Goal: Information Seeking & Learning: Get advice/opinions

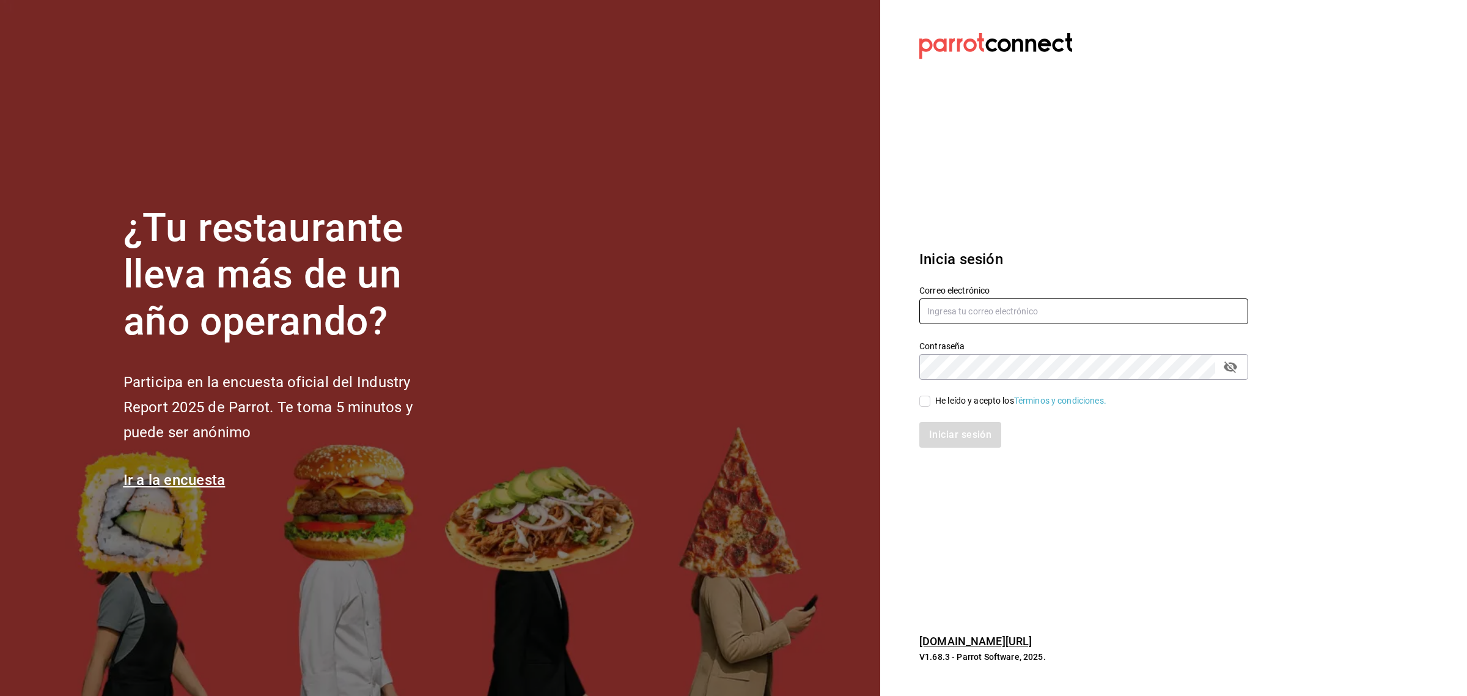
click at [1023, 307] on input "text" at bounding box center [1083, 311] width 329 height 26
paste input "food@coffee.com"
click at [945, 309] on input "food@coffee.com" at bounding box center [1083, 311] width 329 height 26
type input "food@coffee.com"
click at [960, 399] on div "He leído y acepto los Términos y condiciones." at bounding box center [1020, 400] width 171 height 13
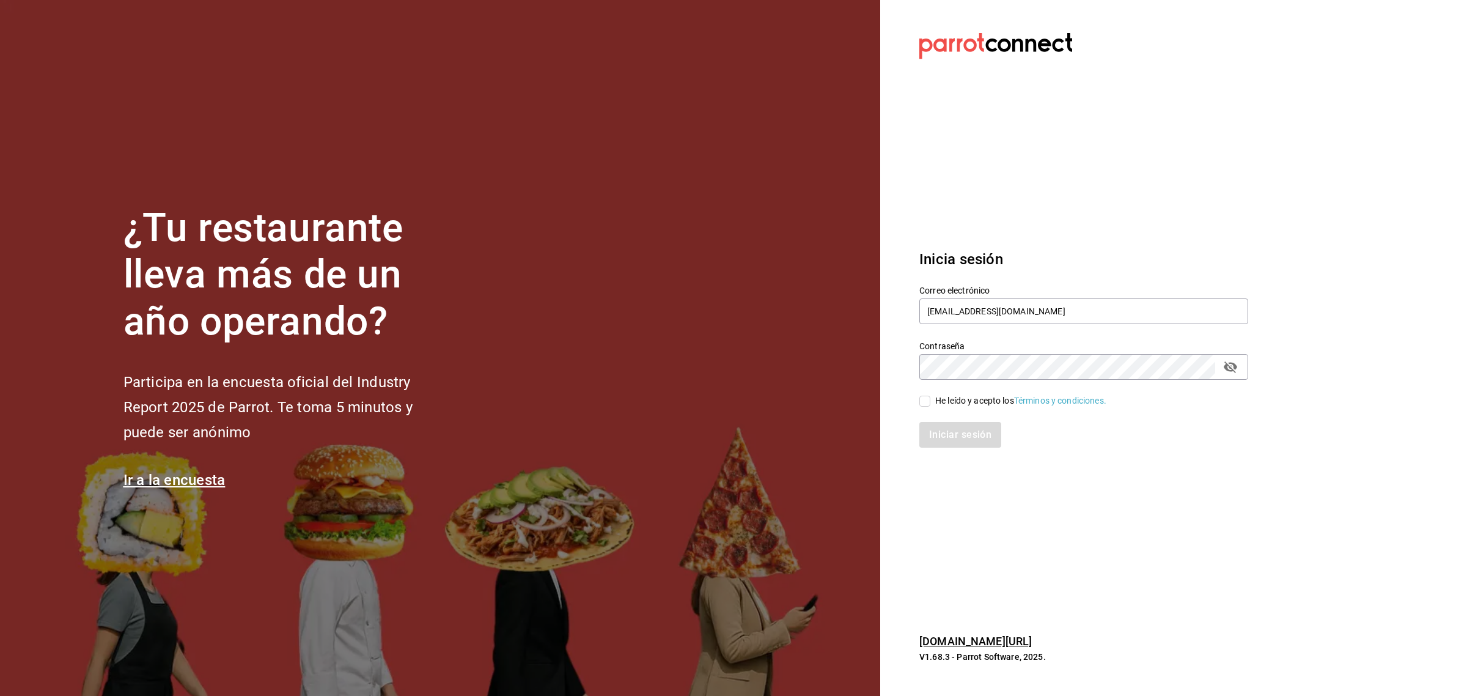
click at [930, 399] on input "He leído y acepto los Términos y condiciones." at bounding box center [924, 400] width 11 height 11
checkbox input "true"
click at [955, 423] on button "Iniciar sesión" at bounding box center [960, 435] width 83 height 26
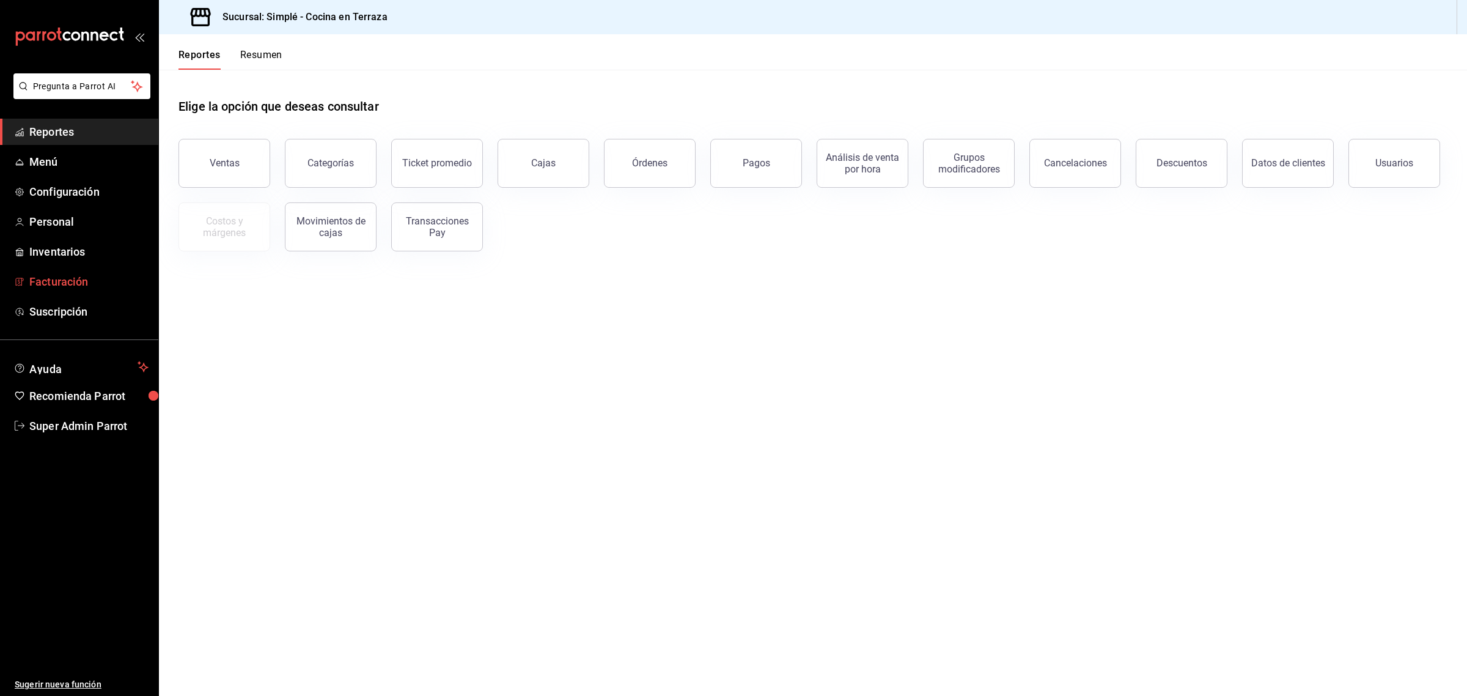
click at [67, 288] on span "Facturación" at bounding box center [88, 281] width 119 height 17
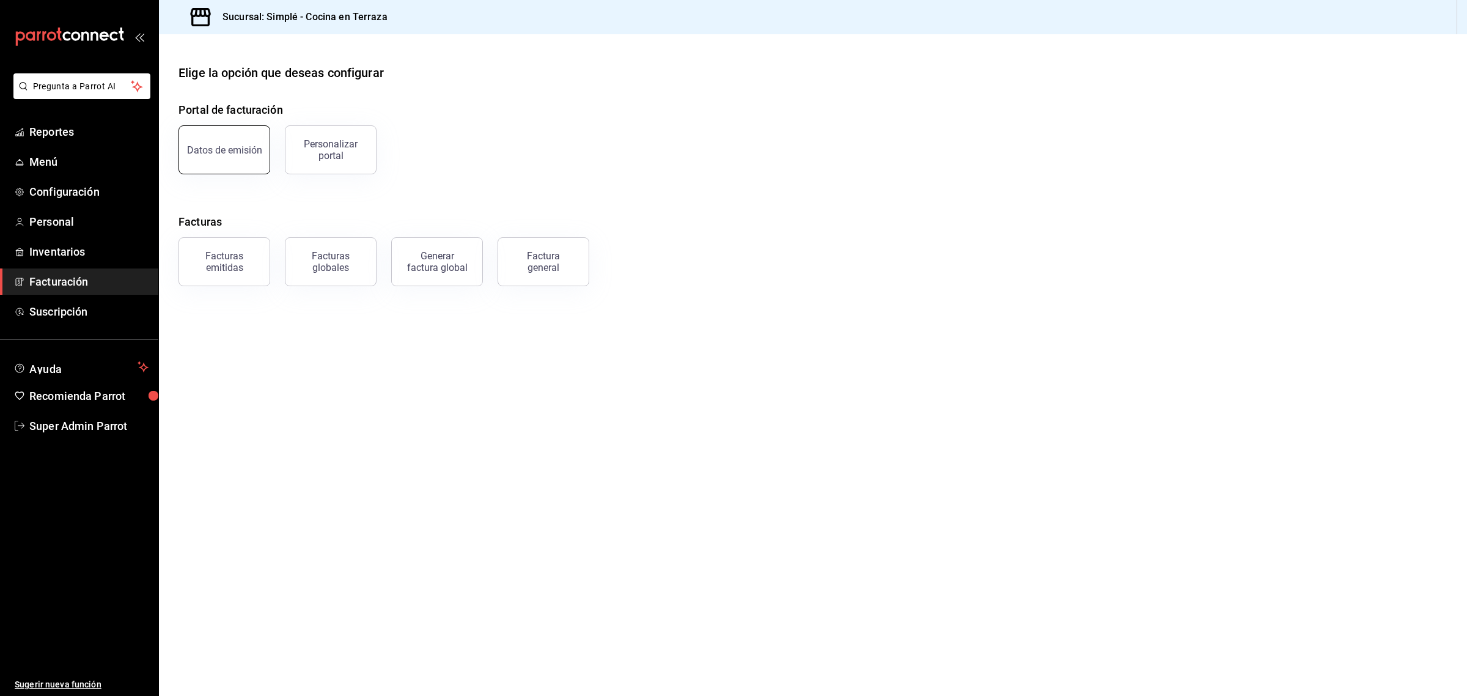
click at [199, 158] on button "Datos de emisión" at bounding box center [224, 149] width 92 height 49
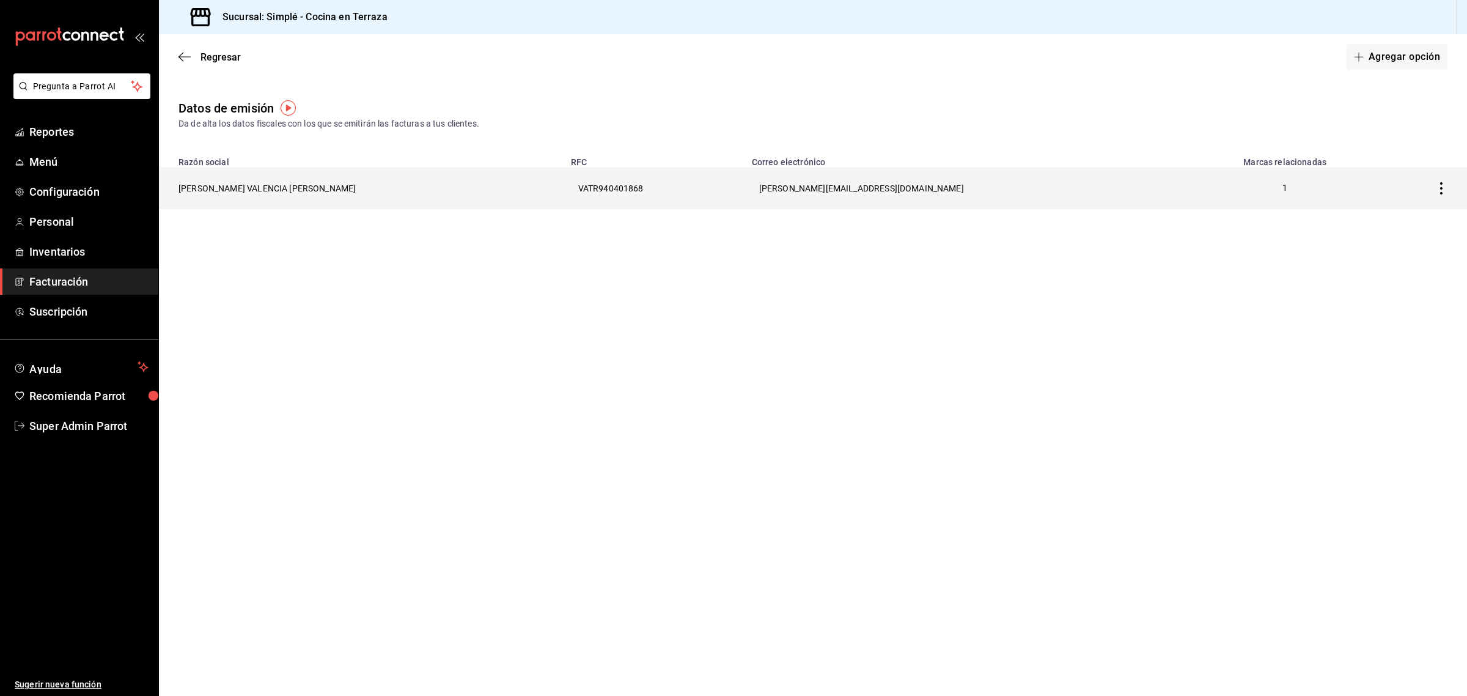
click at [223, 191] on th "RAMON VALENCIA TINOCO" at bounding box center [361, 188] width 405 height 42
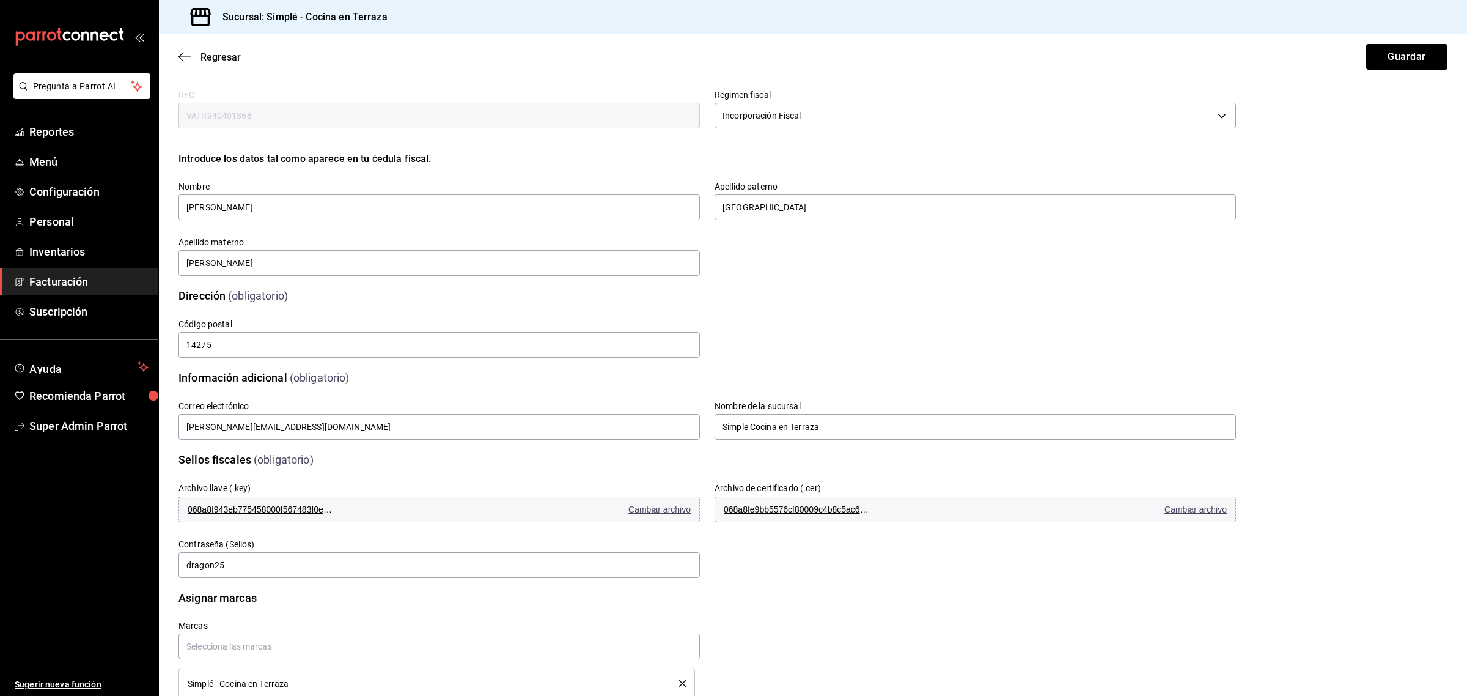
scroll to position [65, 0]
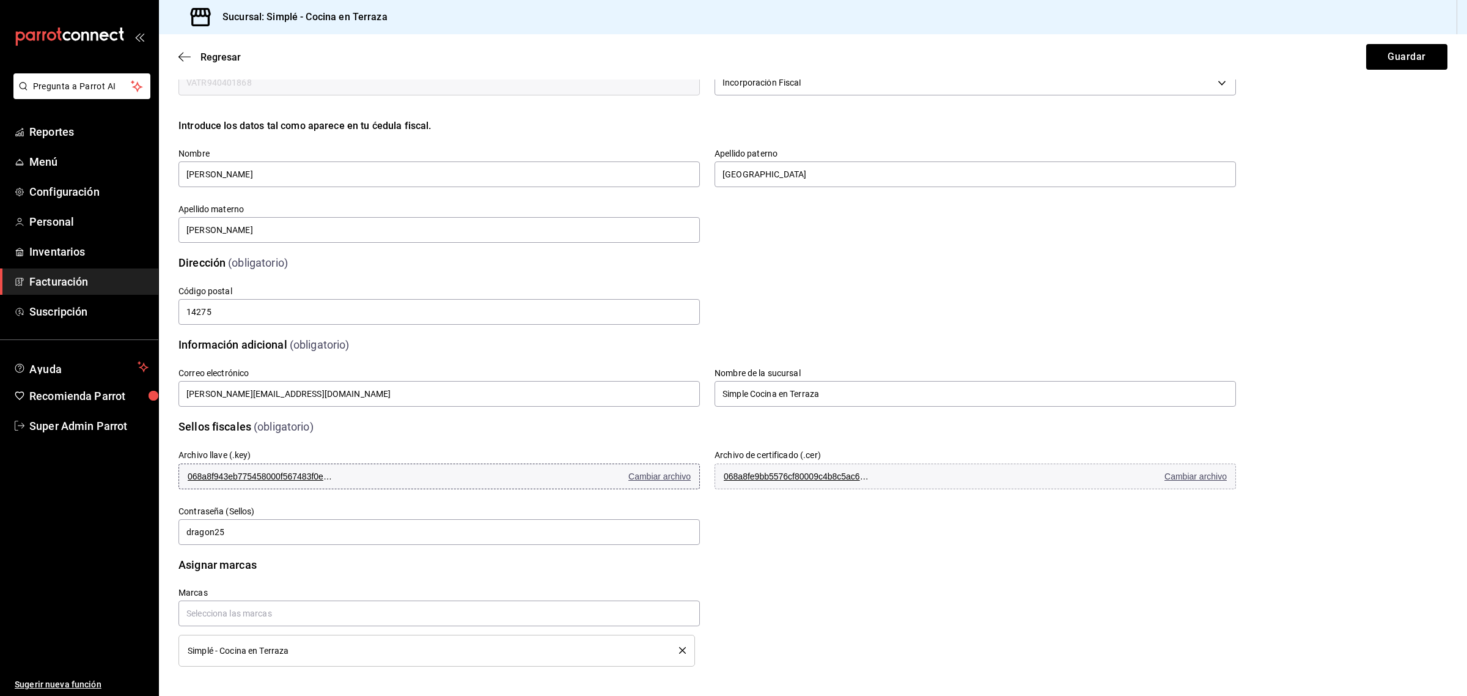
click at [638, 472] on span "Cambiar archivo" at bounding box center [659, 476] width 62 height 10
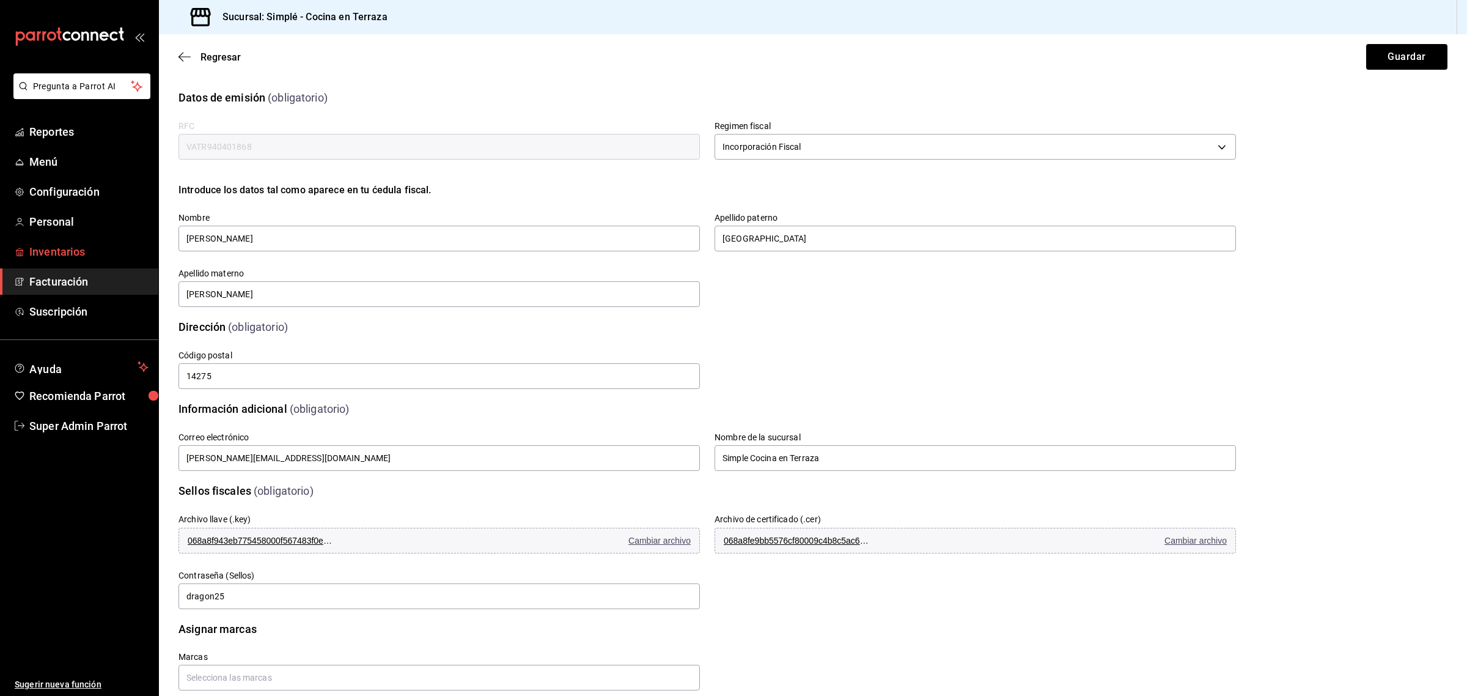
click at [74, 251] on span "Inventarios" at bounding box center [88, 251] width 119 height 17
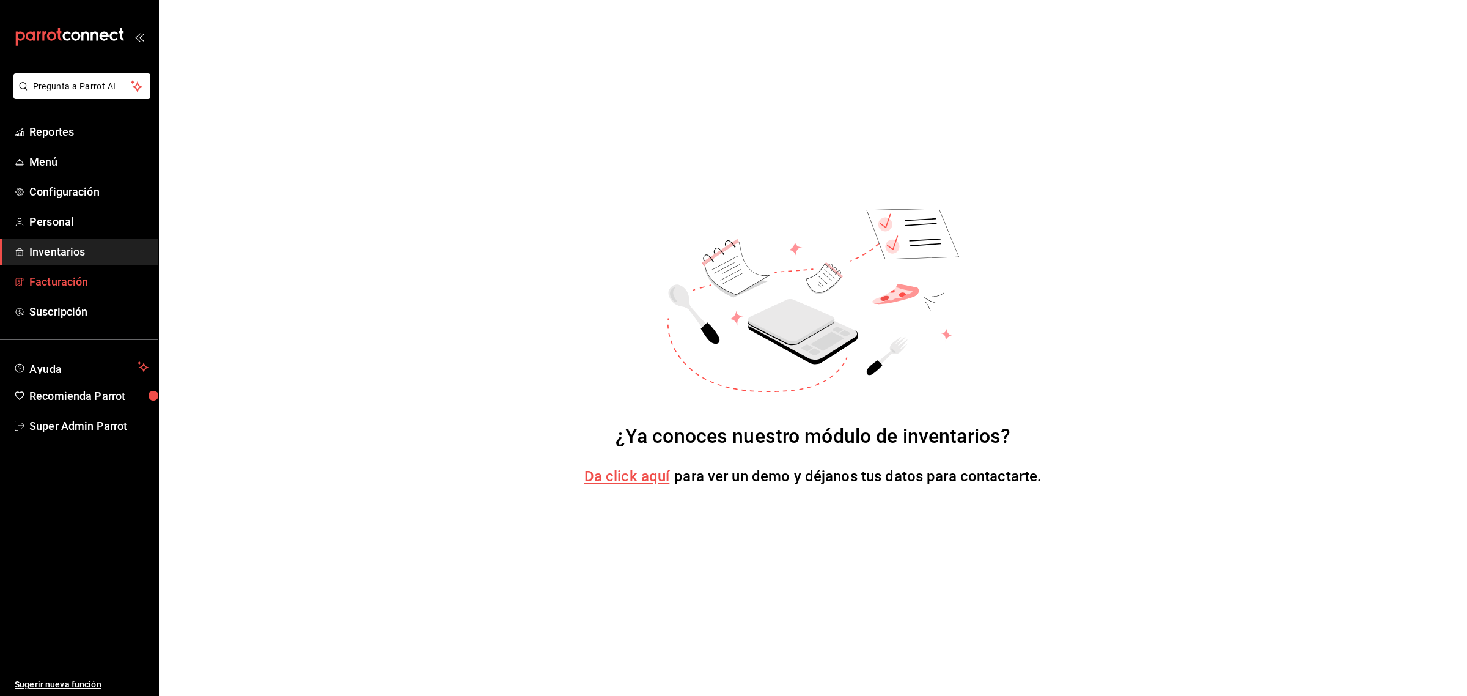
click at [72, 272] on link "Facturación" at bounding box center [79, 281] width 158 height 26
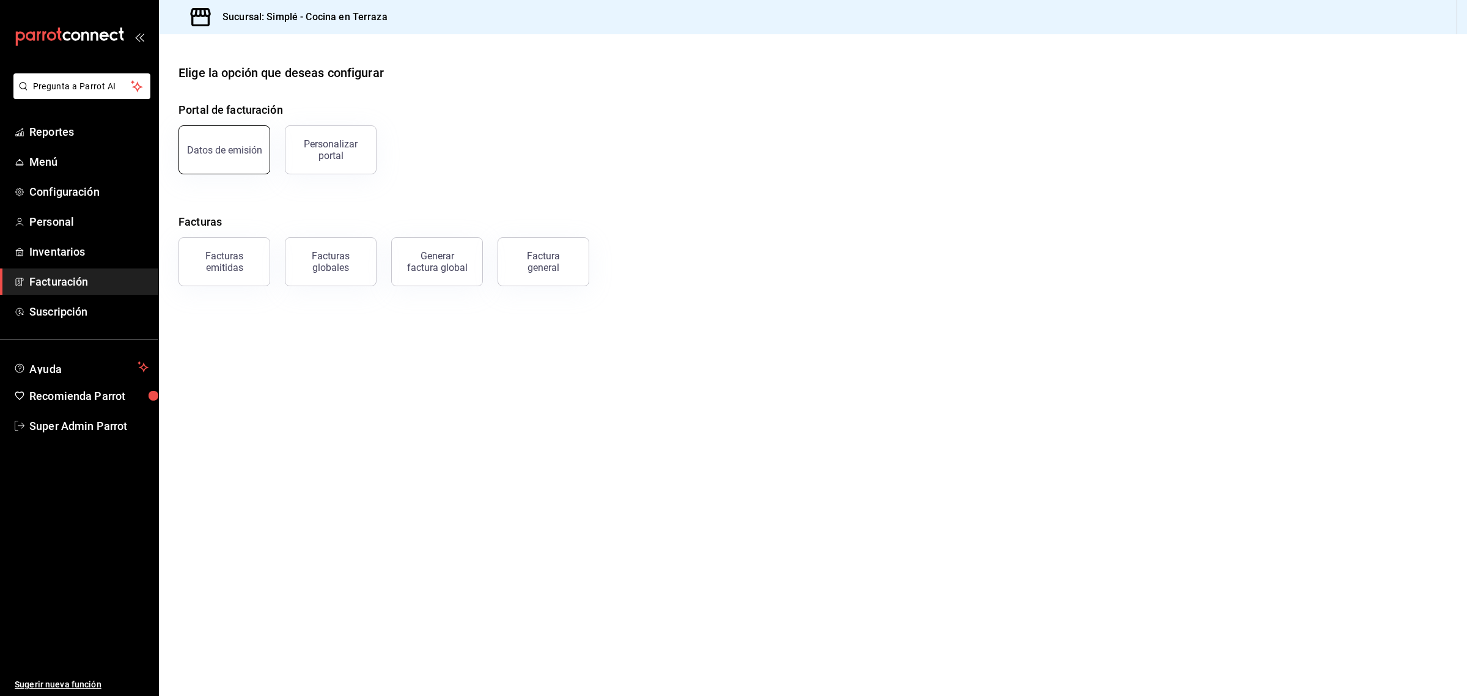
click at [207, 133] on button "Datos de emisión" at bounding box center [224, 149] width 92 height 49
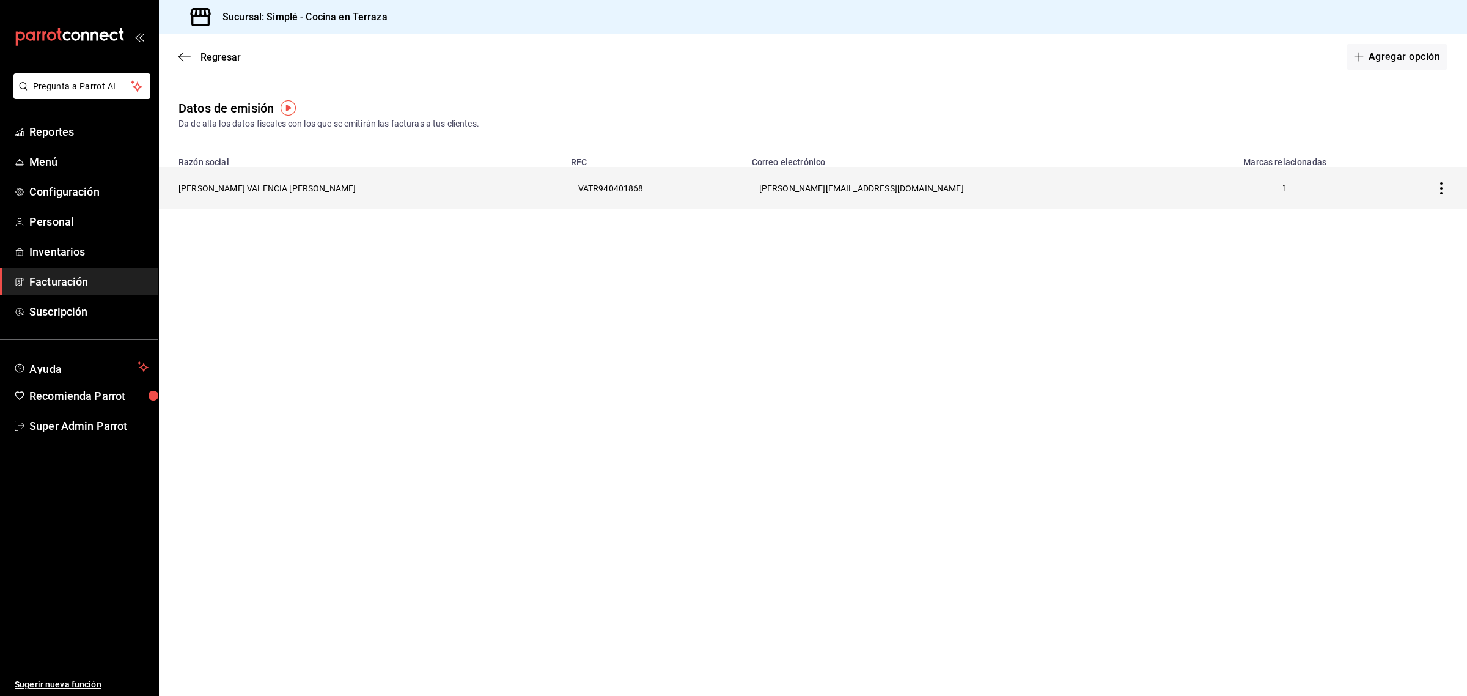
click at [268, 191] on th "RAMON VALENCIA TINOCO" at bounding box center [361, 188] width 405 height 42
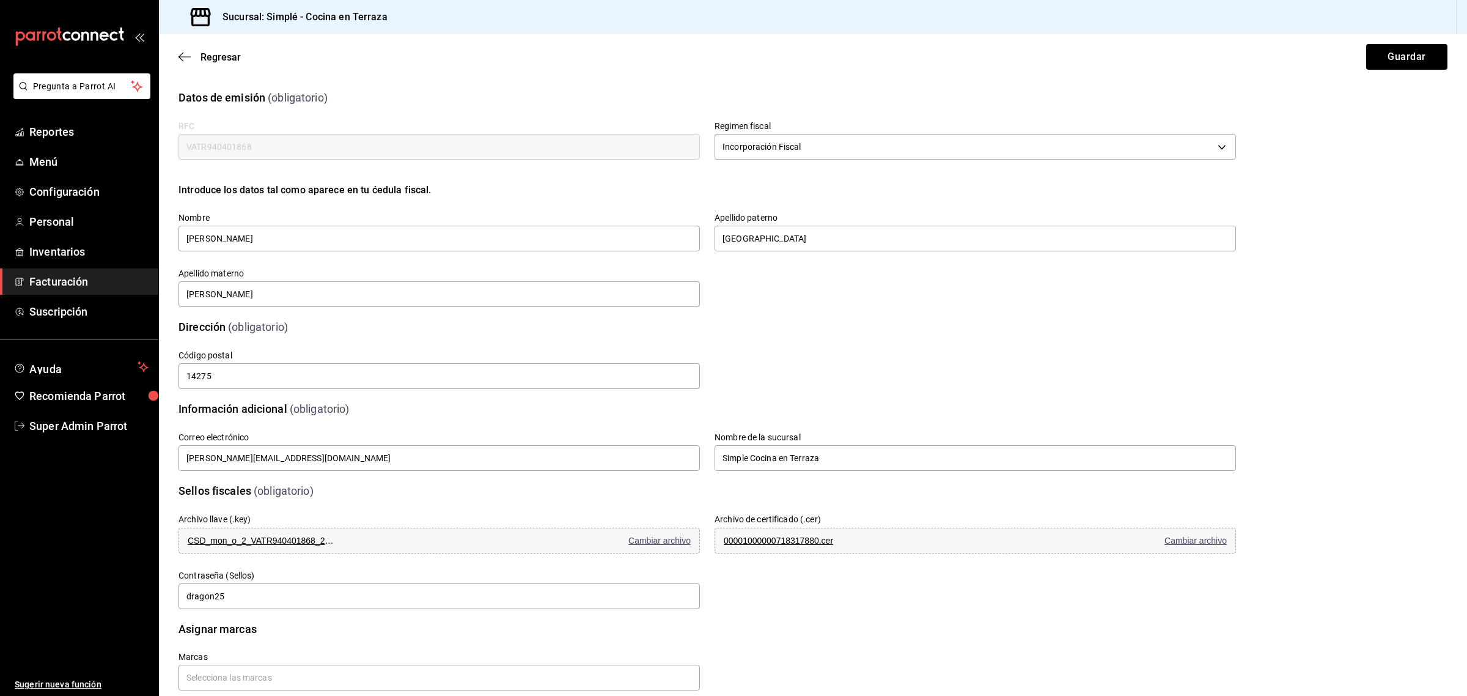
click at [58, 287] on span "Facturación" at bounding box center [88, 281] width 119 height 17
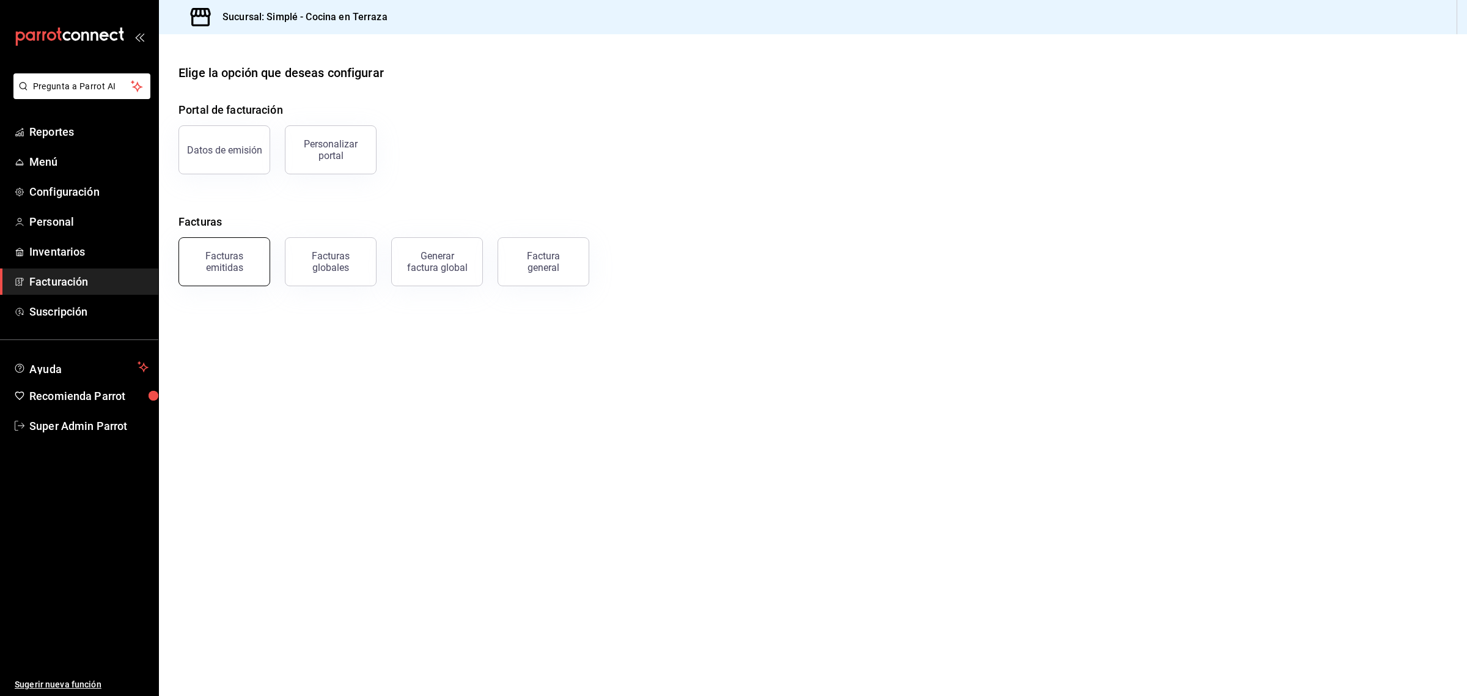
click at [197, 266] on div "Facturas emitidas" at bounding box center [224, 261] width 76 height 23
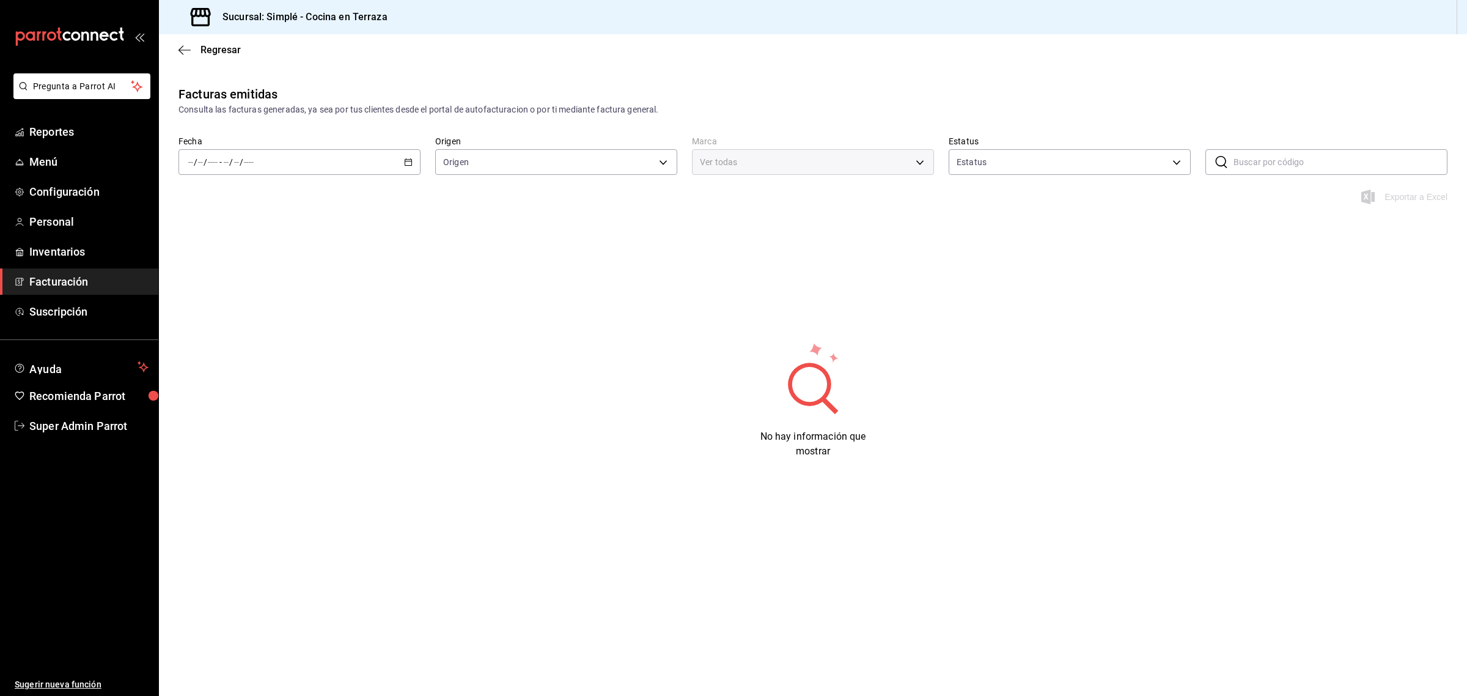
type input "ORDER_INVOICE,GENERAL_INVOICE"
type input "ACTIVE,PENDING_CANCELLATION,CANCELLED,PRE_CANCELLED"
type input "a876fa94-8549-426a-a32f-cad6be8fa00c"
click at [77, 282] on span "Facturación" at bounding box center [88, 281] width 119 height 17
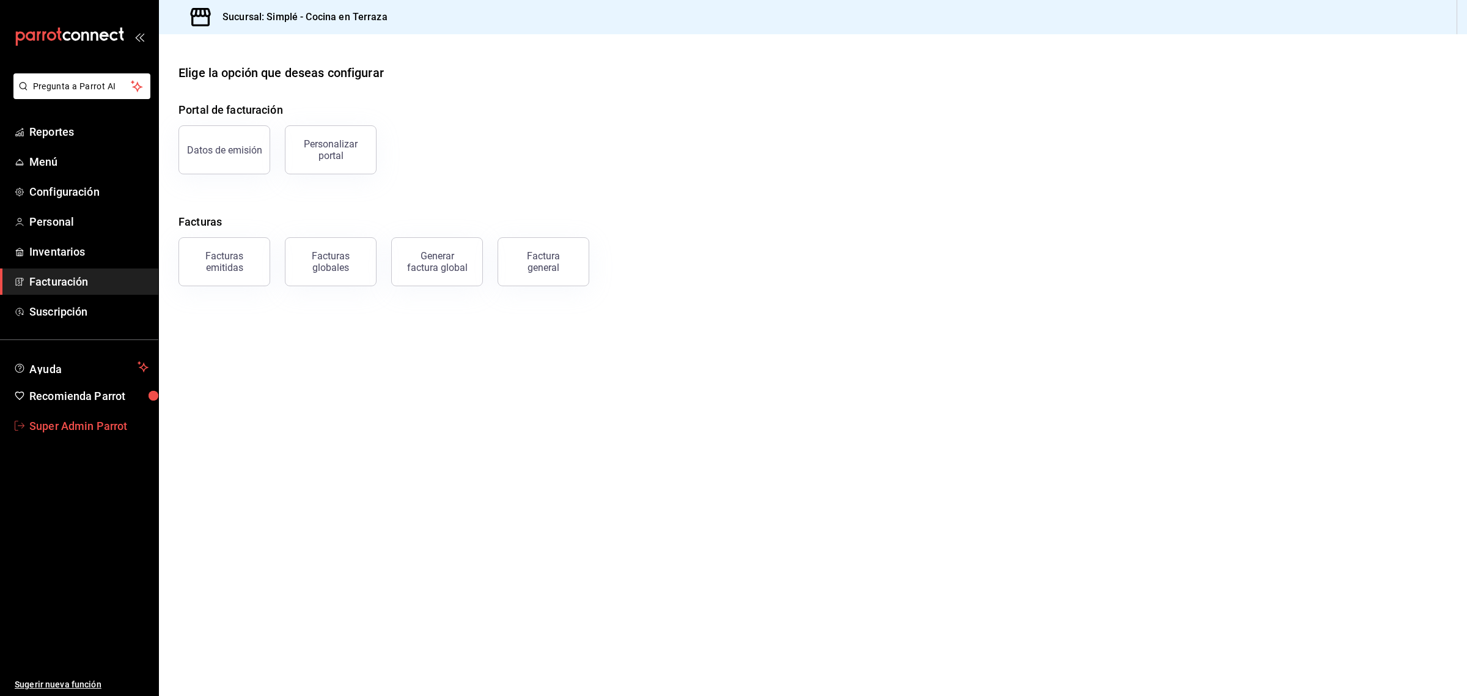
click at [39, 421] on span "Super Admin Parrot" at bounding box center [88, 425] width 119 height 17
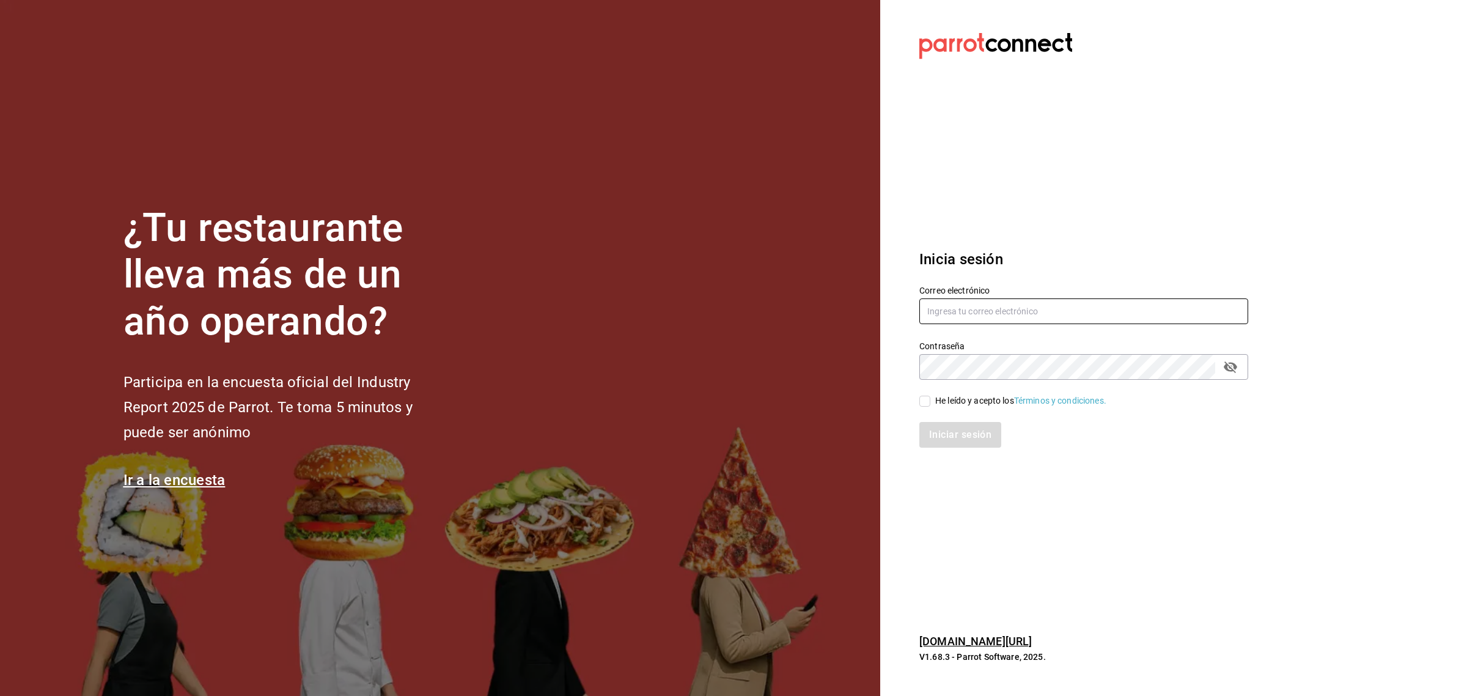
click at [937, 314] on input "text" at bounding box center [1083, 311] width 329 height 26
type input "[EMAIL_ADDRESS][DOMAIN_NAME]"
click at [928, 402] on input "He leído y acepto los Términos y condiciones." at bounding box center [924, 400] width 11 height 11
checkbox input "true"
click at [937, 435] on button "Iniciar sesión" at bounding box center [960, 435] width 83 height 26
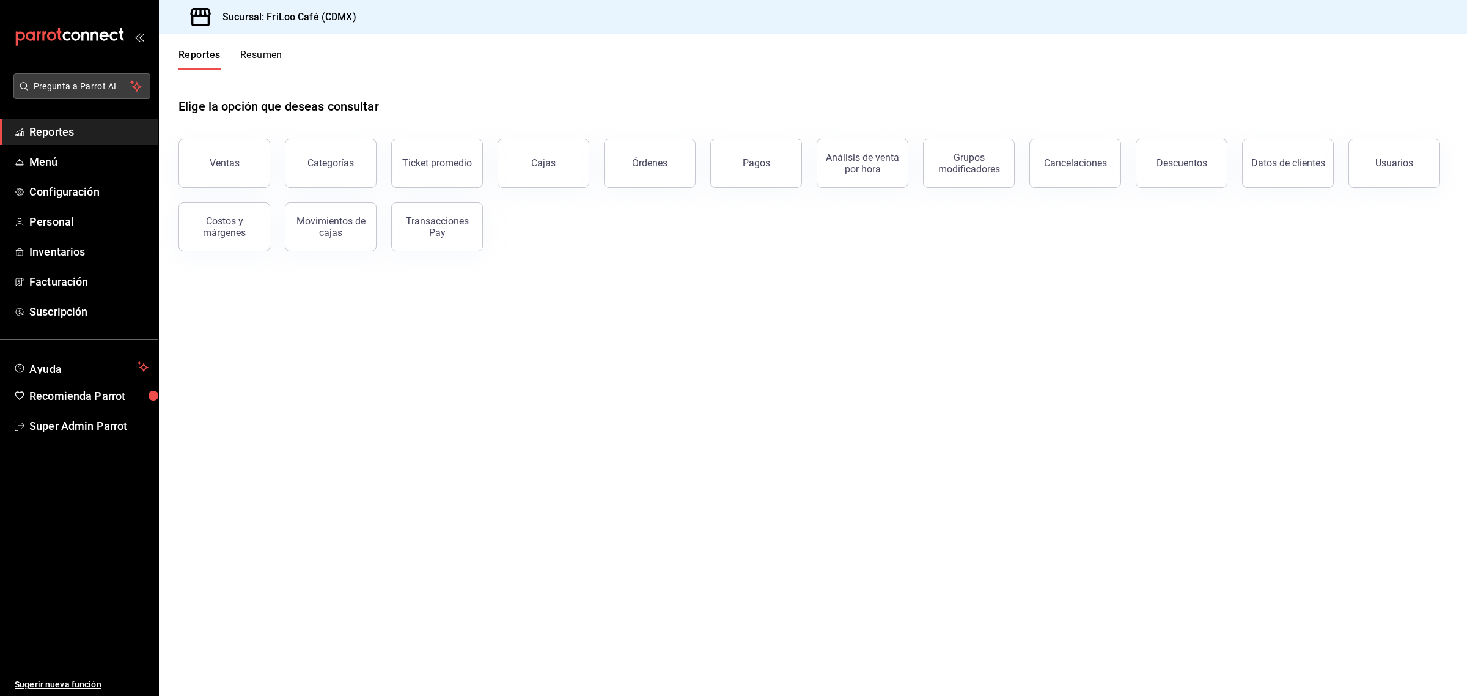
click at [102, 86] on span "Pregunta a Parrot AI" at bounding box center [82, 86] width 97 height 13
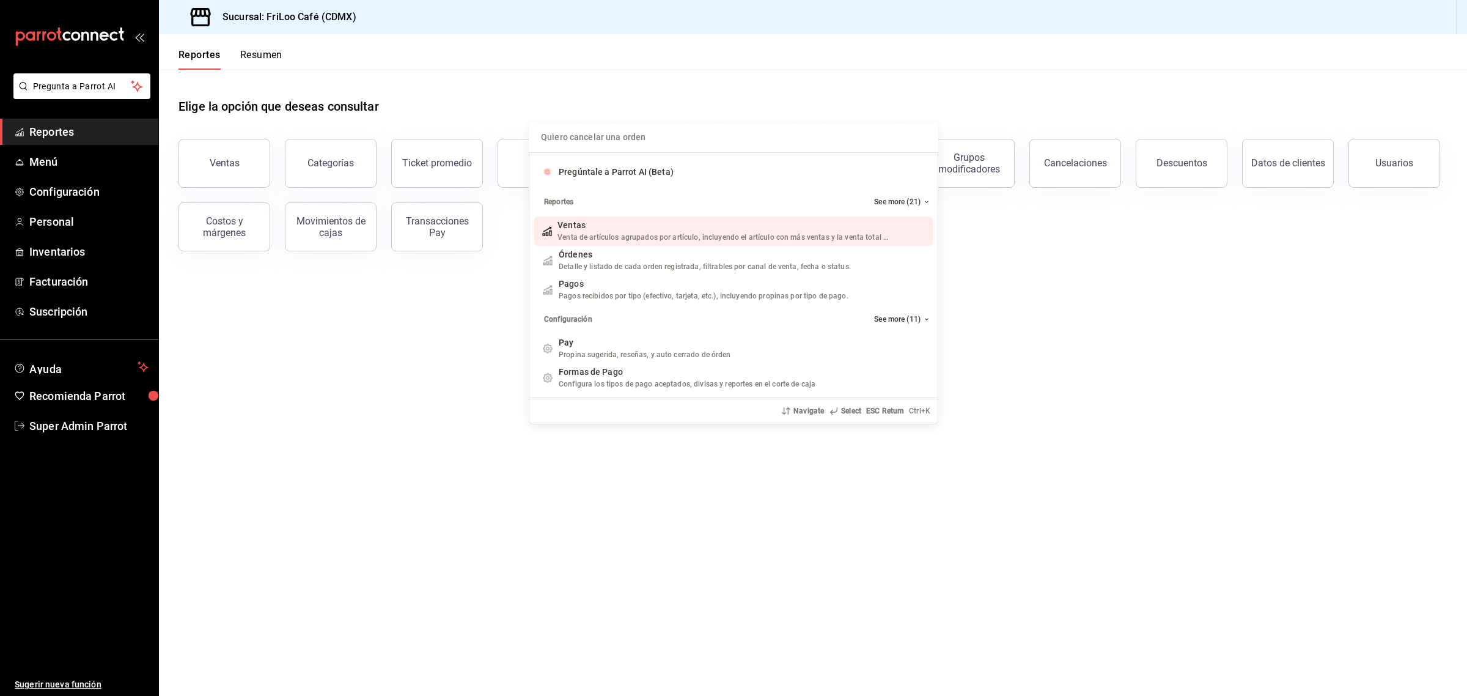
click at [576, 132] on input "Quiero cancelar una orden" at bounding box center [733, 137] width 395 height 29
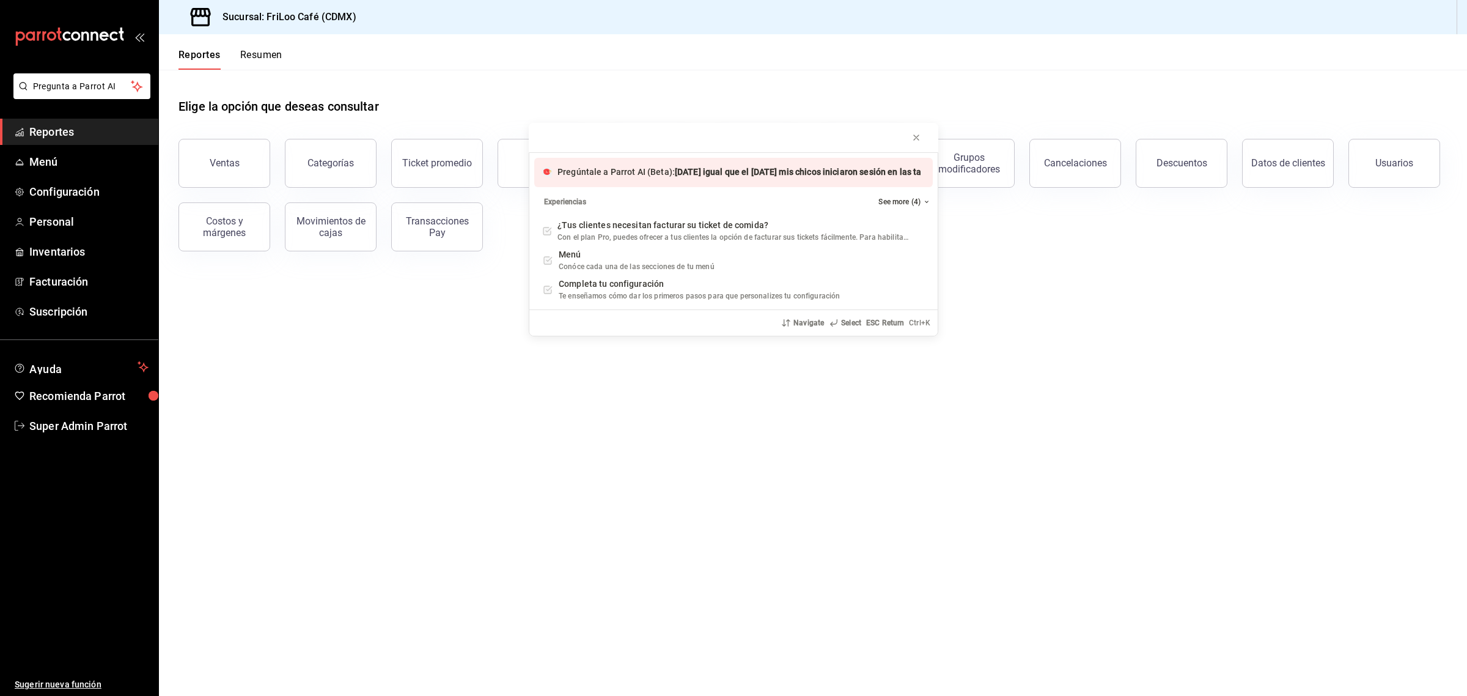
type input "[DATE] igual que el [DATE] mis chicos iniciaron sesión en las tabletas (punto d…"
click at [866, 172] on span "[DATE] igual que el [DATE] mis chicos iniciaron sesión en las tabletas (punto d…" at bounding box center [1006, 172] width 663 height 10
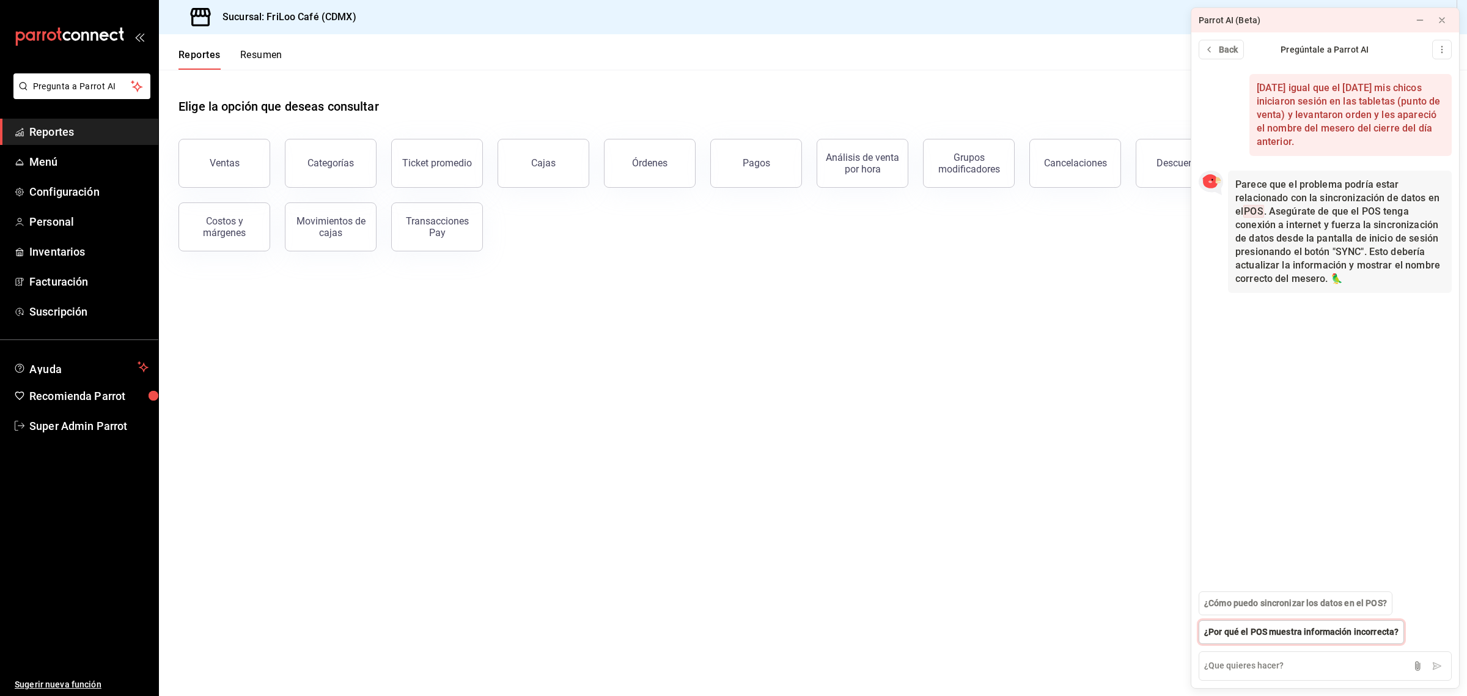
click at [1282, 634] on span "¿Por qué el POS muestra información incorrecta?" at bounding box center [1301, 631] width 194 height 13
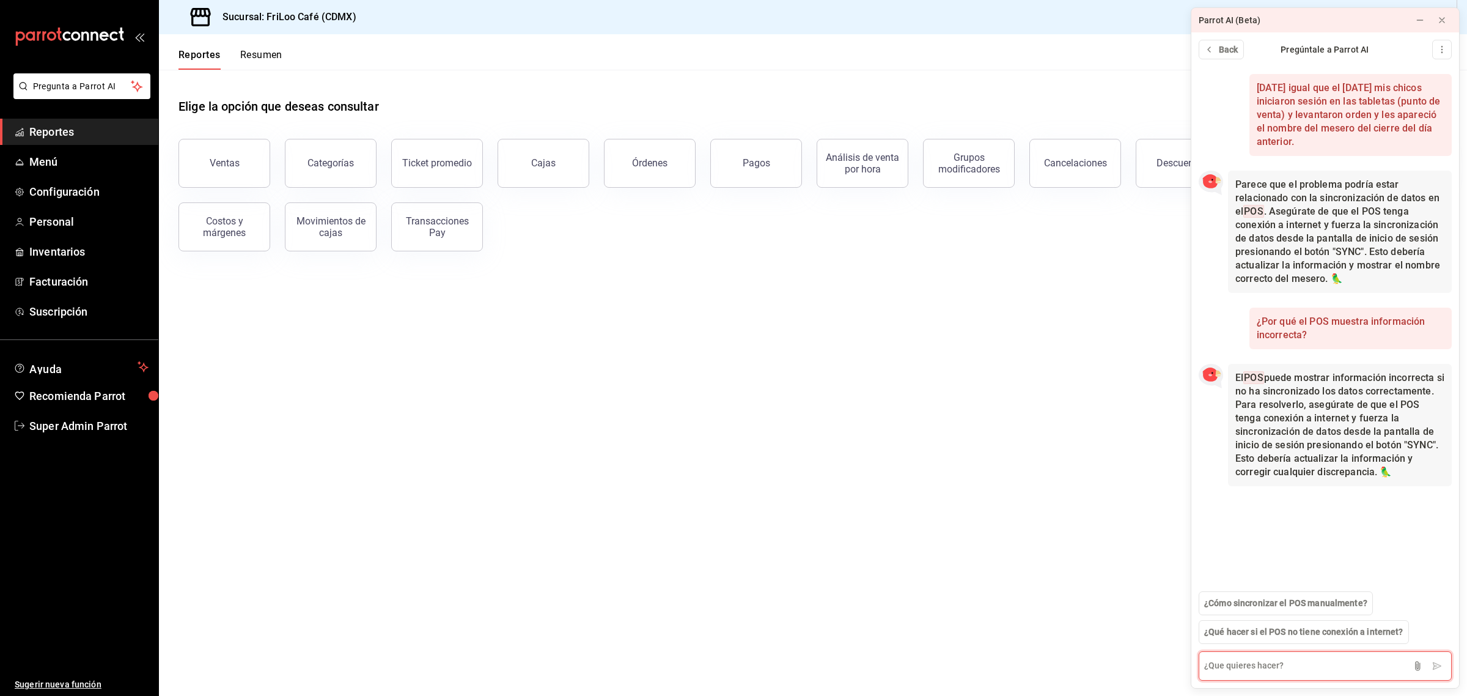
click at [1306, 668] on textarea at bounding box center [1325, 665] width 253 height 29
type textarea "es lo mismo cerrar sesion a cerrar turno"
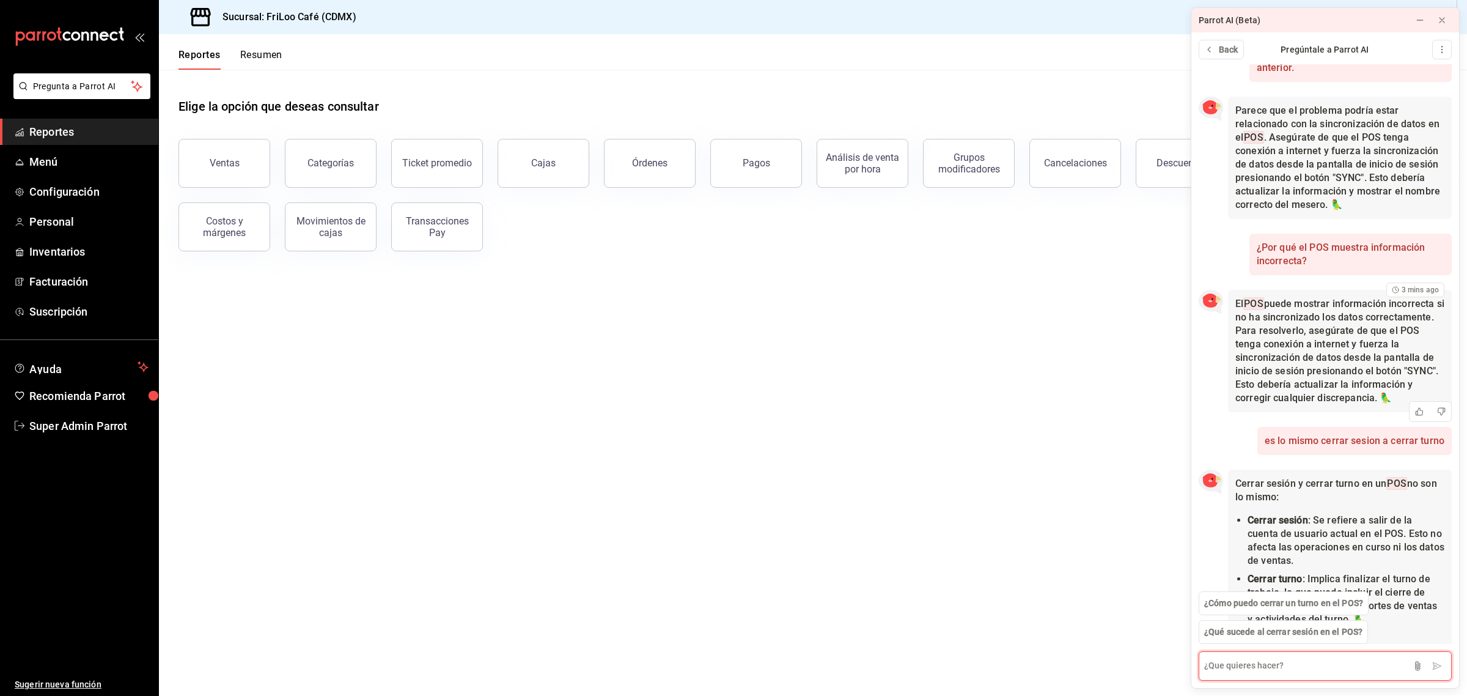
scroll to position [180, 0]
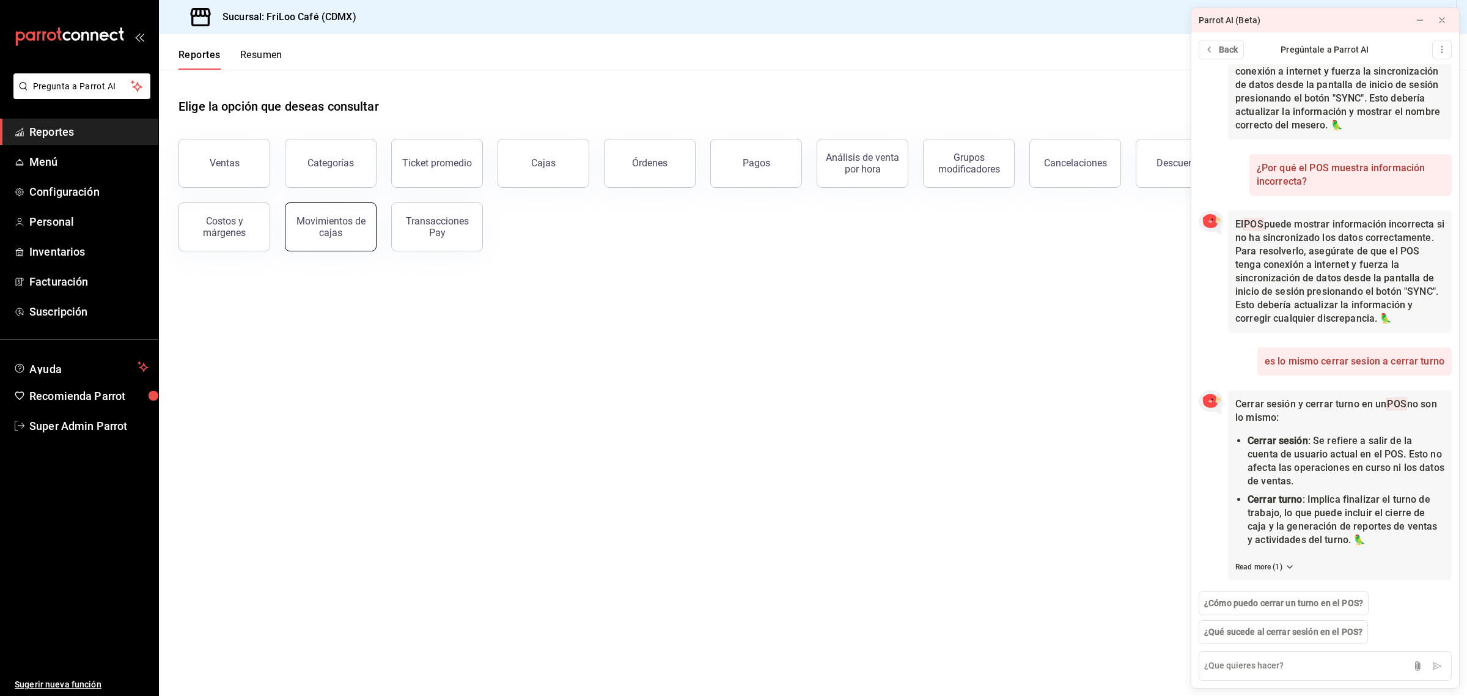
click at [342, 230] on div "Movimientos de cajas" at bounding box center [331, 226] width 76 height 23
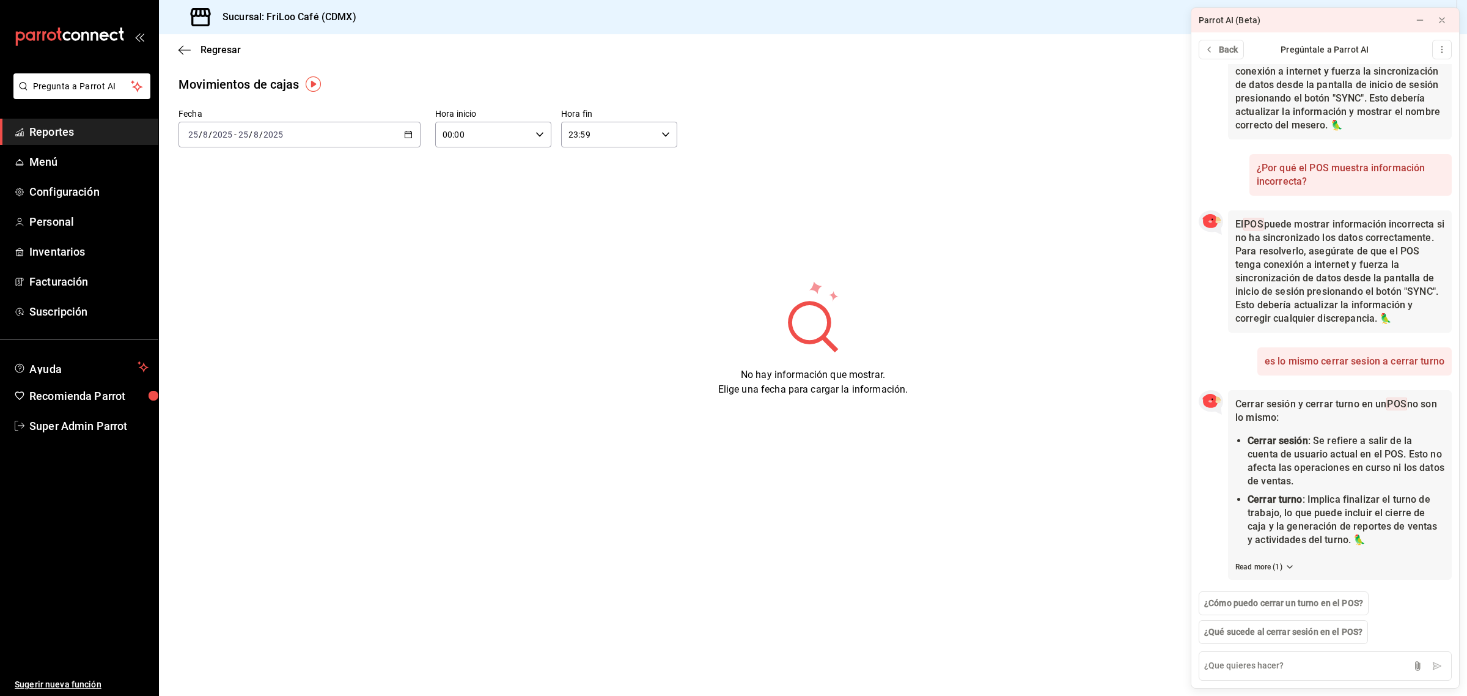
click at [344, 138] on div "[DATE] [DATE] - [DATE] [DATE]" at bounding box center [299, 135] width 242 height 26
click at [224, 194] on span "Ayer" at bounding box center [236, 199] width 95 height 13
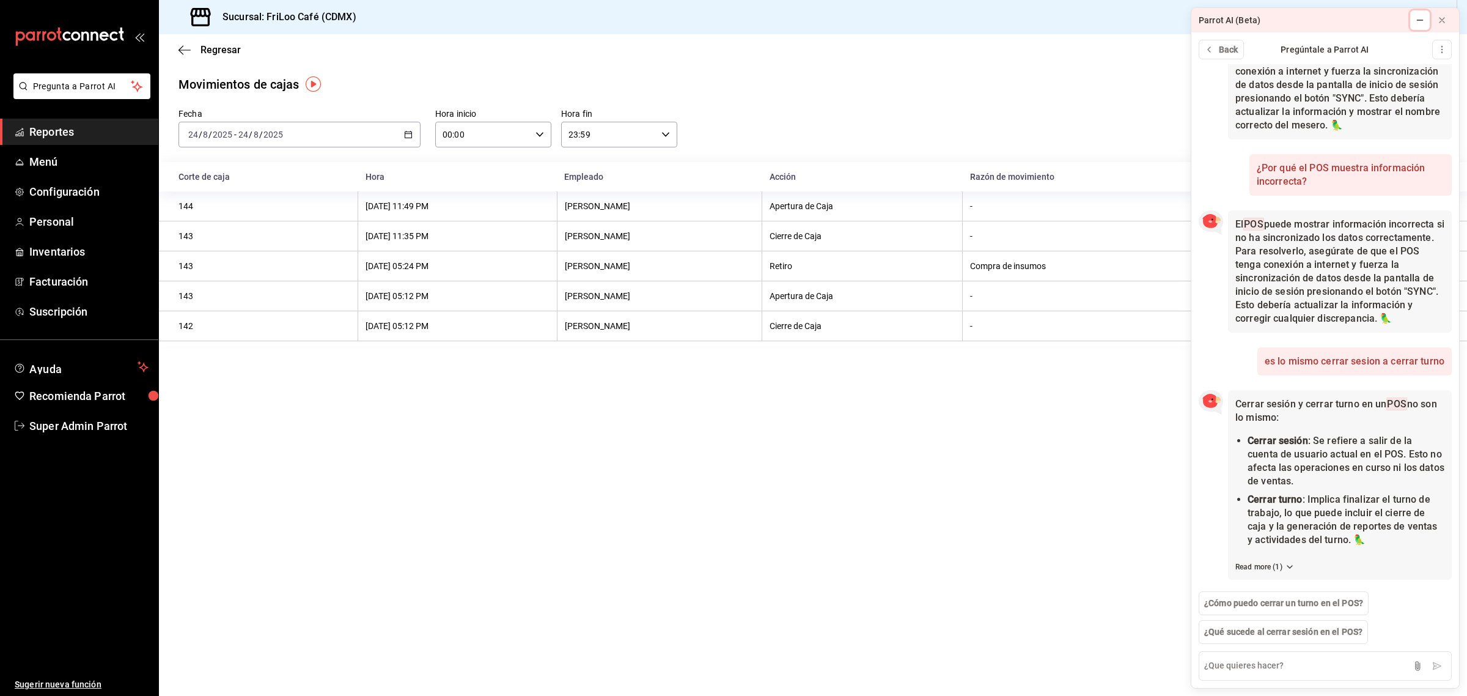
click at [1415, 20] on icon at bounding box center [1420, 20] width 10 height 10
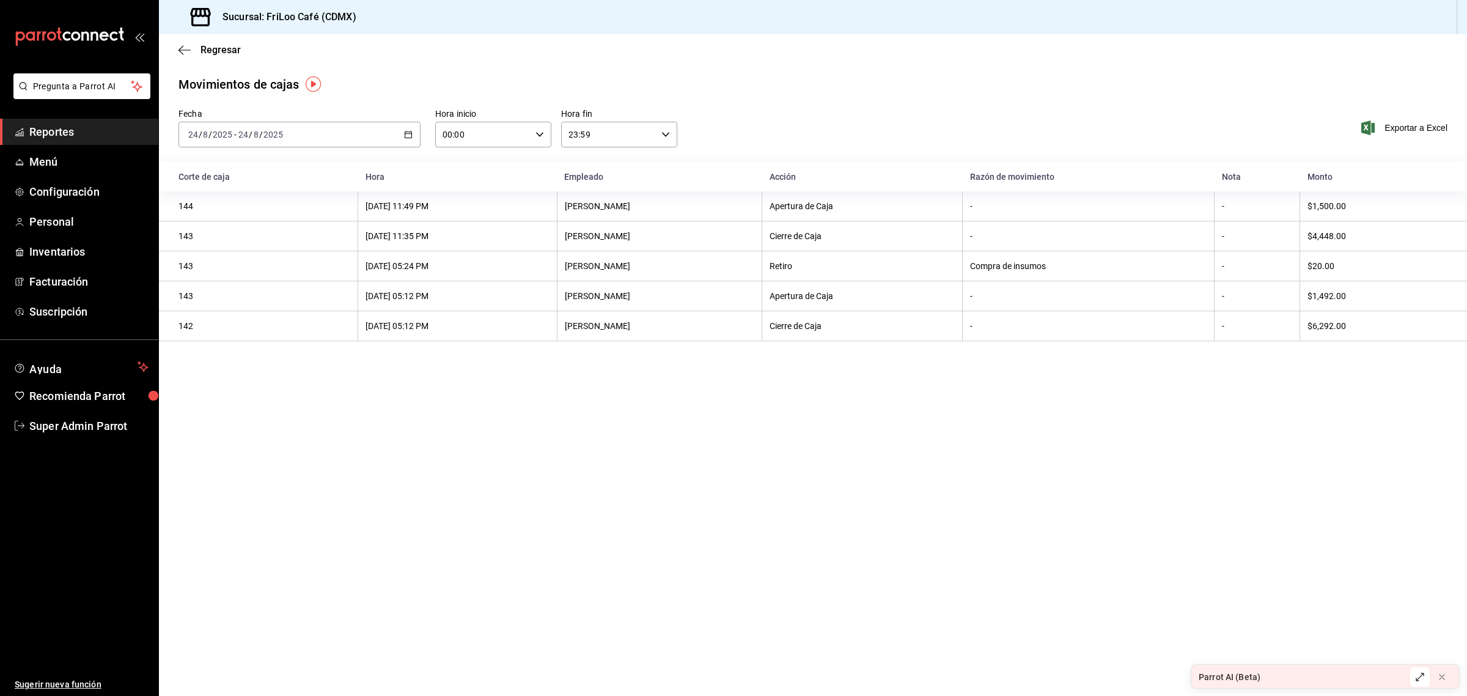
click at [405, 142] on div "[DATE] [DATE] - [DATE] [DATE]" at bounding box center [299, 135] width 242 height 26
click at [255, 168] on span "Hoy" at bounding box center [236, 171] width 95 height 13
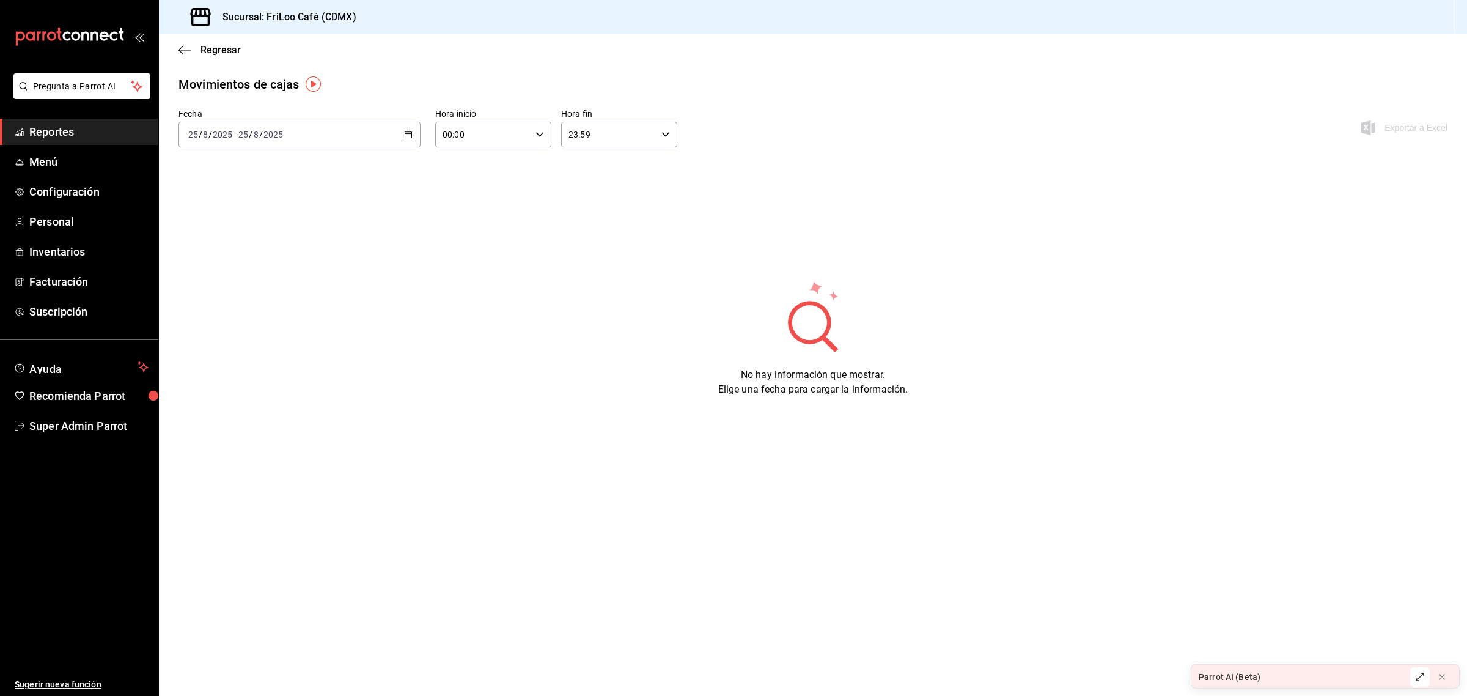
click at [353, 147] on div "Fecha [DATE] [DATE] - [DATE] [DATE] Hora inicio 00:00 Hora inicio Hora fin 23:5…" at bounding box center [813, 135] width 1308 height 54
click at [377, 144] on div "[DATE] [DATE] - [DATE] [DATE]" at bounding box center [299, 135] width 242 height 26
click at [251, 197] on span "Ayer" at bounding box center [236, 199] width 95 height 13
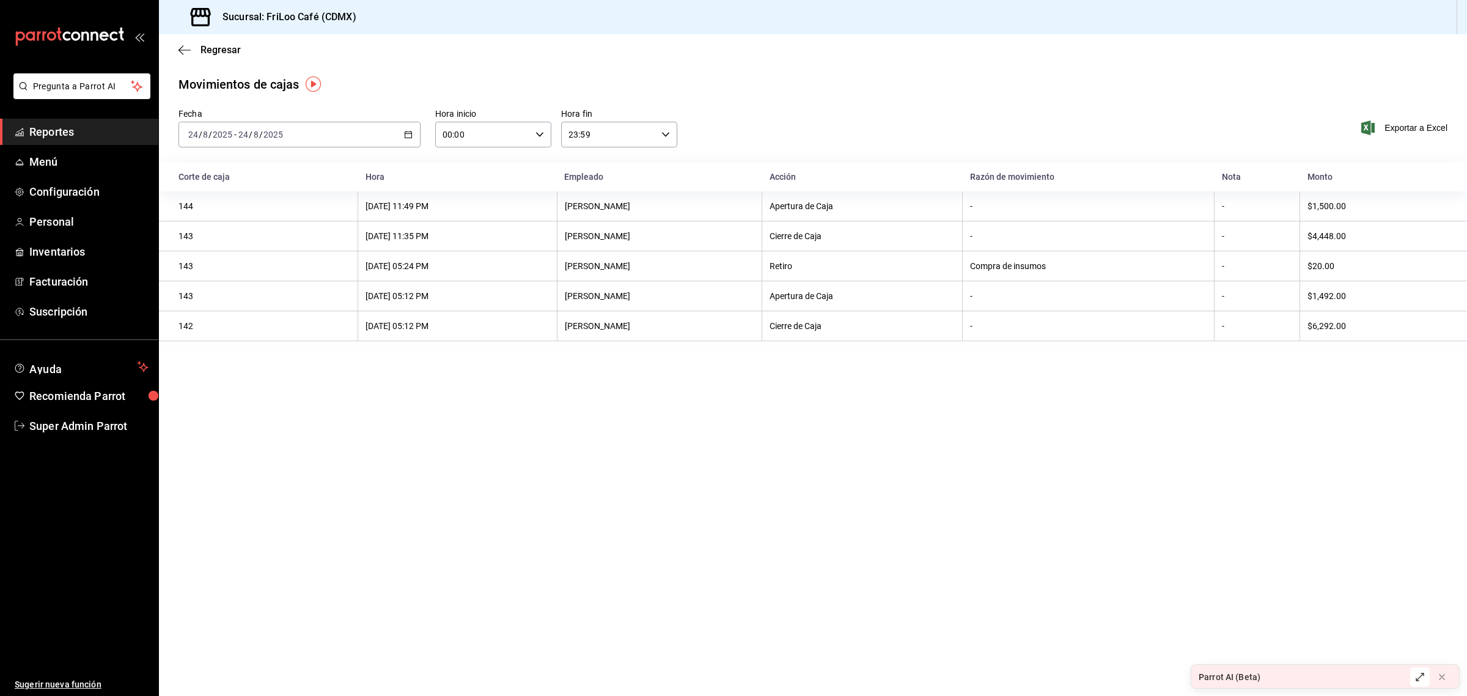
click at [309, 144] on div "[DATE] [DATE] - [DATE] [DATE]" at bounding box center [299, 135] width 242 height 26
click at [233, 171] on span "Hoy" at bounding box center [236, 171] width 95 height 13
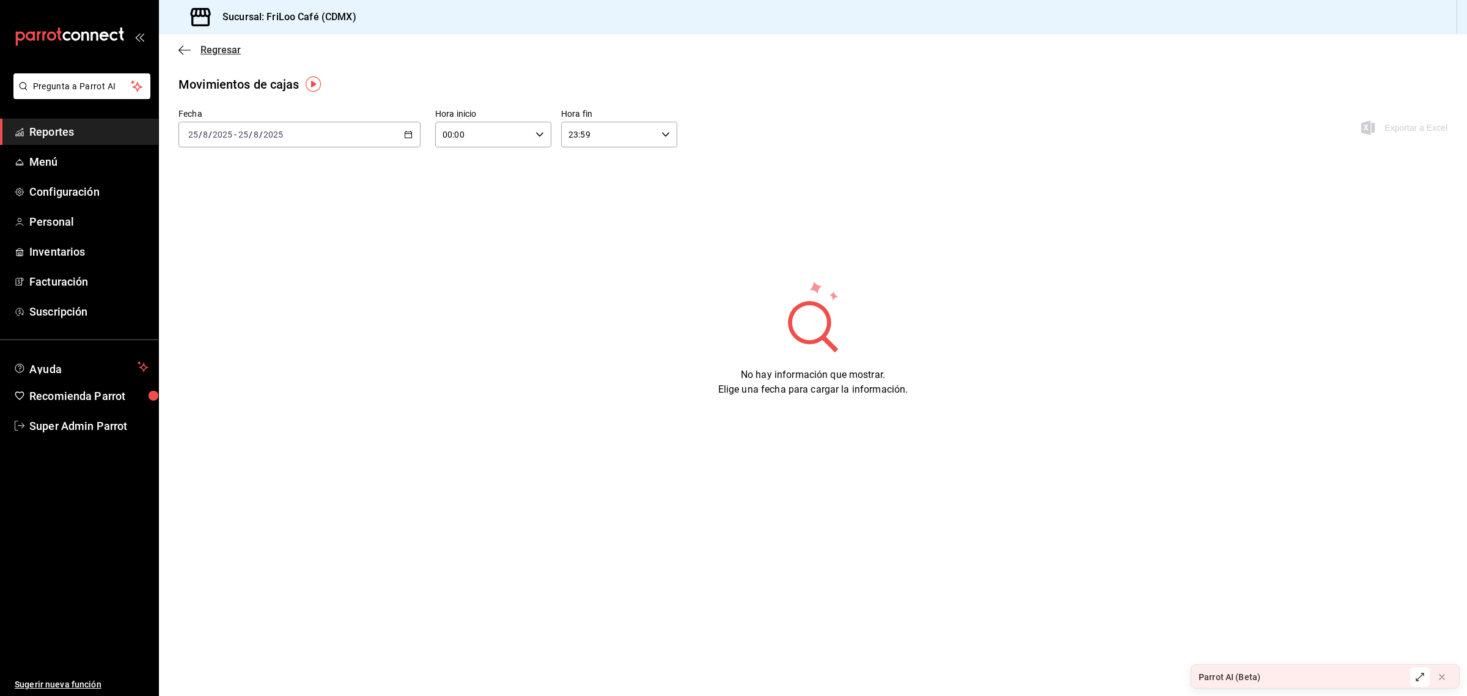
click at [191, 50] on span "Regresar" at bounding box center [209, 50] width 62 height 12
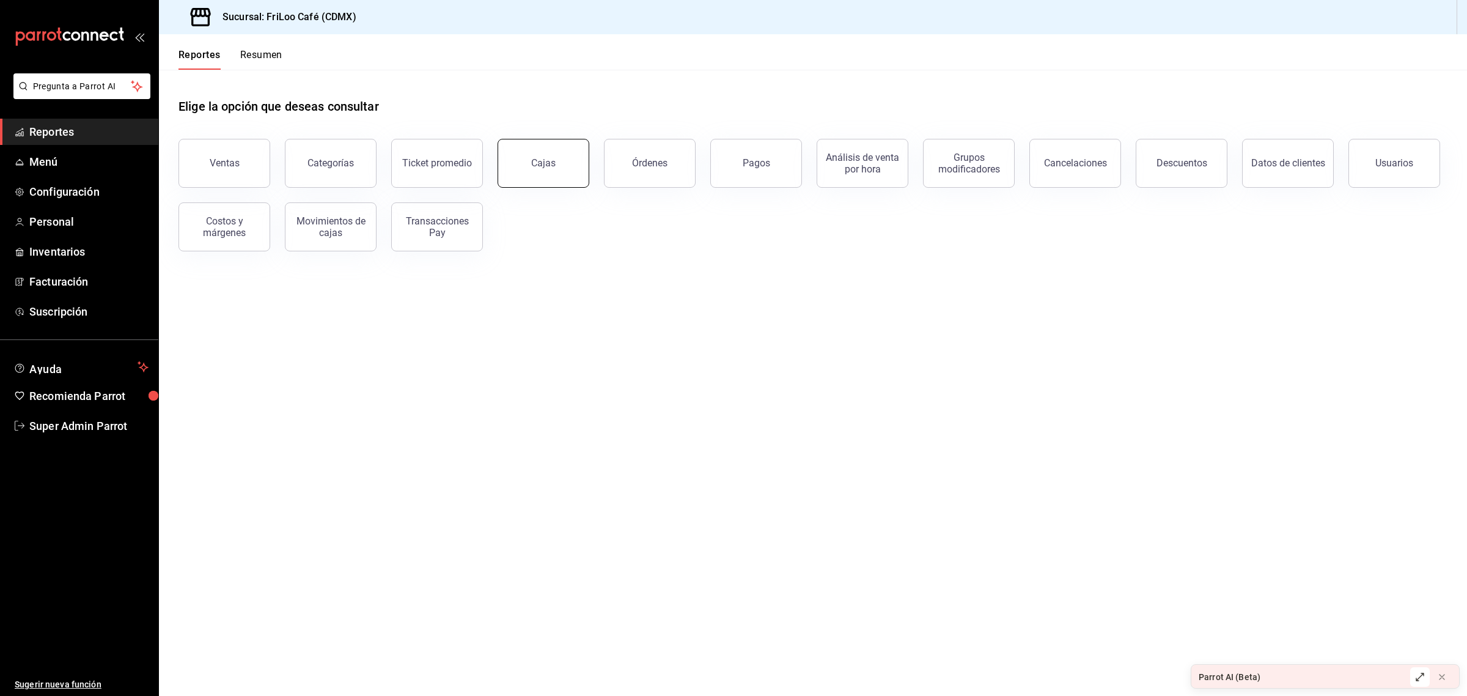
click at [573, 160] on button "Cajas" at bounding box center [544, 163] width 92 height 49
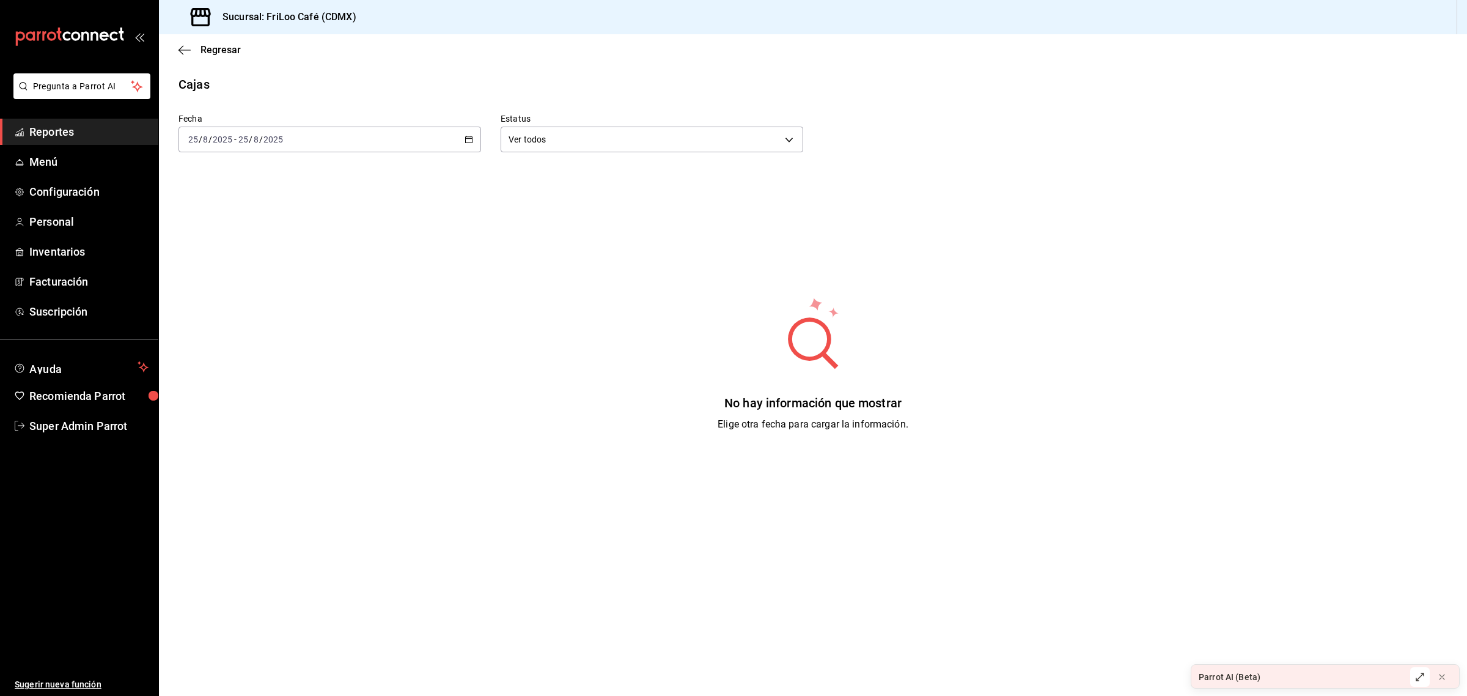
click at [469, 138] on icon "button" at bounding box center [469, 139] width 9 height 9
click at [259, 194] on li "Ayer" at bounding box center [236, 204] width 114 height 28
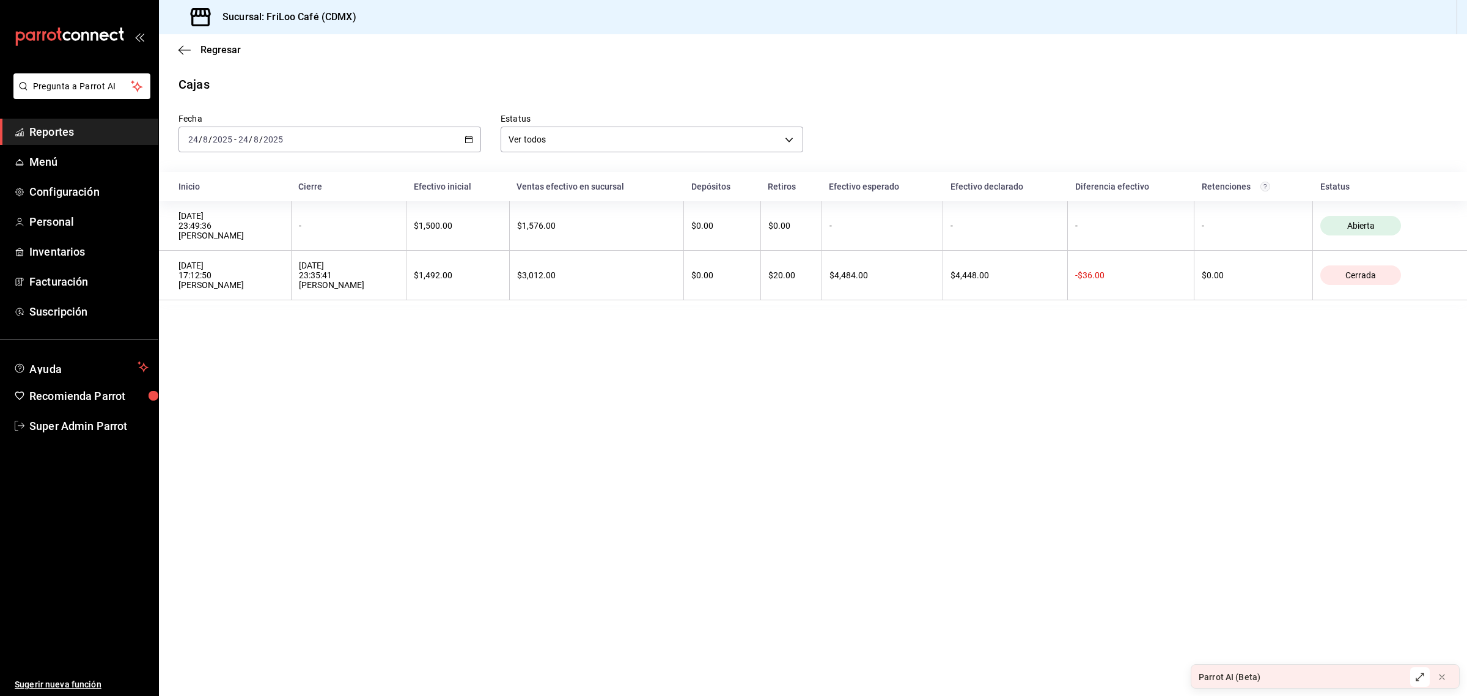
click at [741, 495] on main "Regresar Cajas Fecha [DATE] [DATE] - [DATE] [DATE] Estatus Ver todos ALL Inicio…" at bounding box center [813, 364] width 1308 height 661
click at [536, 133] on body "Pregunta a Parrot AI Reportes Menú Configuración Personal Inventarios Facturaci…" at bounding box center [733, 348] width 1467 height 696
click at [536, 133] on div at bounding box center [733, 348] width 1467 height 696
click at [438, 136] on div "[DATE] [DATE] - [DATE] [DATE]" at bounding box center [329, 140] width 303 height 26
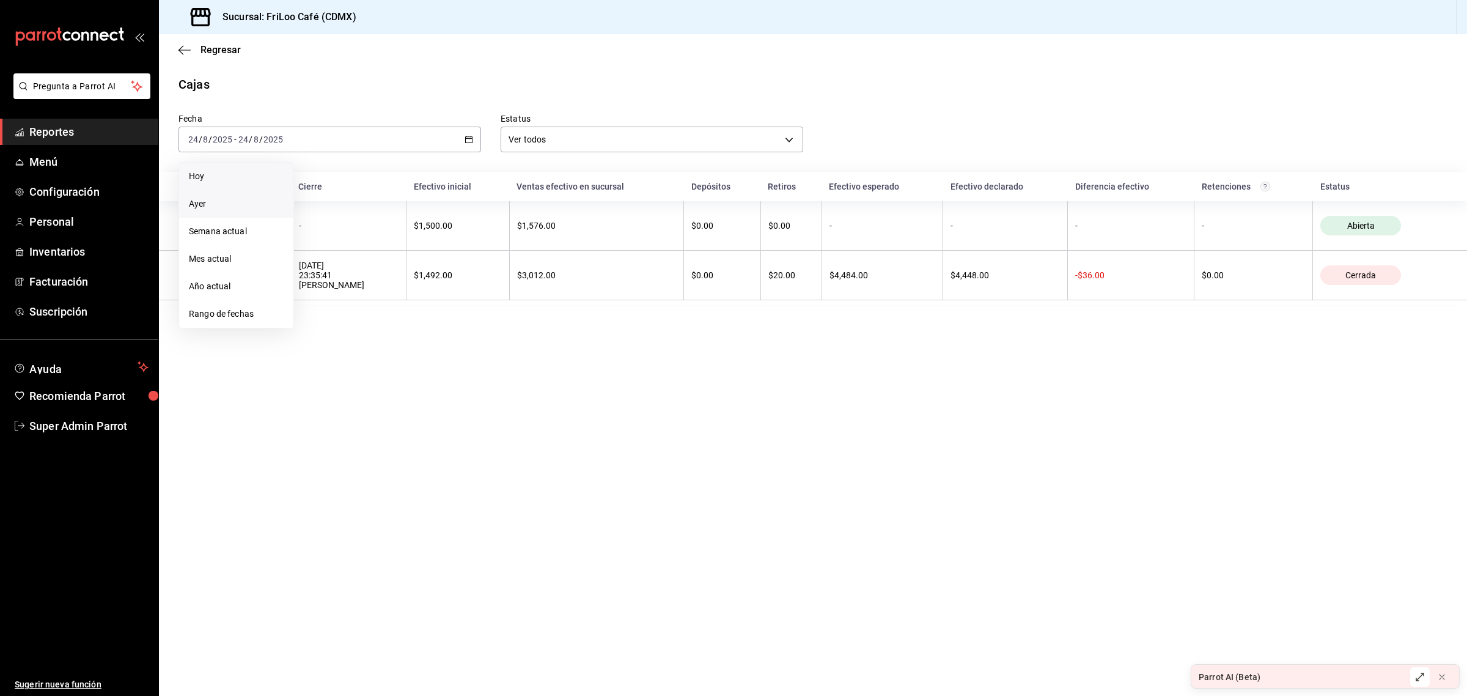
click at [206, 177] on span "Hoy" at bounding box center [236, 176] width 95 height 13
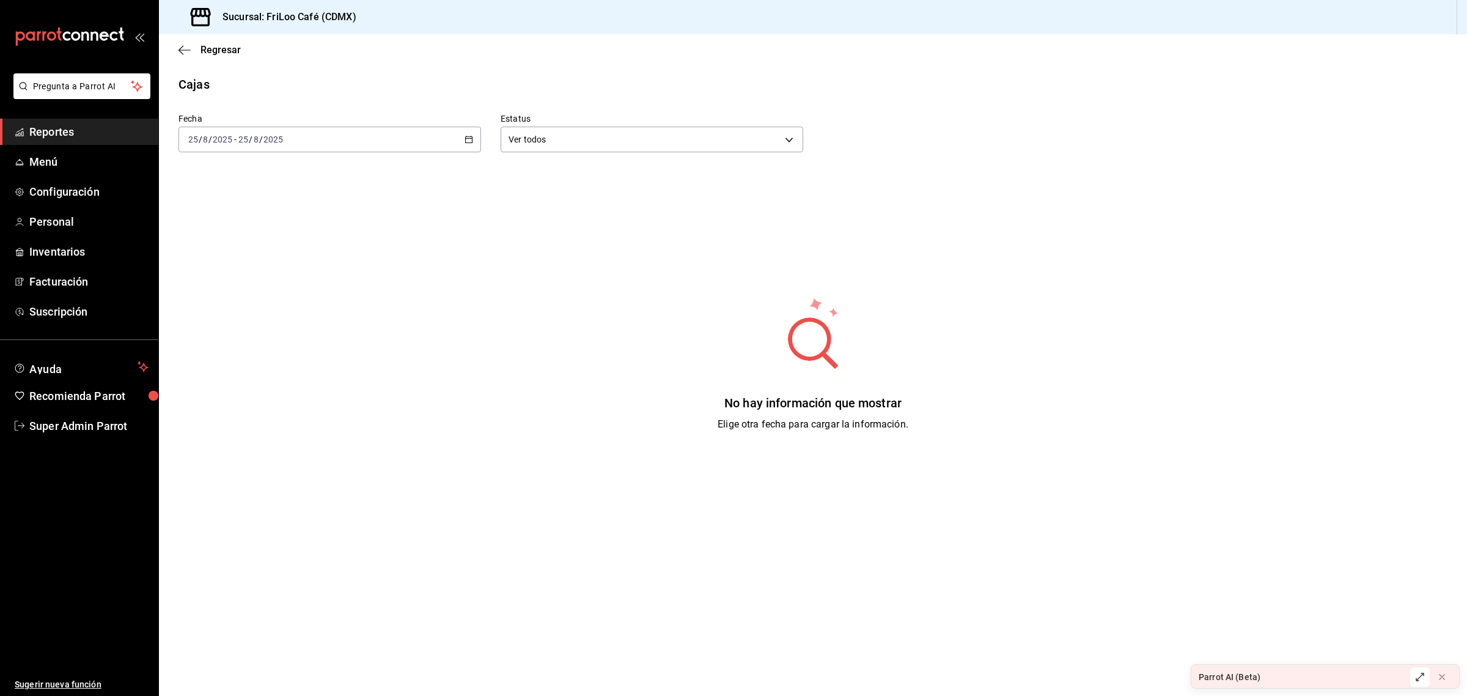
click at [262, 145] on div "[DATE] [DATE] - [DATE] [DATE]" at bounding box center [329, 140] width 303 height 26
click at [236, 205] on span "Ayer" at bounding box center [236, 203] width 95 height 13
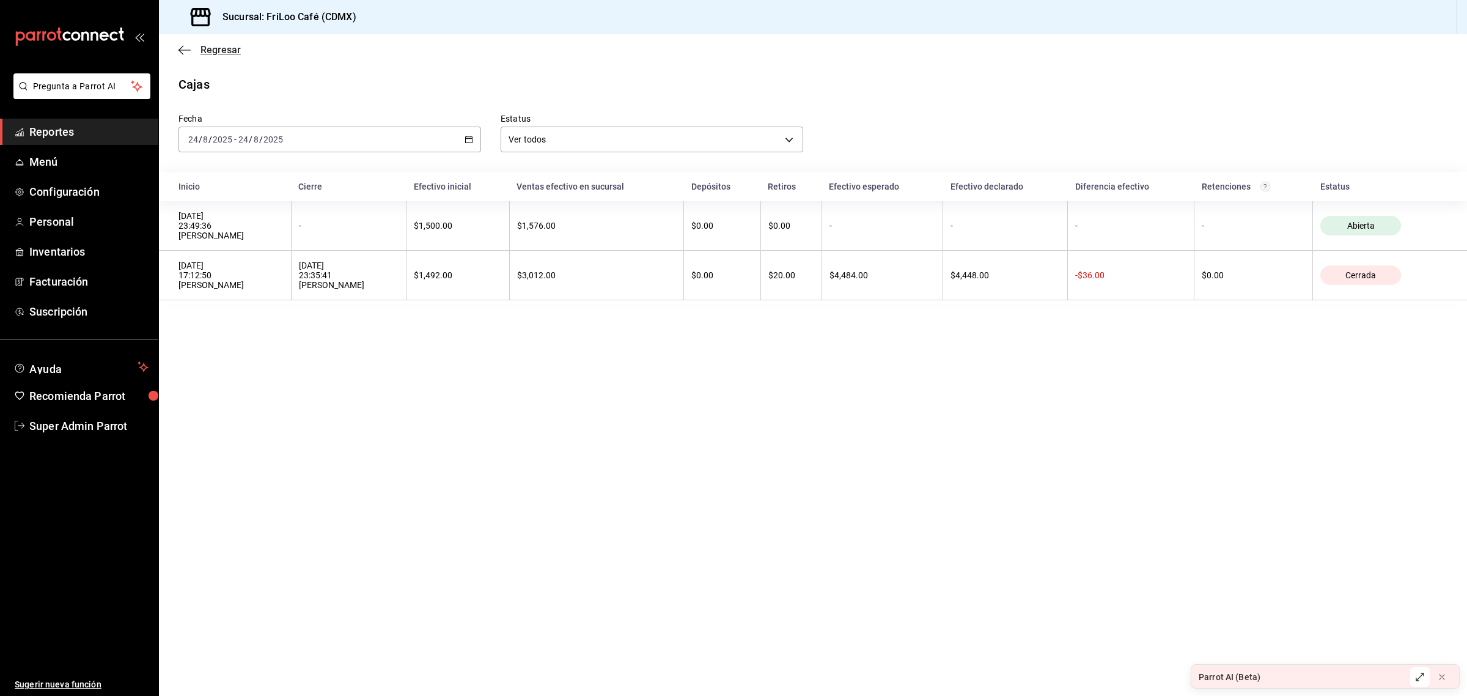
click at [187, 54] on icon "button" at bounding box center [184, 50] width 12 height 11
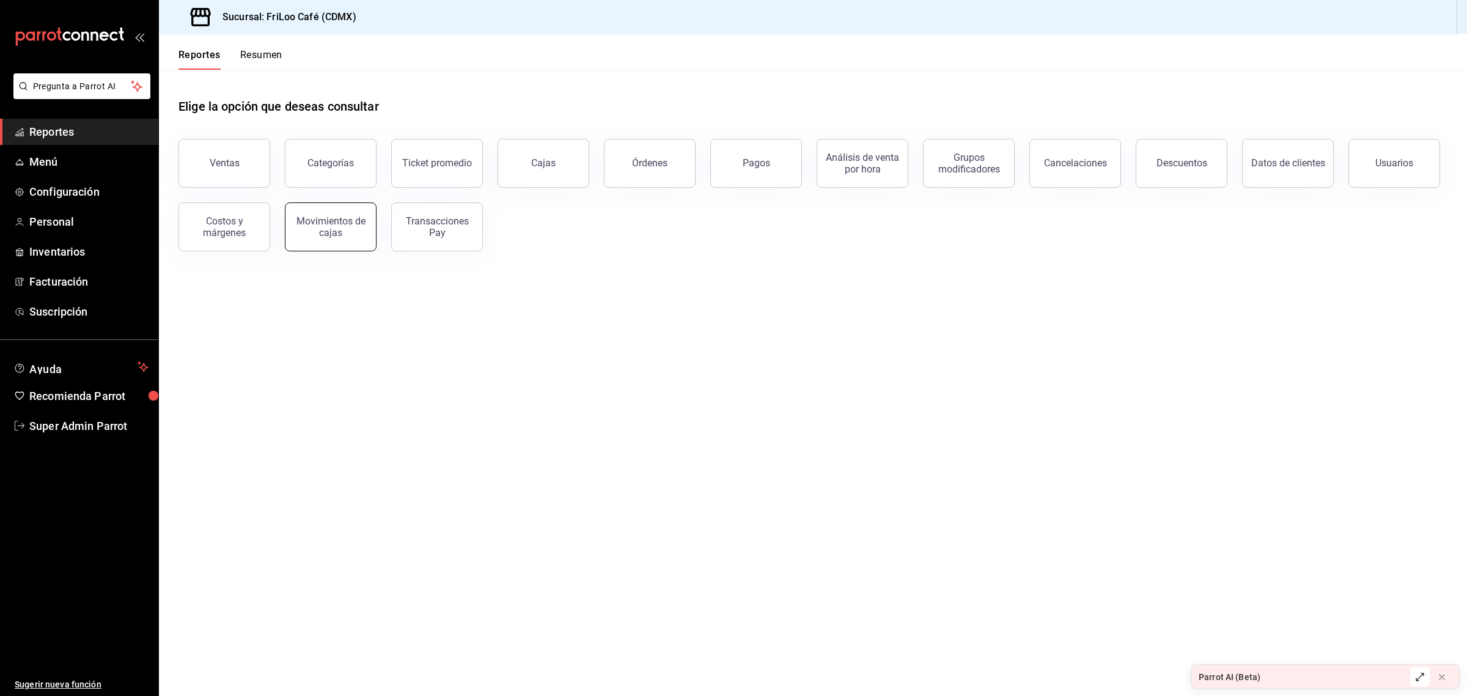
click at [316, 229] on div "Movimientos de cajas" at bounding box center [331, 226] width 76 height 23
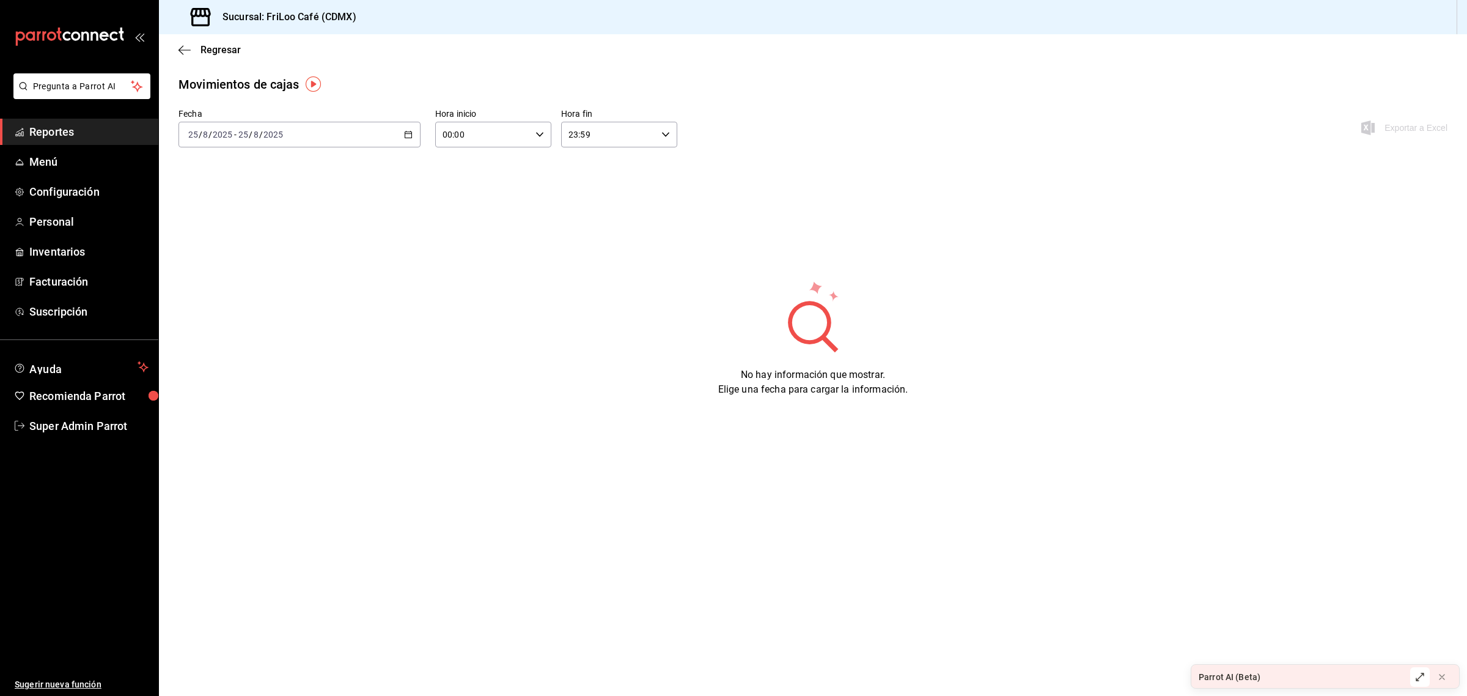
click at [395, 133] on div "[DATE] [DATE] - [DATE] [DATE]" at bounding box center [299, 135] width 242 height 26
click at [237, 197] on span "Ayer" at bounding box center [236, 199] width 95 height 13
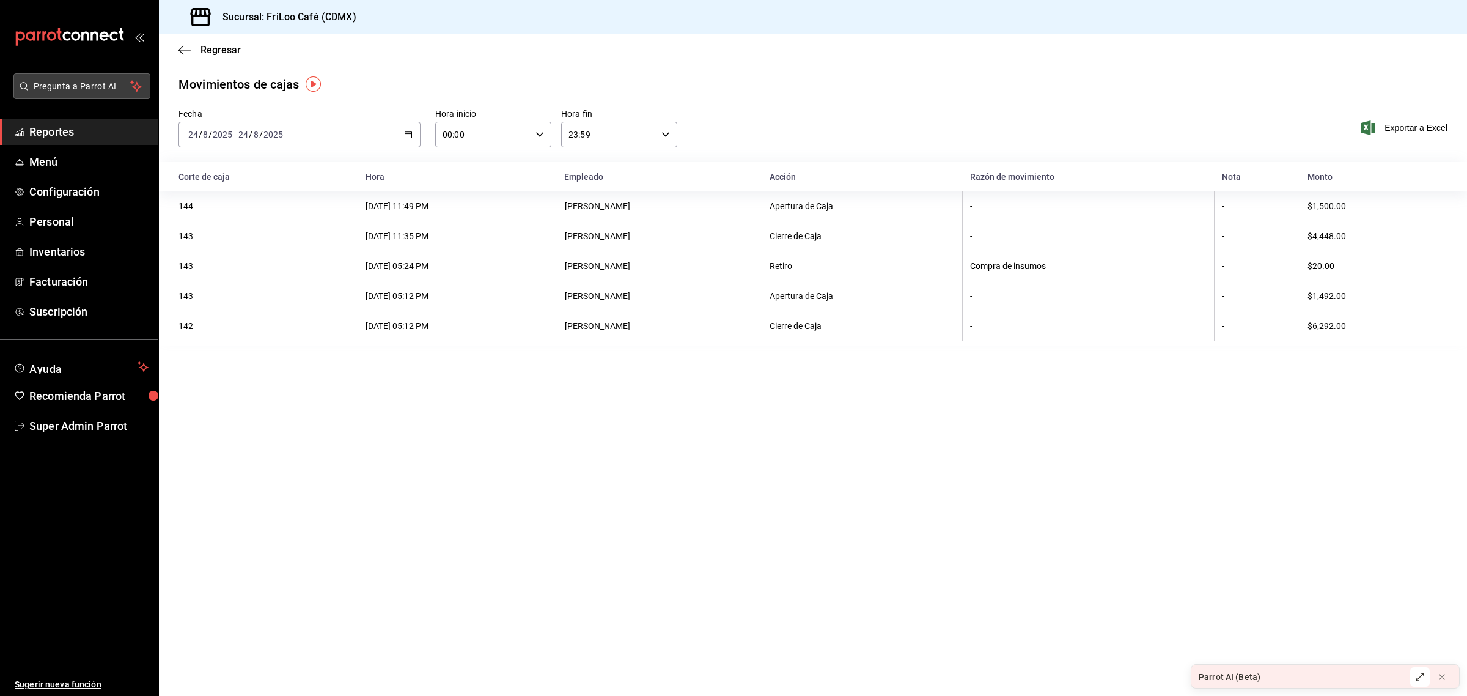
click at [121, 81] on span "Pregunta a Parrot AI" at bounding box center [82, 86] width 97 height 13
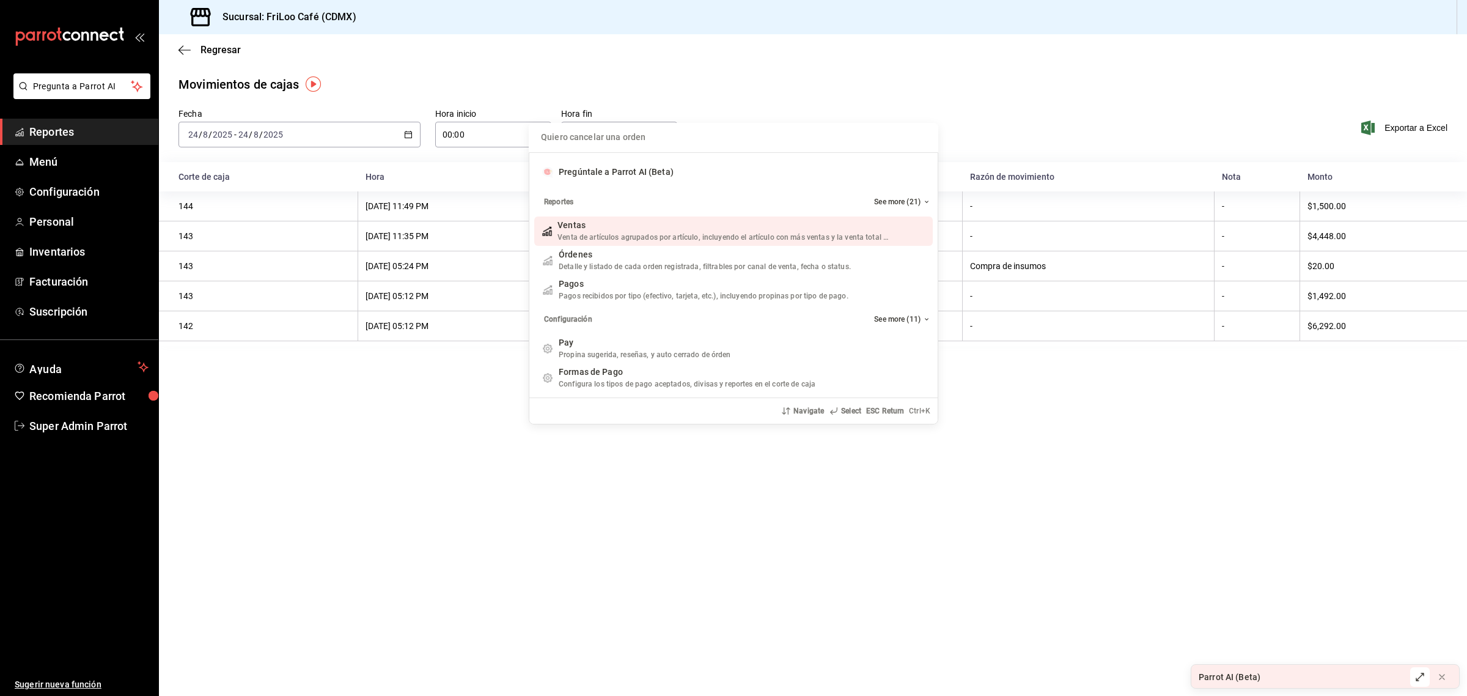
click at [570, 141] on input "Quiero cancelar una orden" at bounding box center [733, 137] width 395 height 29
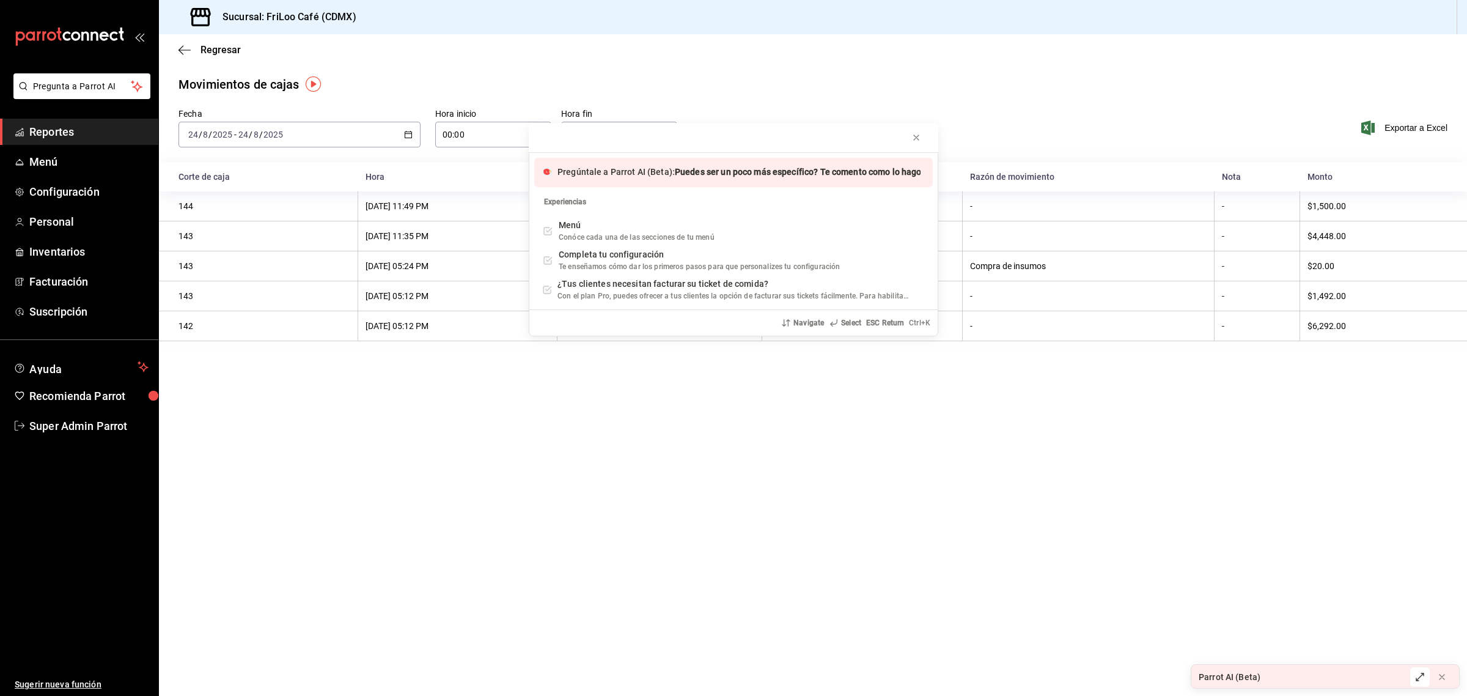
type input "Puedes ser un poco más específico? Te comento como lo hago todos los días. A la…"
click at [602, 172] on span "Pregúntale a Parrot AI (Beta):" at bounding box center [615, 172] width 117 height 10
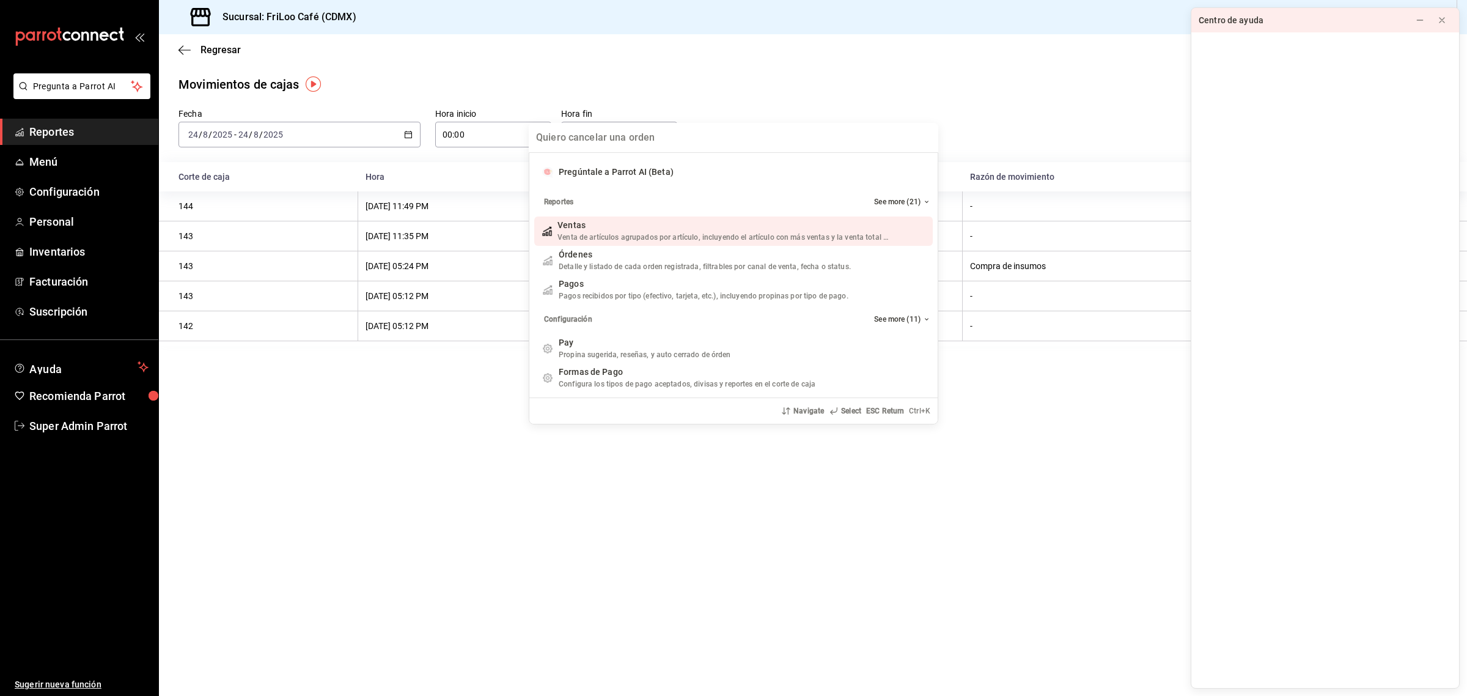
scroll to position [0, 0]
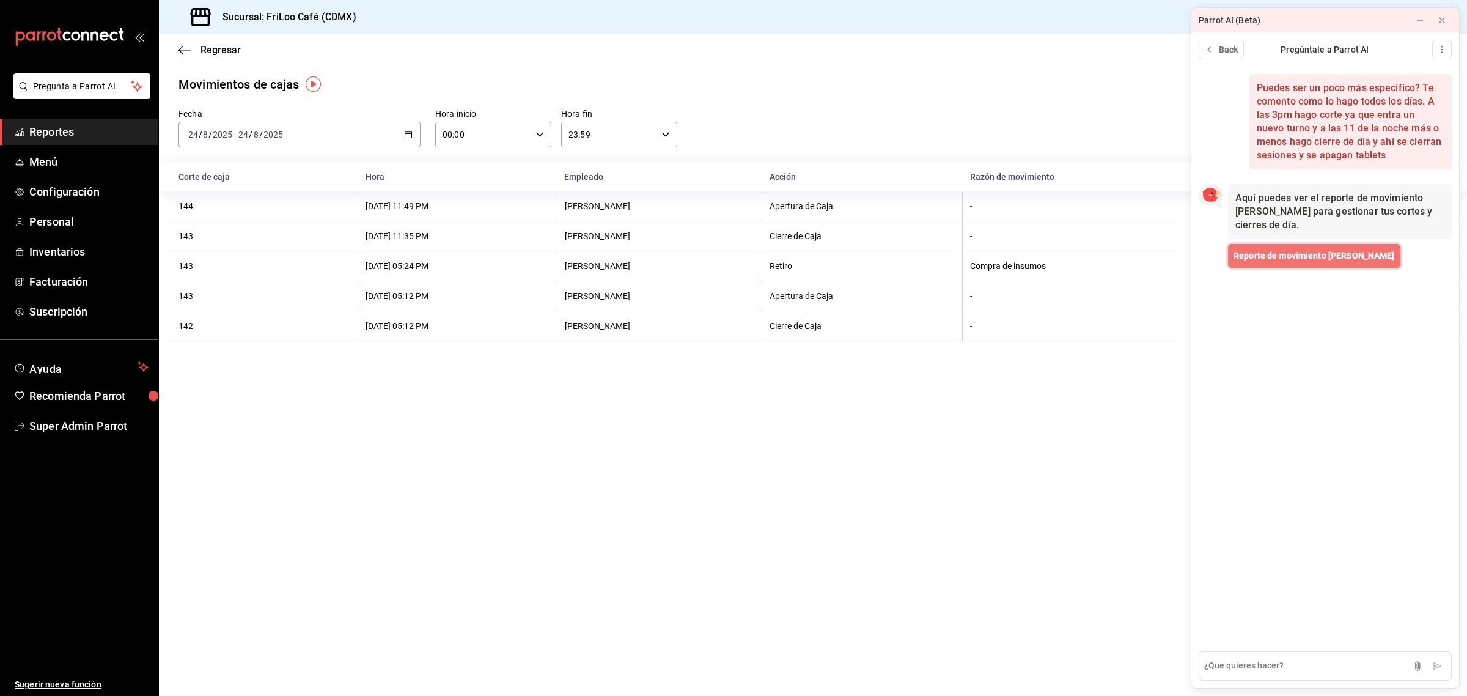
click at [1270, 254] on span "Reporte de movimiento [PERSON_NAME]" at bounding box center [1313, 255] width 161 height 13
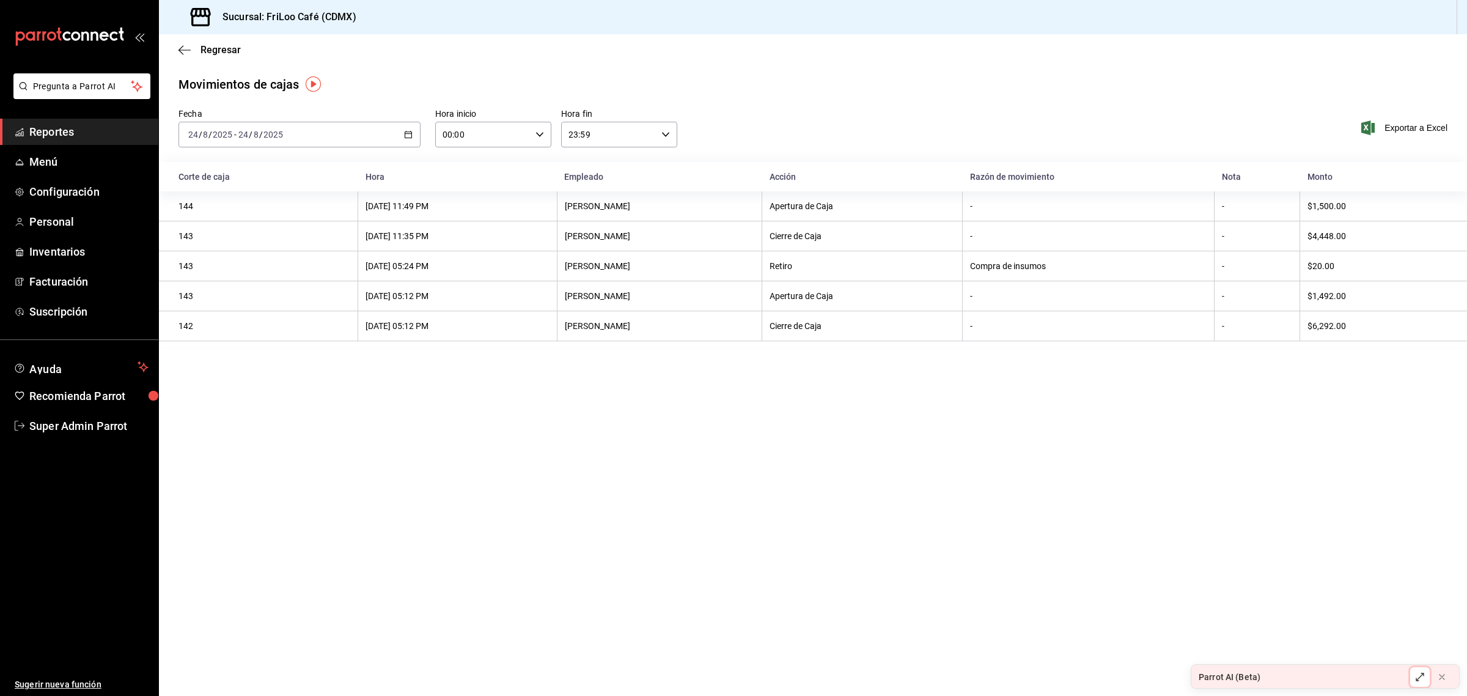
click at [1422, 678] on icon at bounding box center [1420, 677] width 10 height 10
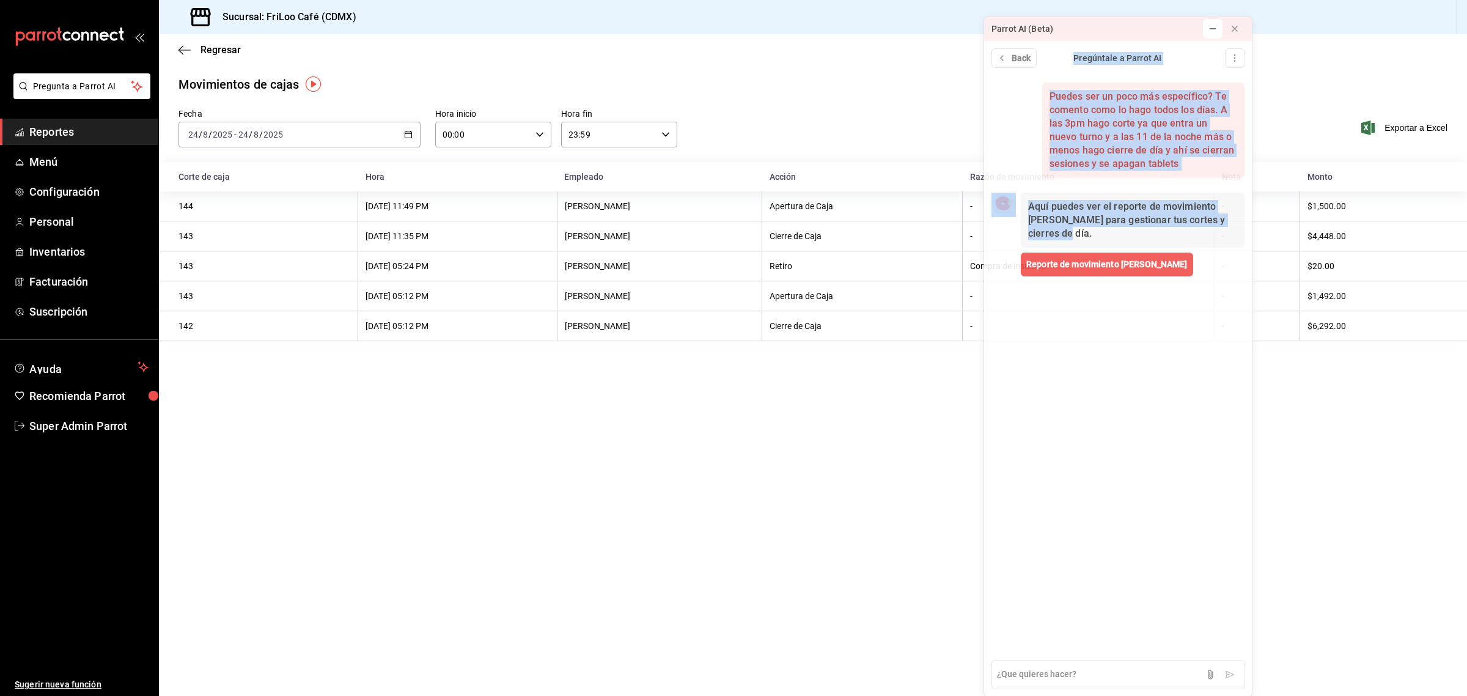
drag, startPoint x: 1293, startPoint y: 20, endPoint x: 1086, endPoint y: 246, distance: 306.7
click at [1086, 246] on div "Parrot AI (Beta) Back Pregúntale a Parrot AI Puedes ser un poco más específico?…" at bounding box center [1117, 356] width 269 height 681
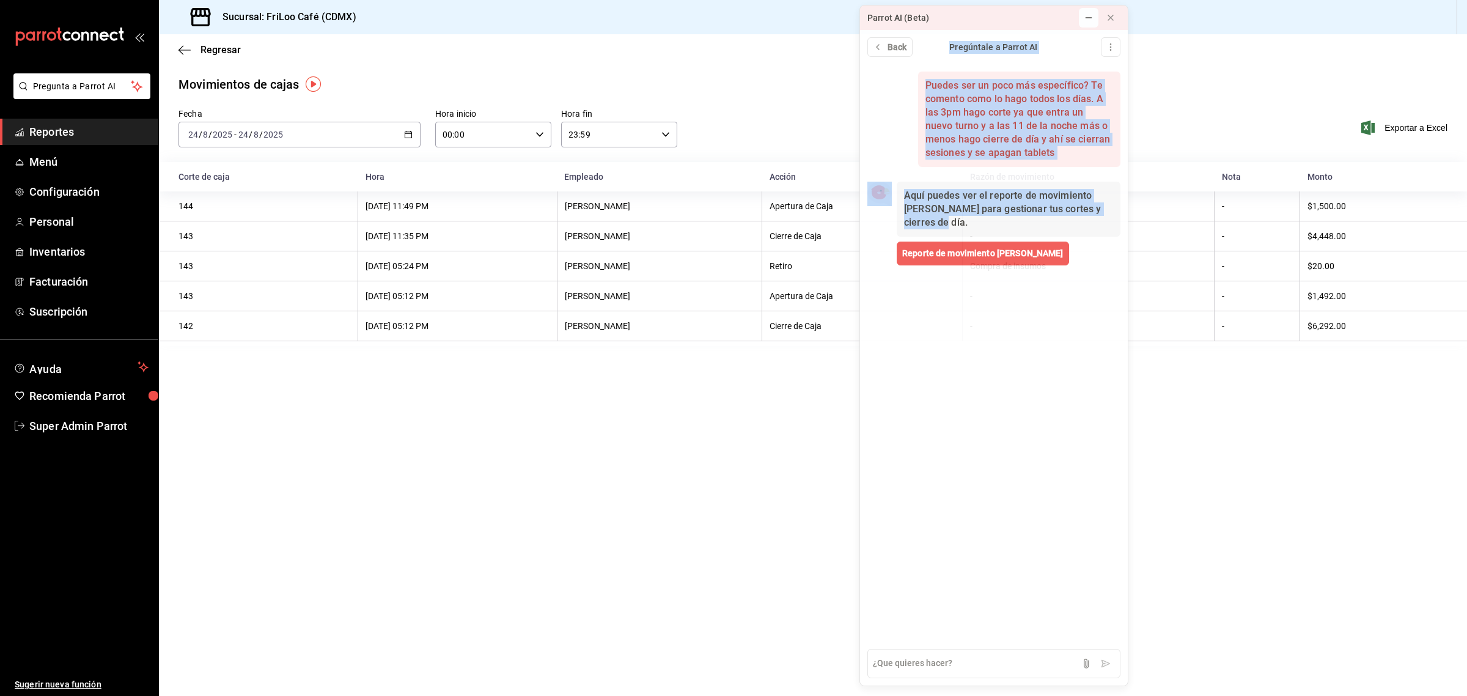
click at [989, 17] on div "Parrot AI (Beta)" at bounding box center [965, 18] width 211 height 24
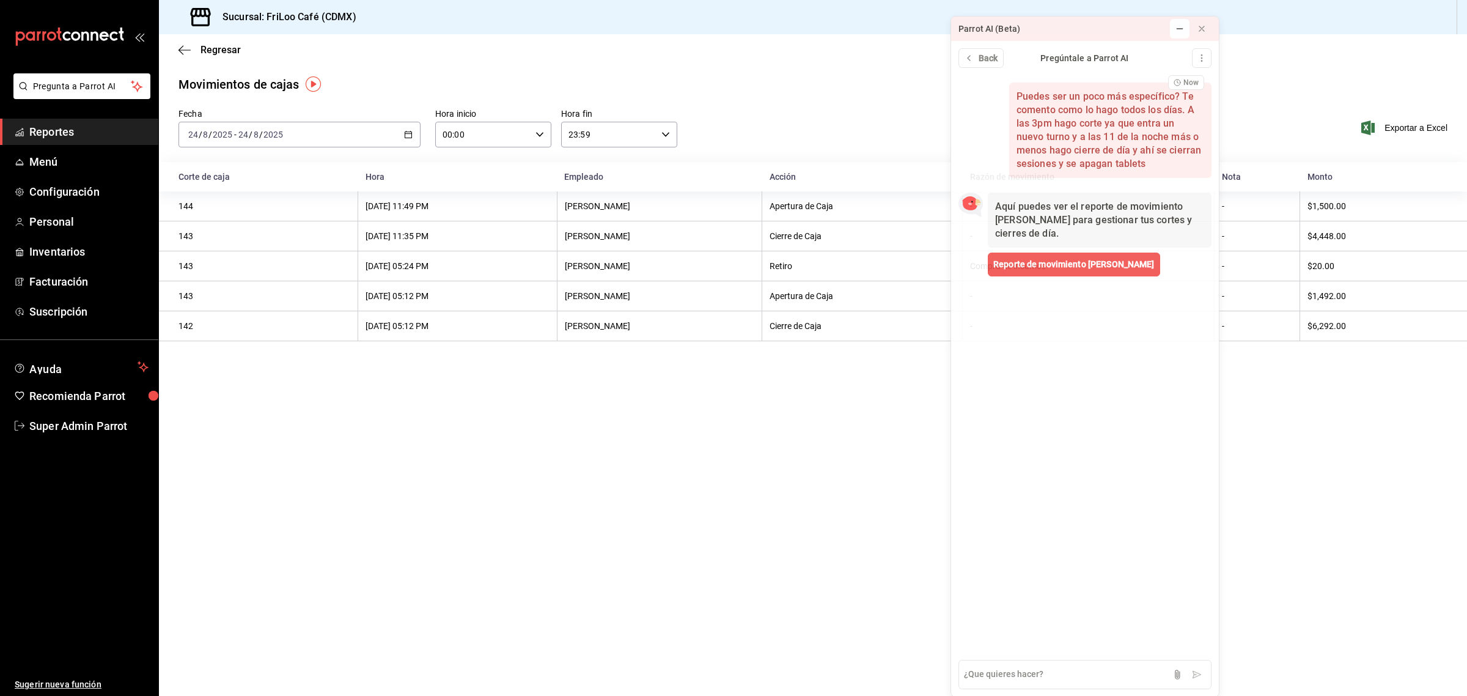
drag, startPoint x: 988, startPoint y: 20, endPoint x: 1076, endPoint y: 103, distance: 120.6
click at [1076, 103] on div "Parrot AI (Beta) Back Pregúntale a Parrot AI Puedes ser un poco más específico?…" at bounding box center [1084, 356] width 269 height 681
click at [1175, 31] on icon at bounding box center [1180, 29] width 10 height 10
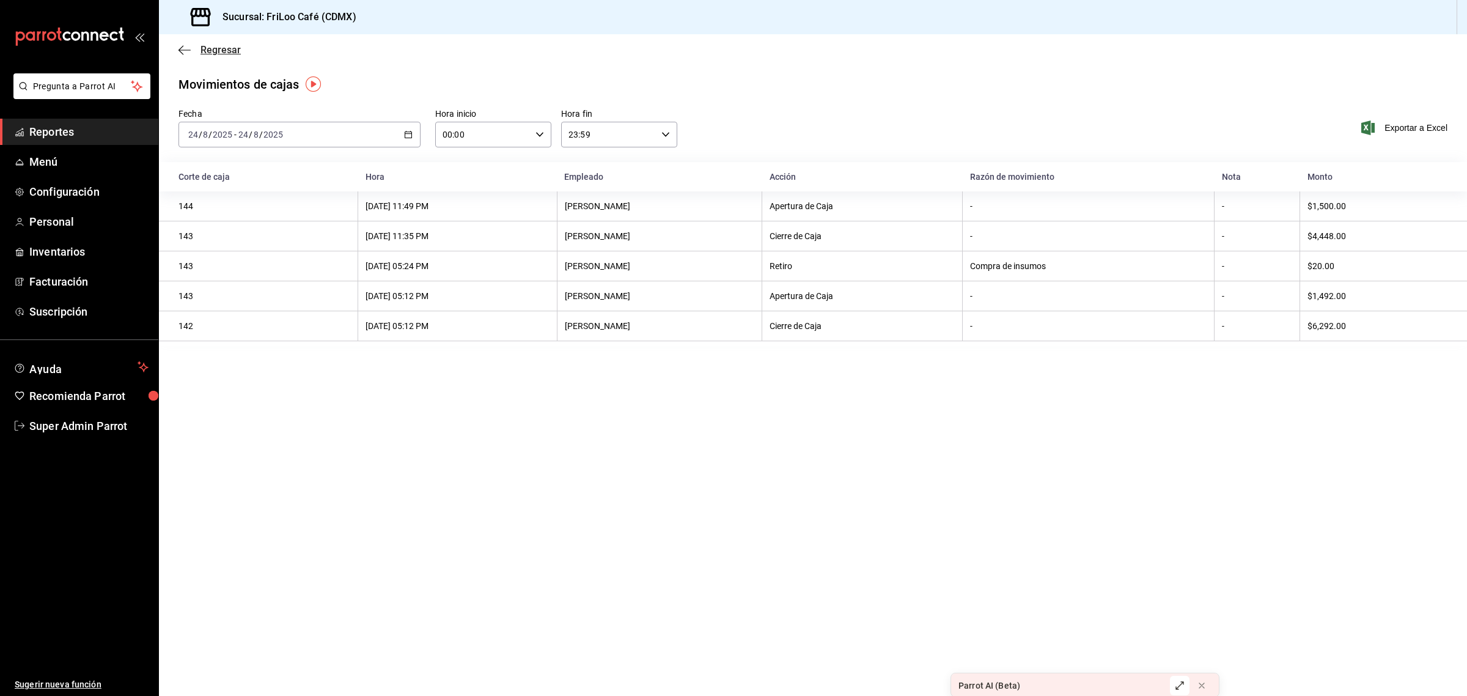
click at [220, 47] on span "Regresar" at bounding box center [220, 50] width 40 height 12
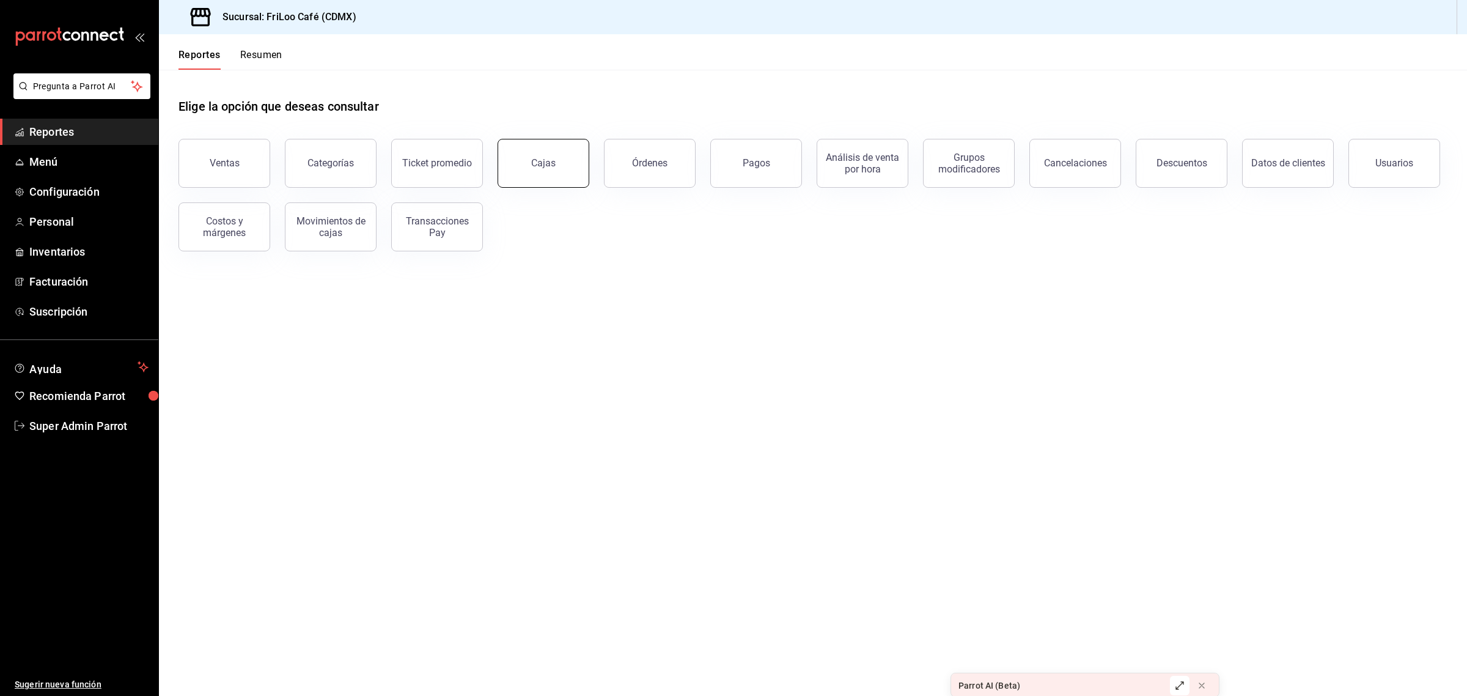
click at [554, 166] on button "Cajas" at bounding box center [544, 163] width 92 height 49
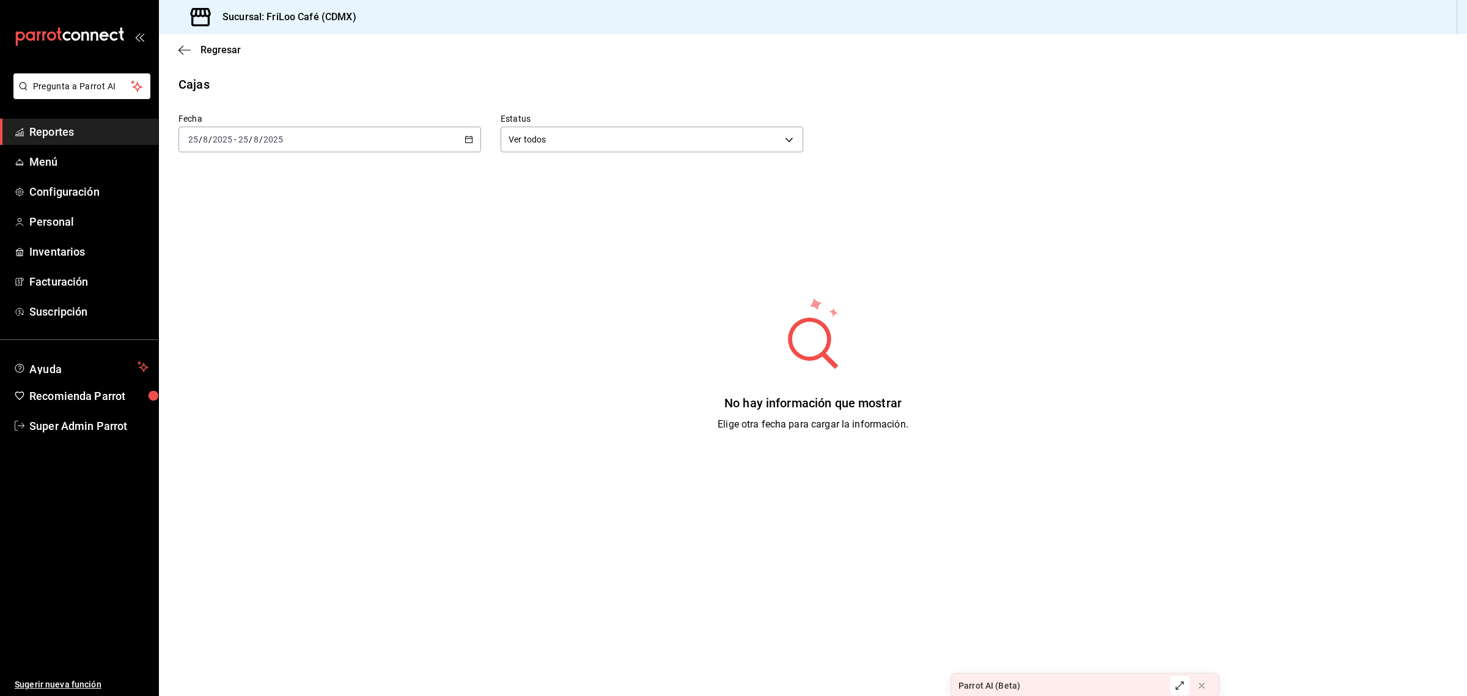
click at [451, 132] on div "[DATE] [DATE] - [DATE] [DATE]" at bounding box center [329, 140] width 303 height 26
click at [239, 199] on span "Ayer" at bounding box center [236, 203] width 95 height 13
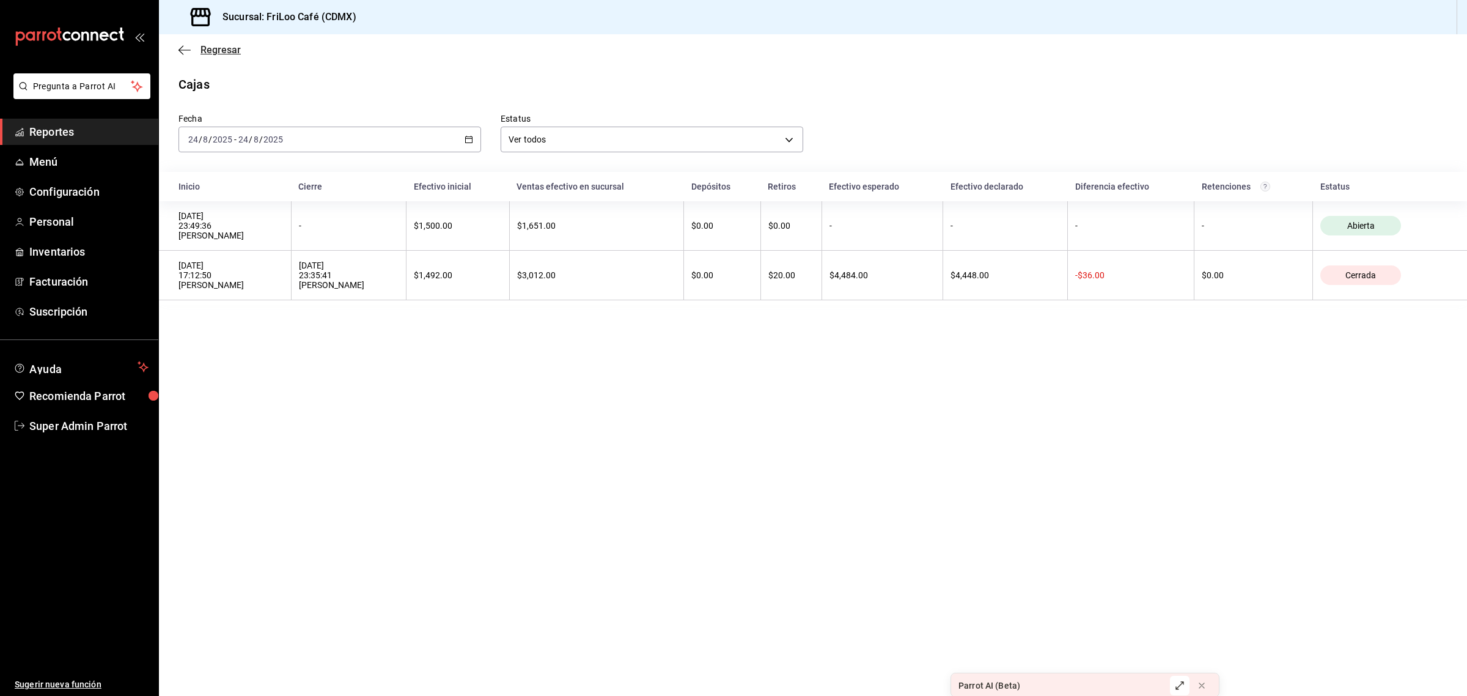
click at [224, 49] on span "Regresar" at bounding box center [220, 50] width 40 height 12
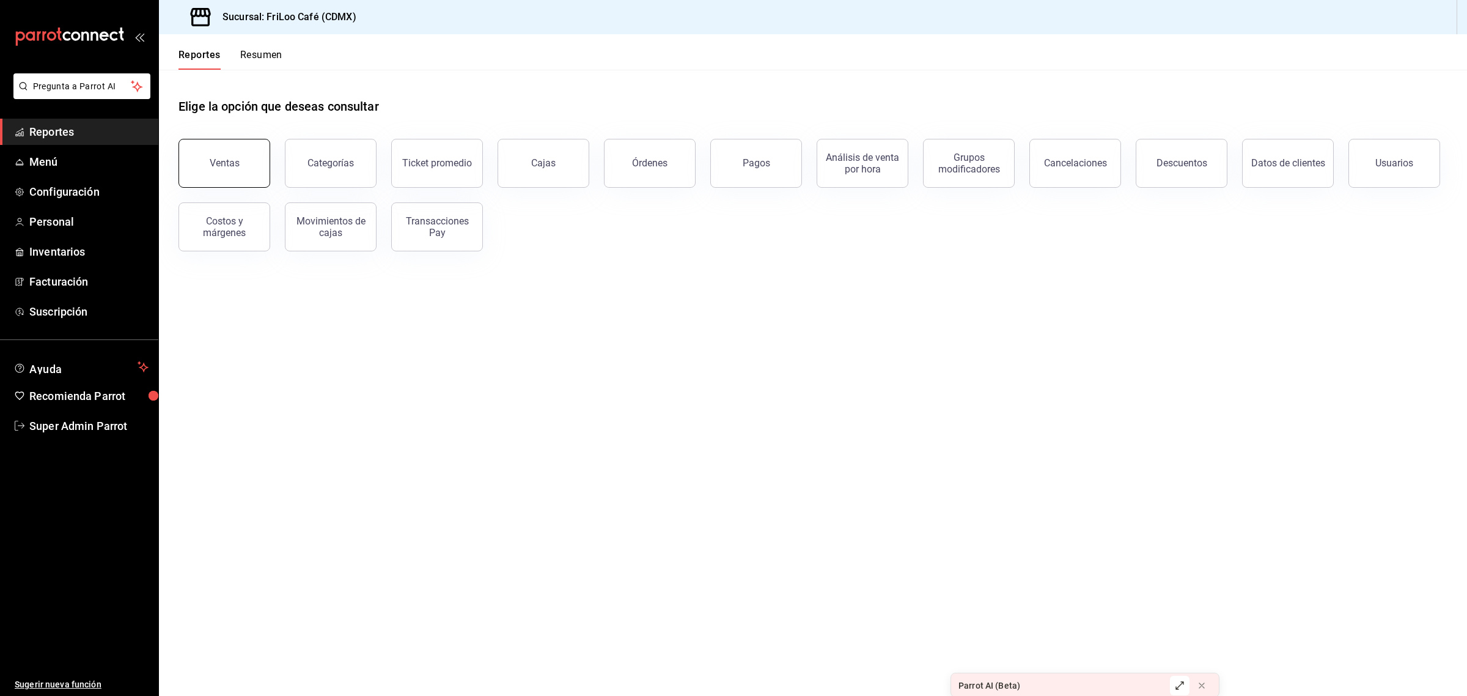
click at [230, 153] on button "Ventas" at bounding box center [224, 163] width 92 height 49
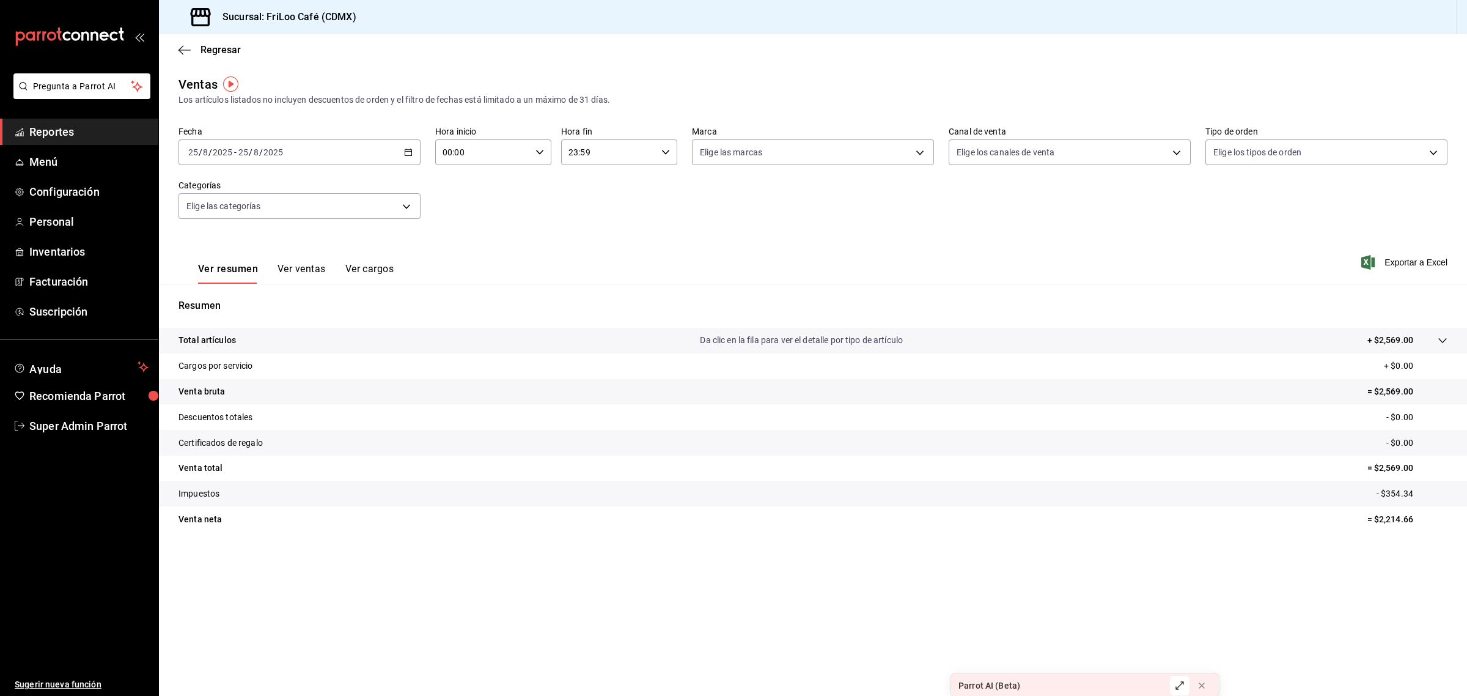
click at [304, 263] on button "Ver ventas" at bounding box center [301, 273] width 48 height 21
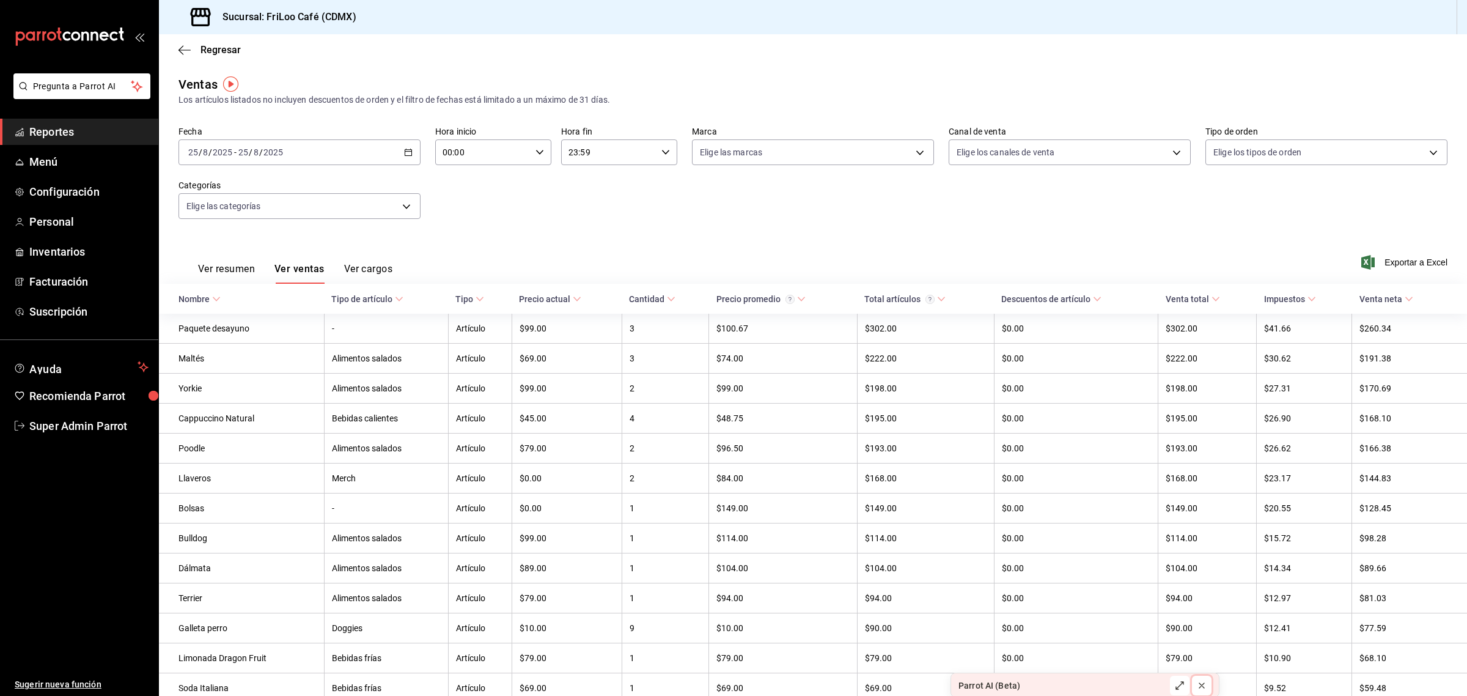
click at [1200, 683] on icon at bounding box center [1202, 685] width 10 height 10
click at [186, 48] on icon "button" at bounding box center [184, 50] width 12 height 11
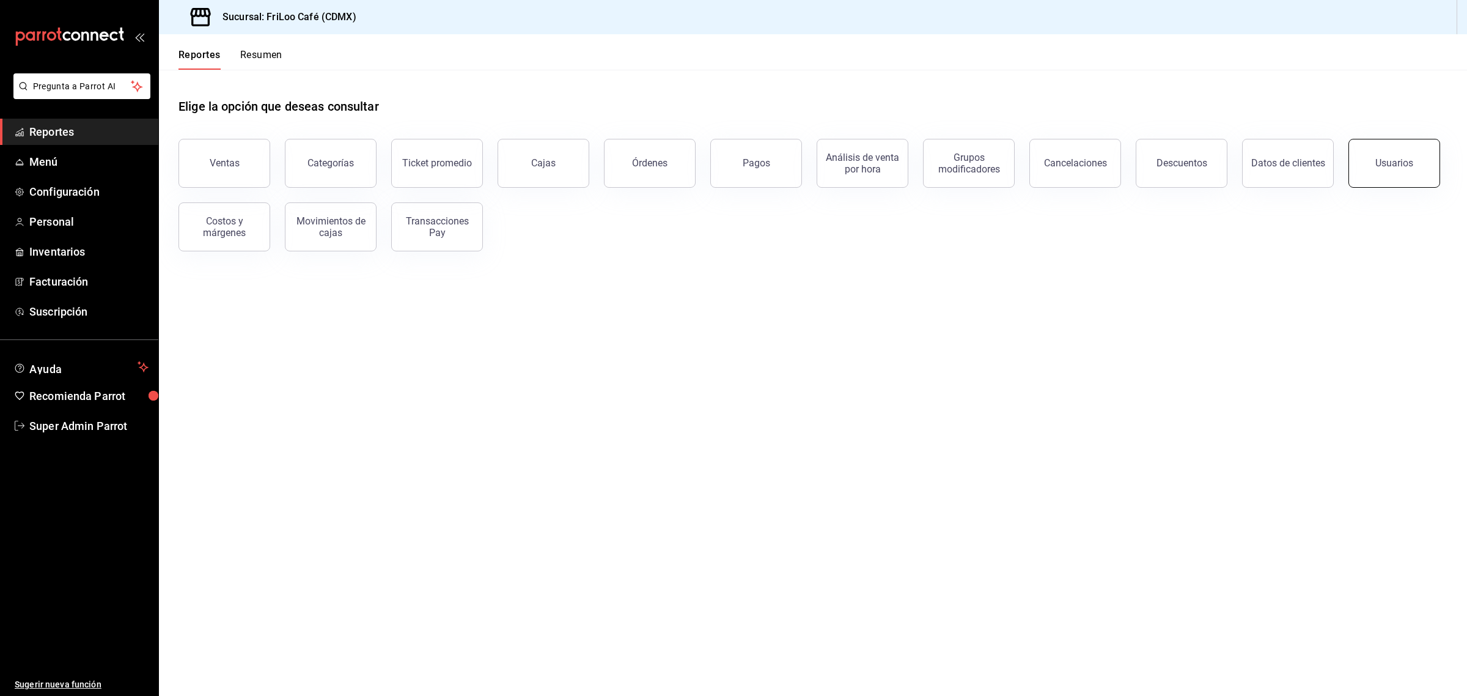
click at [1392, 176] on button "Usuarios" at bounding box center [1394, 163] width 92 height 49
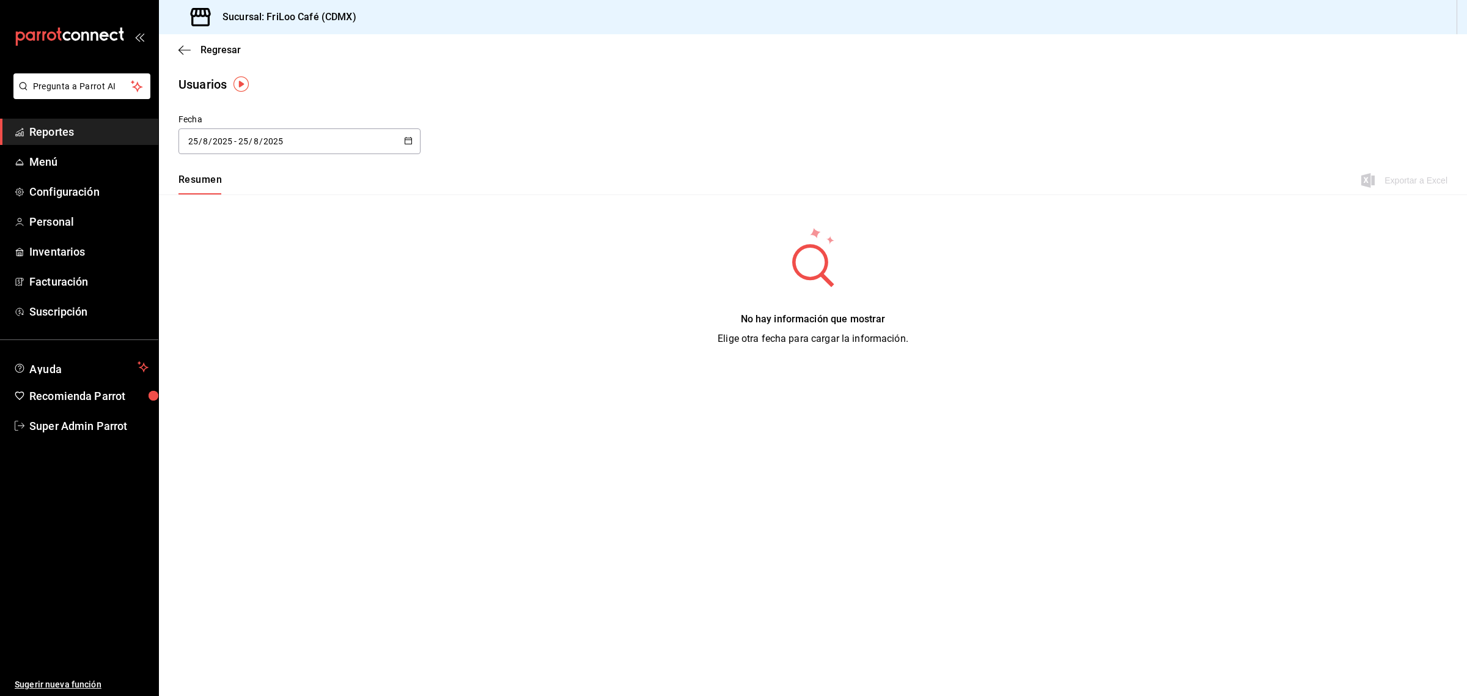
click at [404, 142] on icon "button" at bounding box center [408, 140] width 9 height 9
click at [238, 205] on li "Ayer" at bounding box center [236, 208] width 116 height 28
type input "[DATE]"
type input "24"
type input "[DATE]"
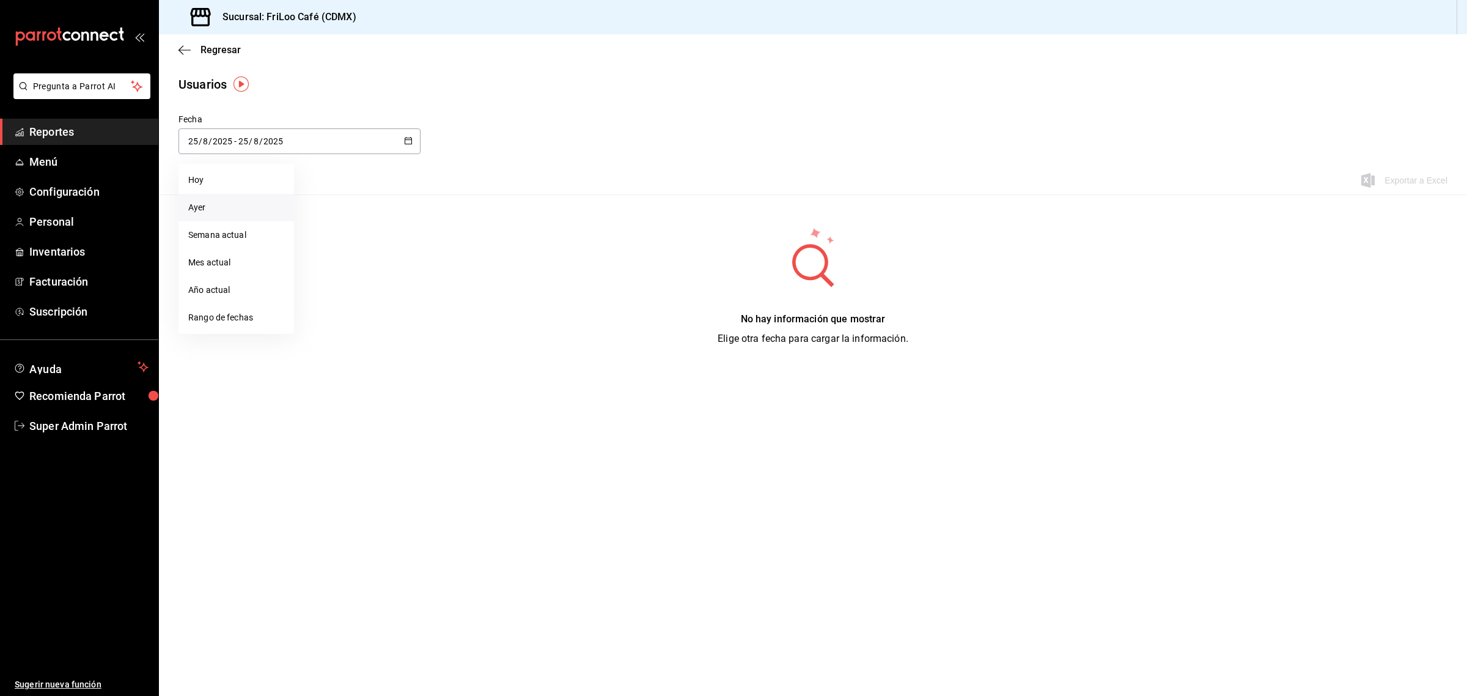
type input "24"
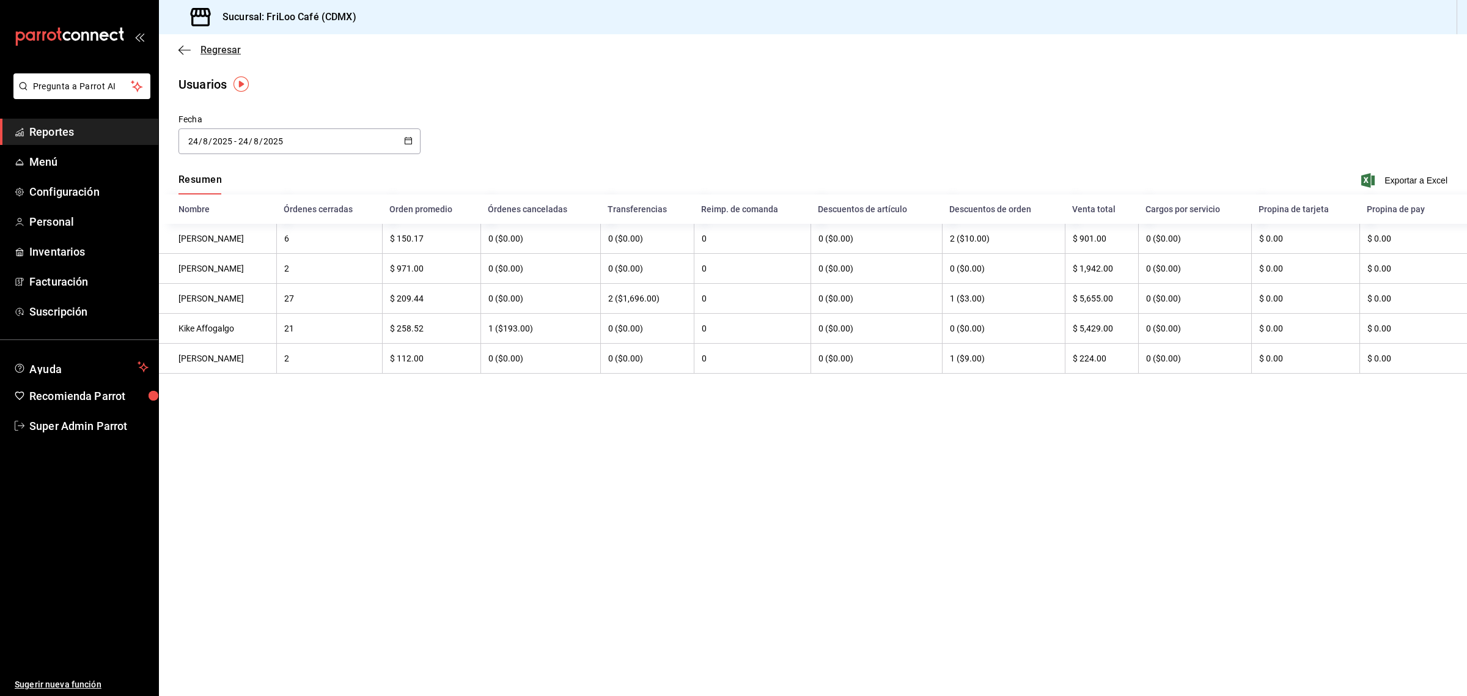
click at [218, 52] on span "Regresar" at bounding box center [220, 50] width 40 height 12
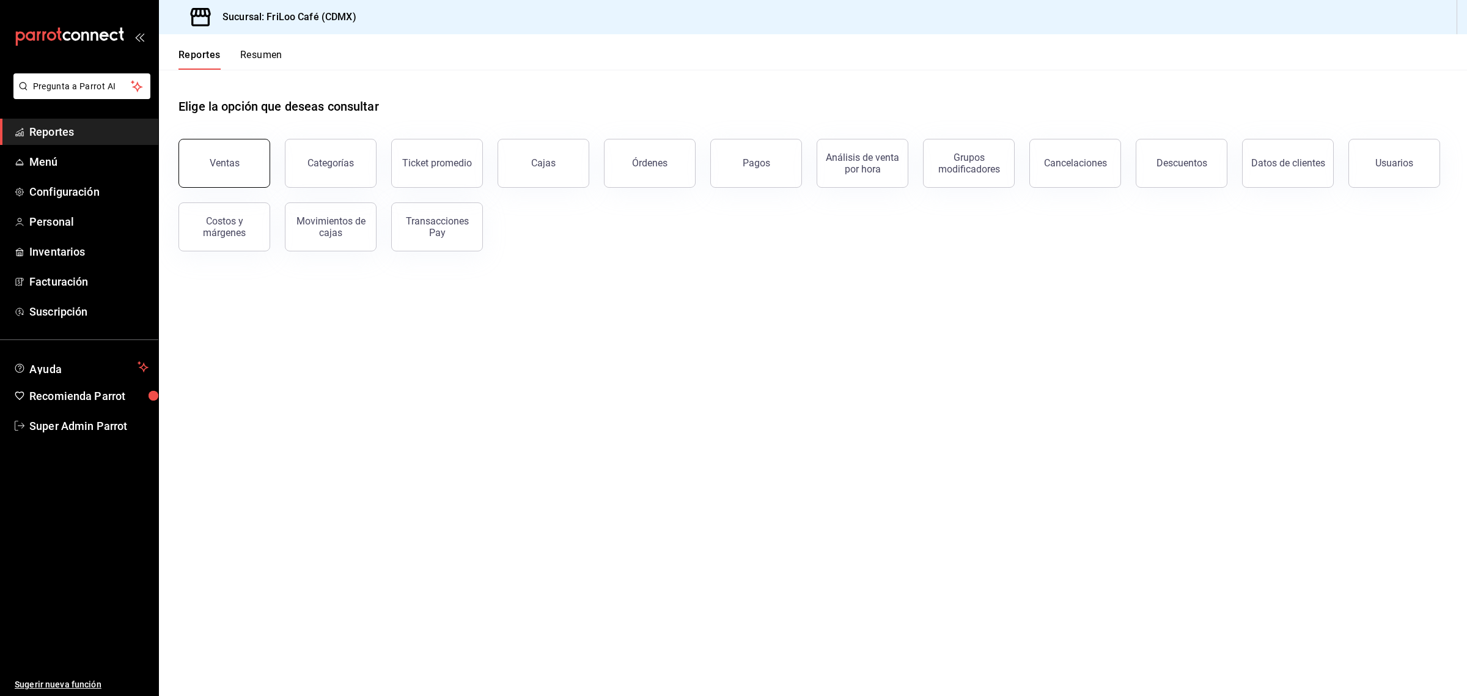
click at [255, 148] on button "Ventas" at bounding box center [224, 163] width 92 height 49
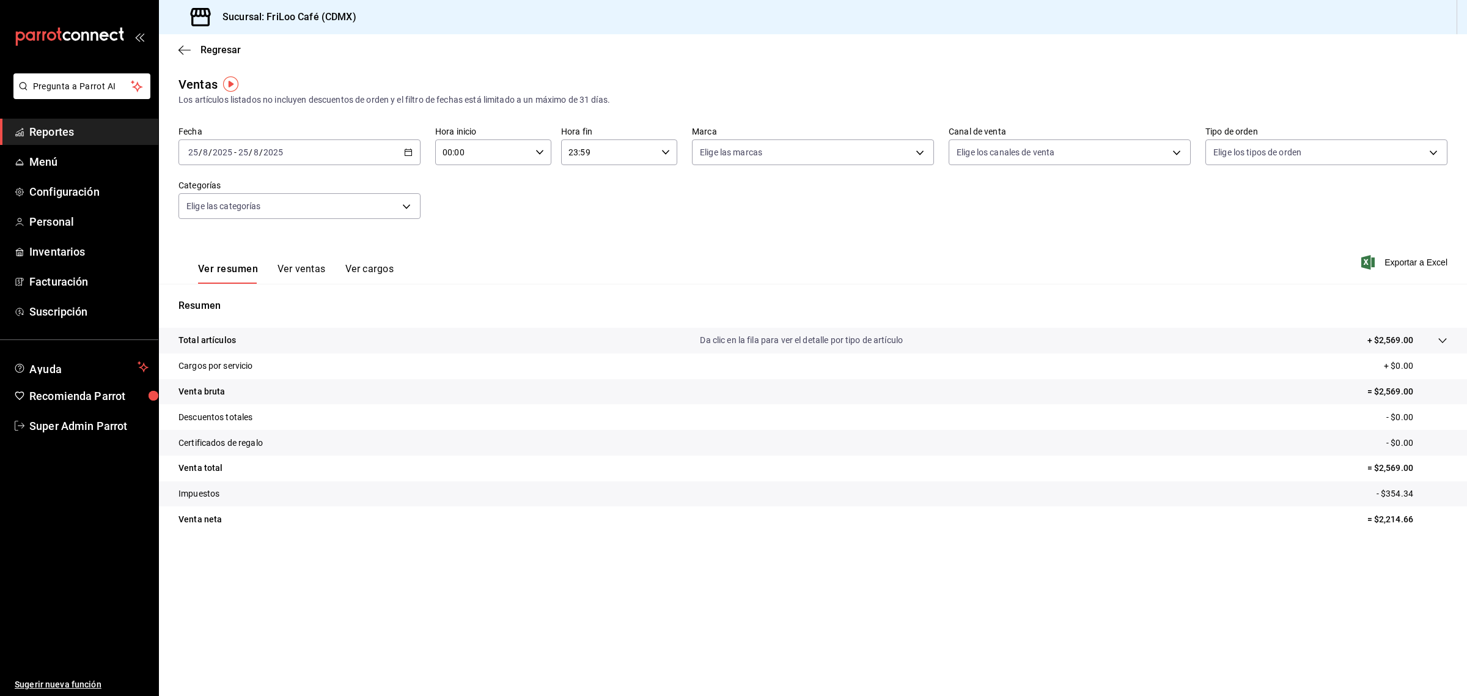
click at [306, 268] on button "Ver ventas" at bounding box center [301, 273] width 48 height 21
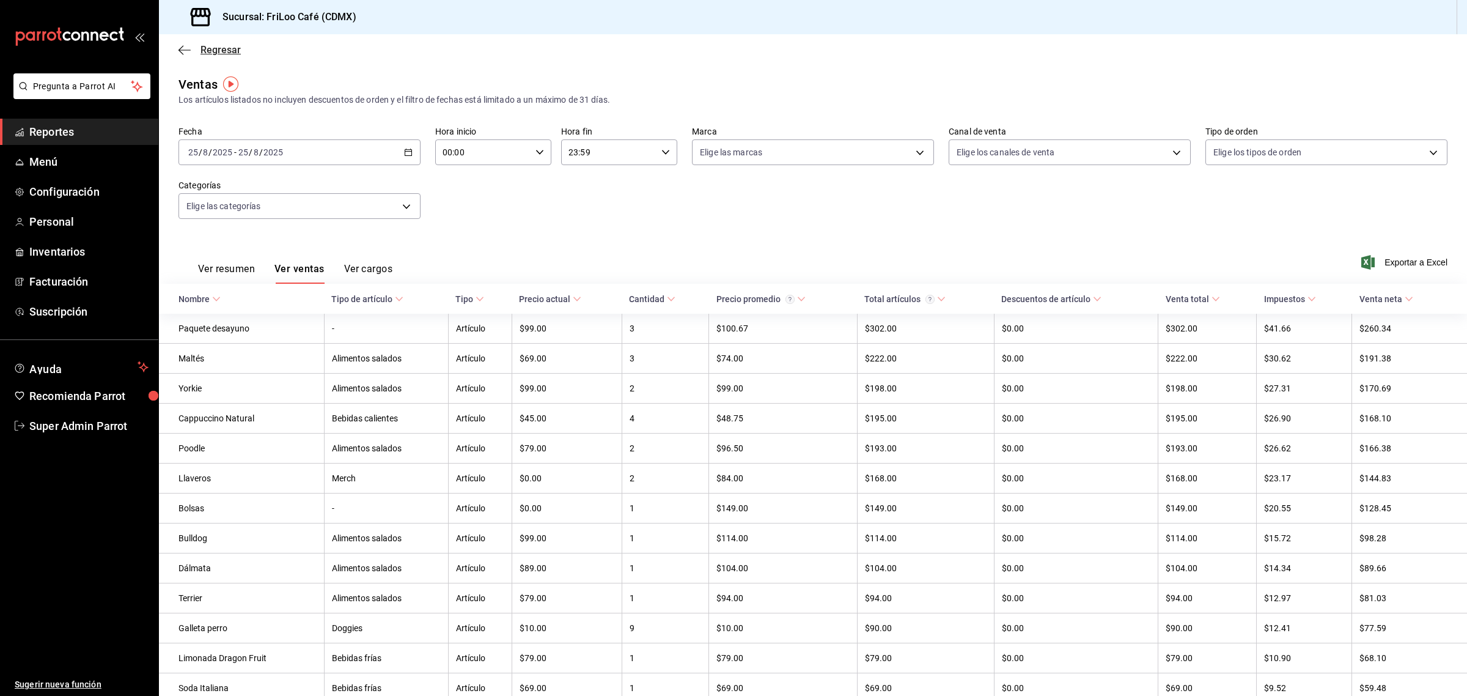
click at [234, 51] on span "Regresar" at bounding box center [220, 50] width 40 height 12
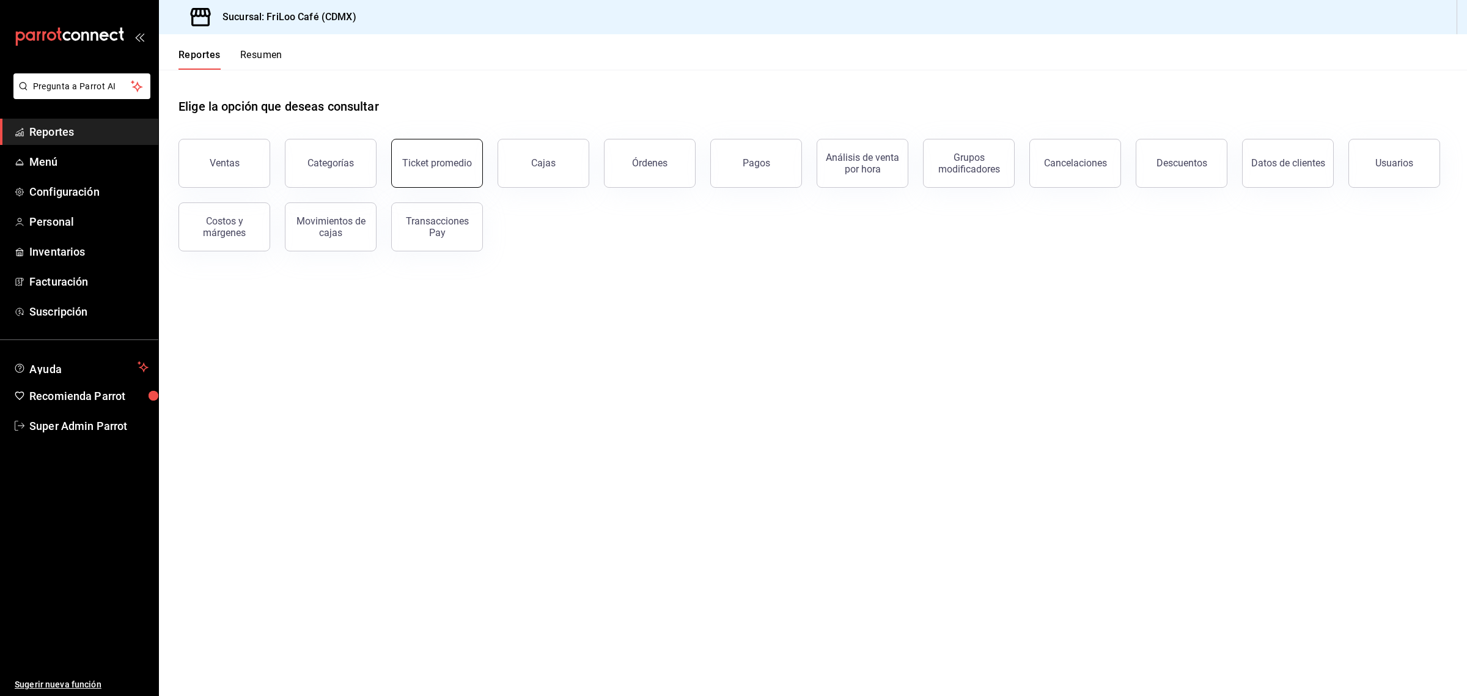
click at [453, 160] on div "Ticket promedio" at bounding box center [437, 163] width 70 height 12
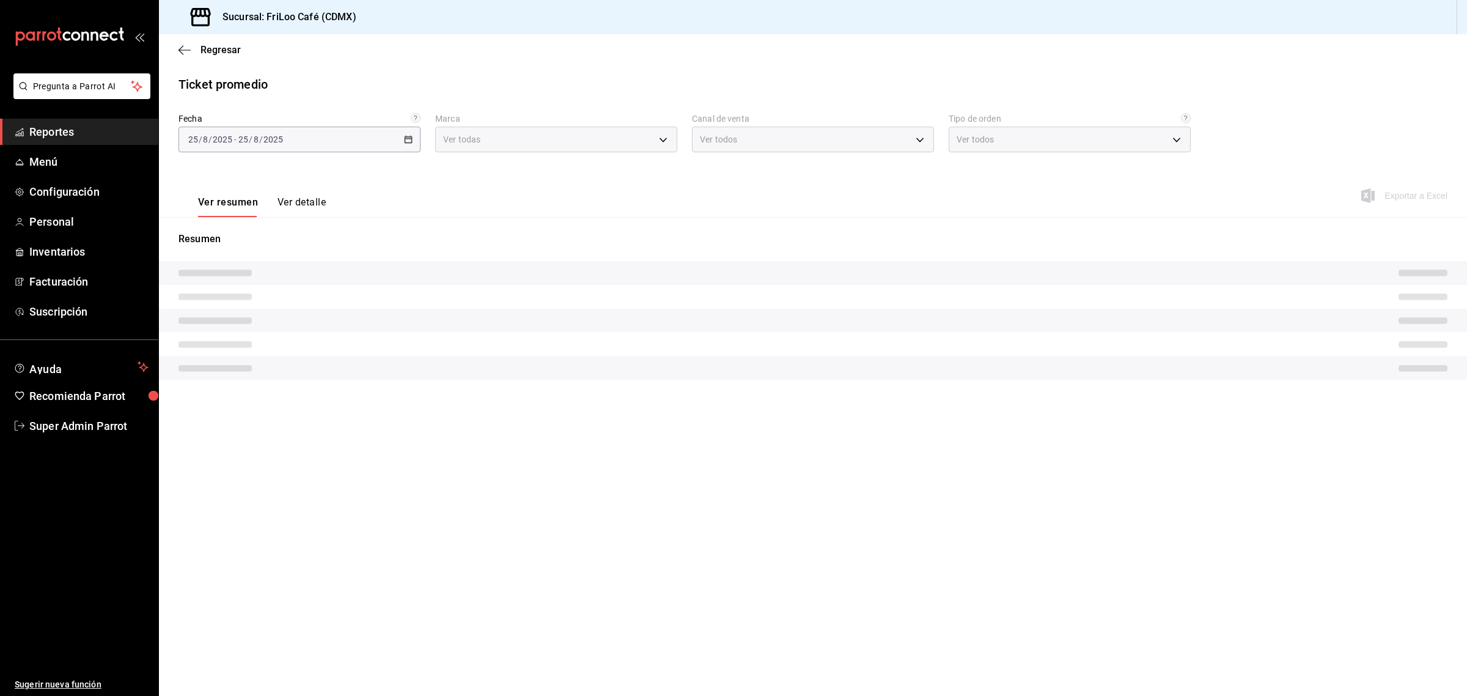
type input "e4bdba6b-3afc-4633-b0eb-b84fb118c14c"
type input "PARROT,UBER_EATS,RAPPI,DIDI_FOOD,ONLINE"
type input "52d7ac33-2de5-40e6-821c-e9b5e2c435b3,6093642a-204e-4b96-a6ce-b1a9997dc312,f91d7…"
click at [315, 196] on button "Ver detalle" at bounding box center [301, 206] width 48 height 21
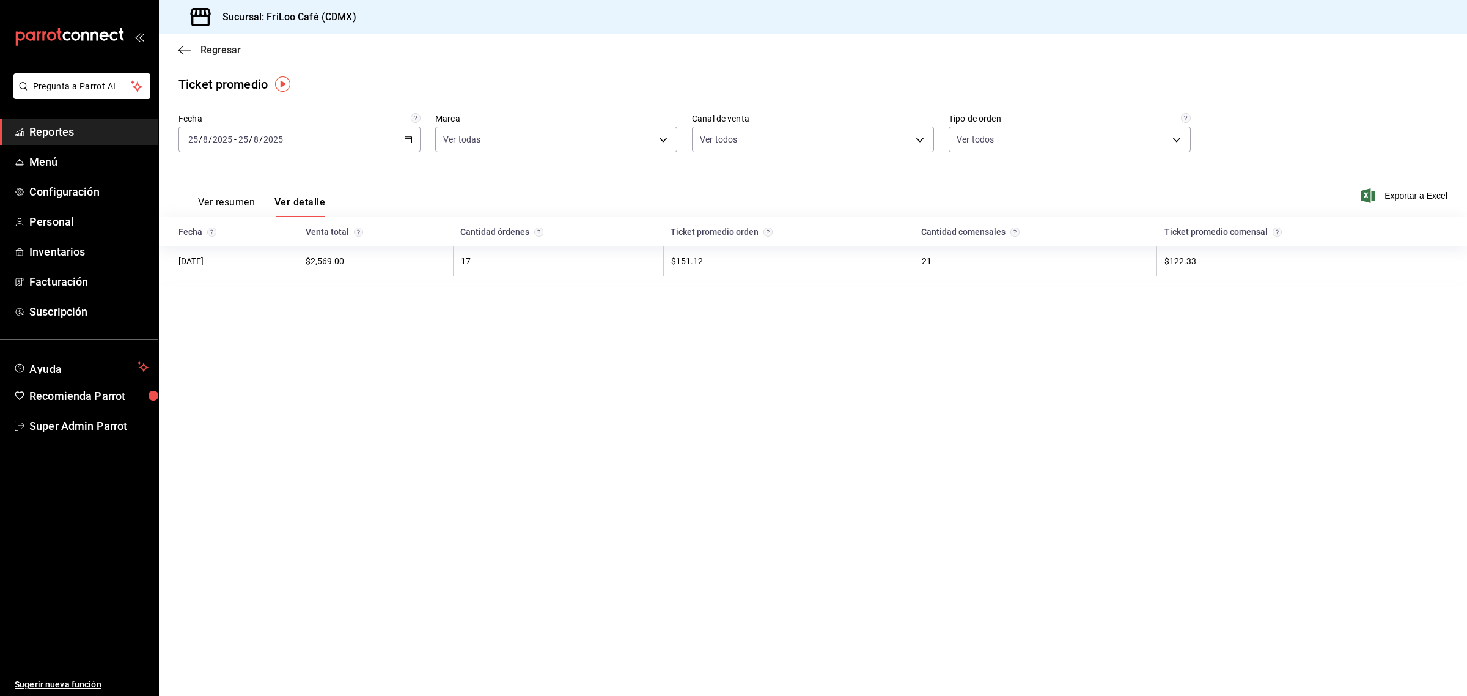
click at [221, 53] on span "Regresar" at bounding box center [220, 50] width 40 height 12
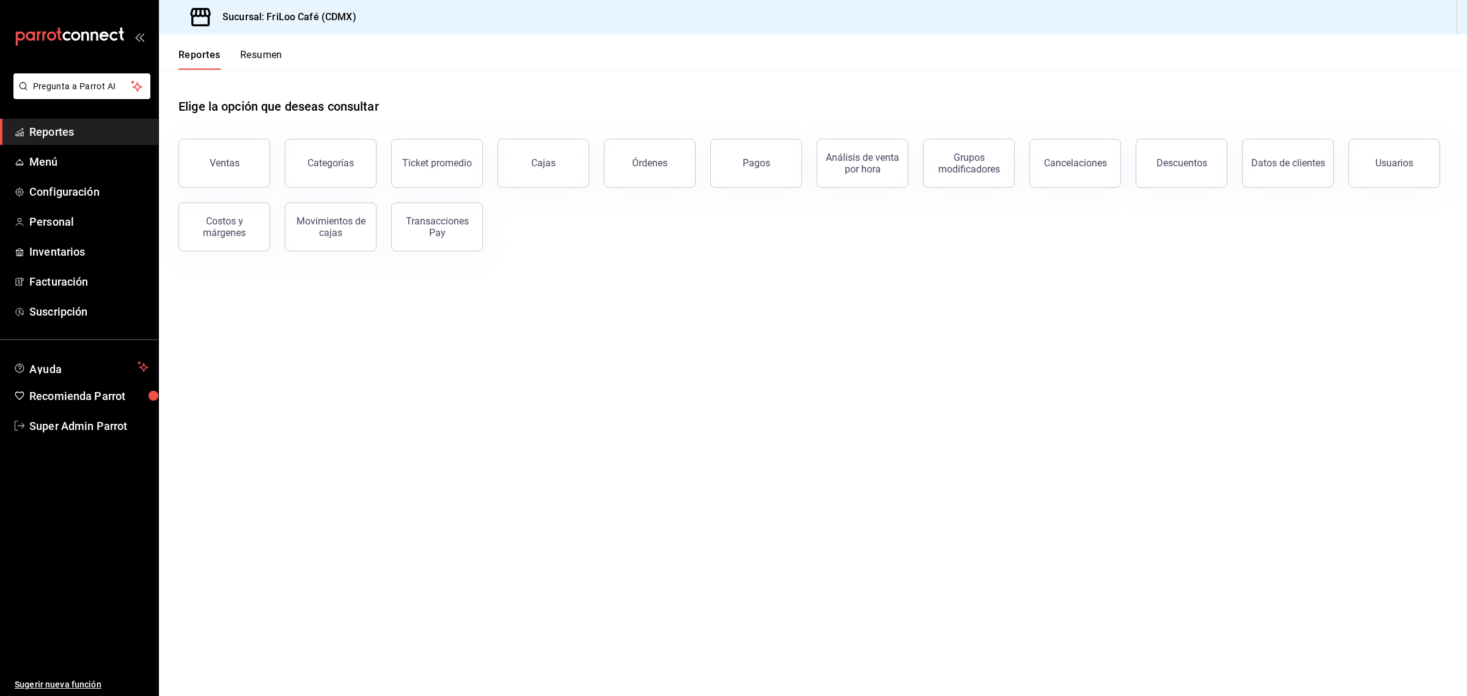
click at [211, 58] on button "Reportes" at bounding box center [199, 59] width 42 height 21
click at [77, 80] on span "Pregunta a Parrot AI" at bounding box center [82, 86] width 97 height 13
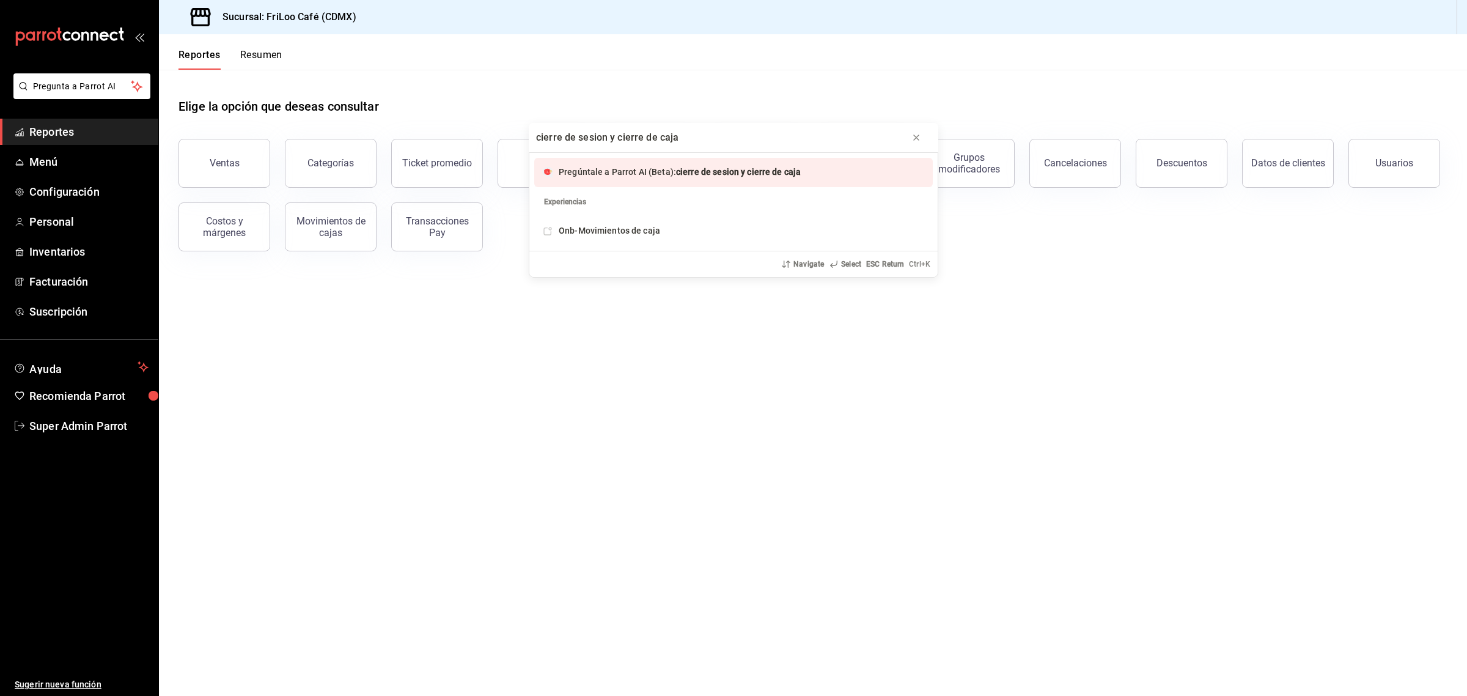
type input "cierre de sesion y cierre de caja"
click at [581, 173] on span "Pregúntale a Parrot AI (Beta):" at bounding box center [617, 172] width 117 height 10
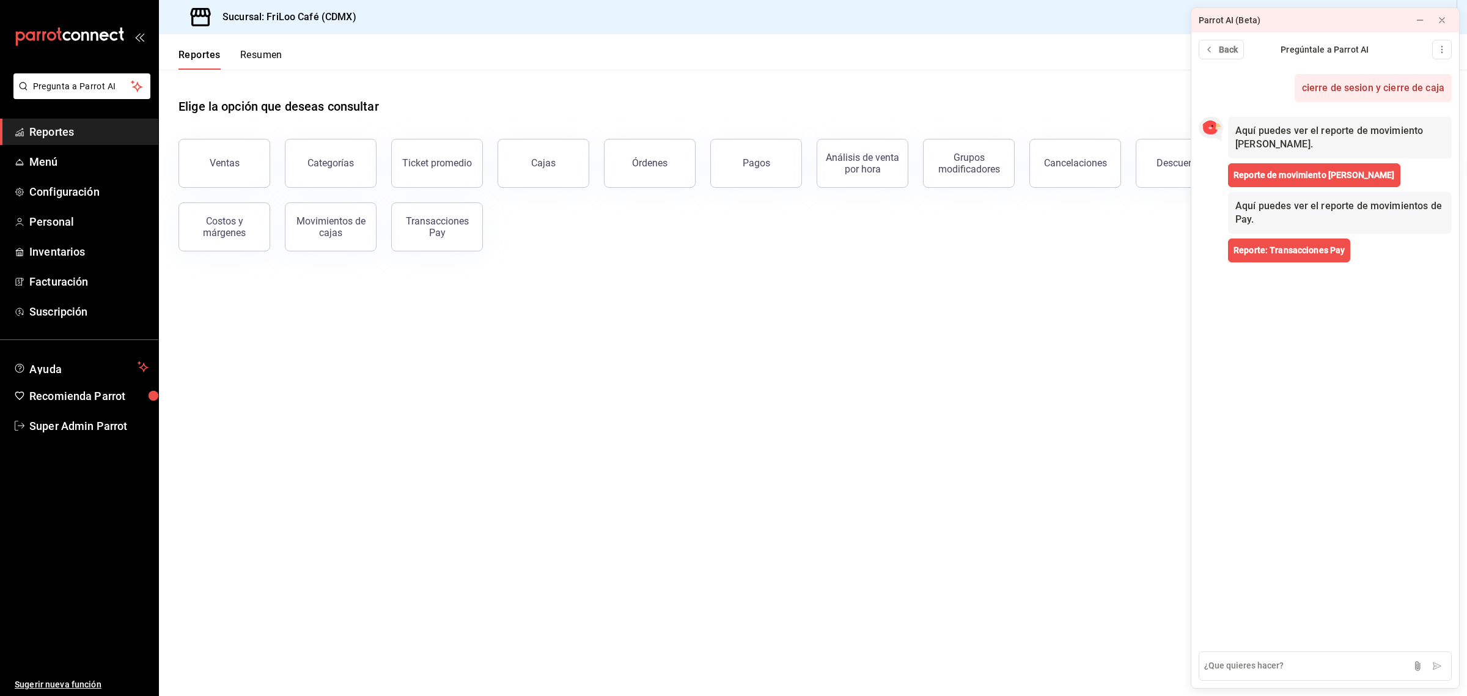
click at [1216, 59] on div "Back Pregúntale a Parrot AI" at bounding box center [1325, 49] width 268 height 34
click at [1232, 52] on span "Back" at bounding box center [1229, 49] width 20 height 13
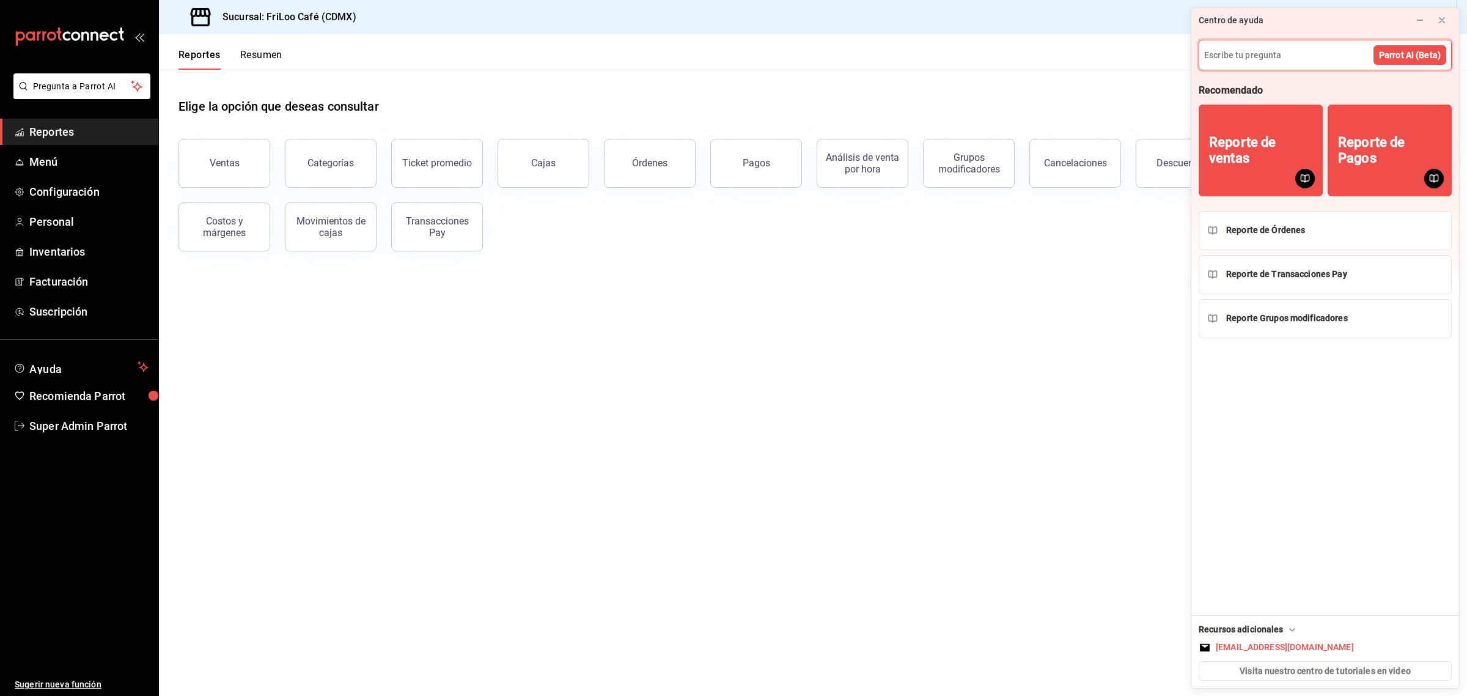
paste input "[DATE] igual que el [DATE] mis chicos iniciaron sesión en las tabletas (punto d…"
type input "[DATE] igual que el [DATE] mis chicos iniciaron sesión en las tabletas (punto d…"
click at [1354, 90] on span "Parrot AI (Beta)" at bounding box center [1385, 87] width 62 height 13
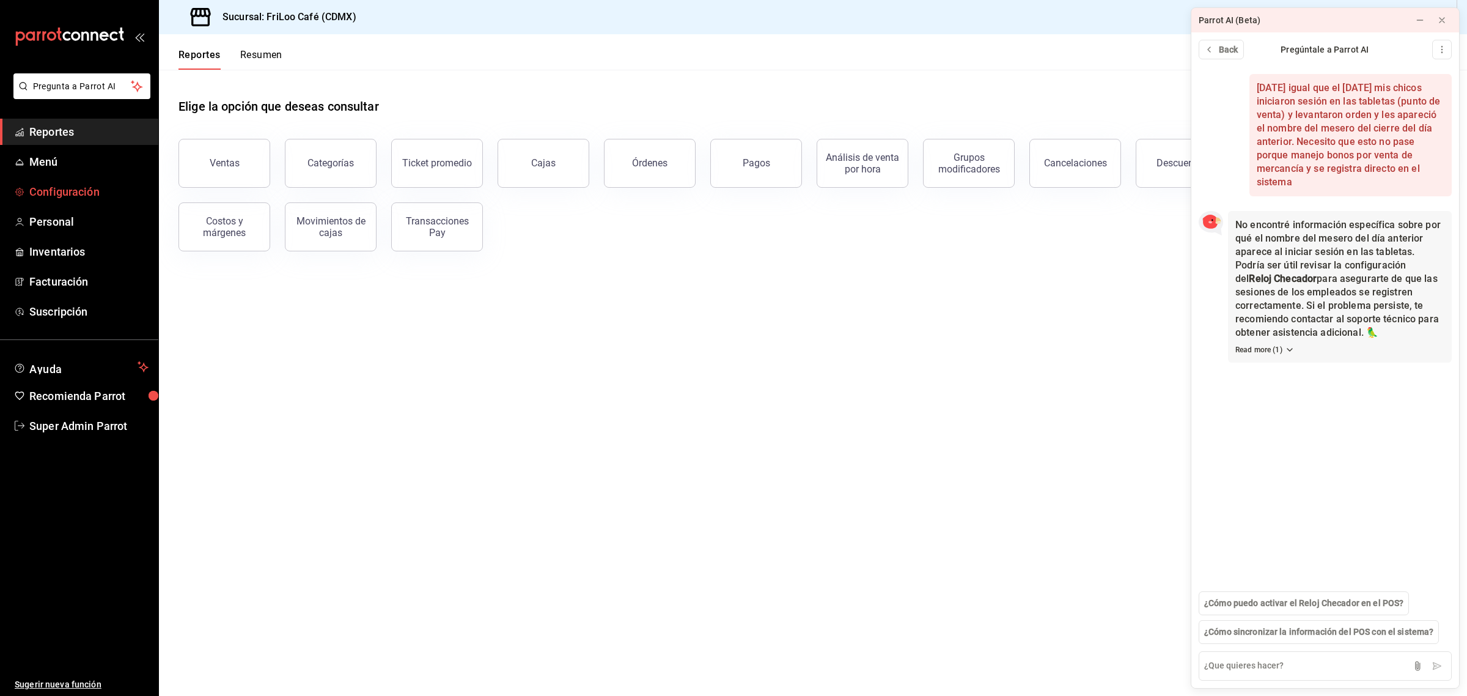
click at [80, 184] on span "Configuración" at bounding box center [88, 191] width 119 height 17
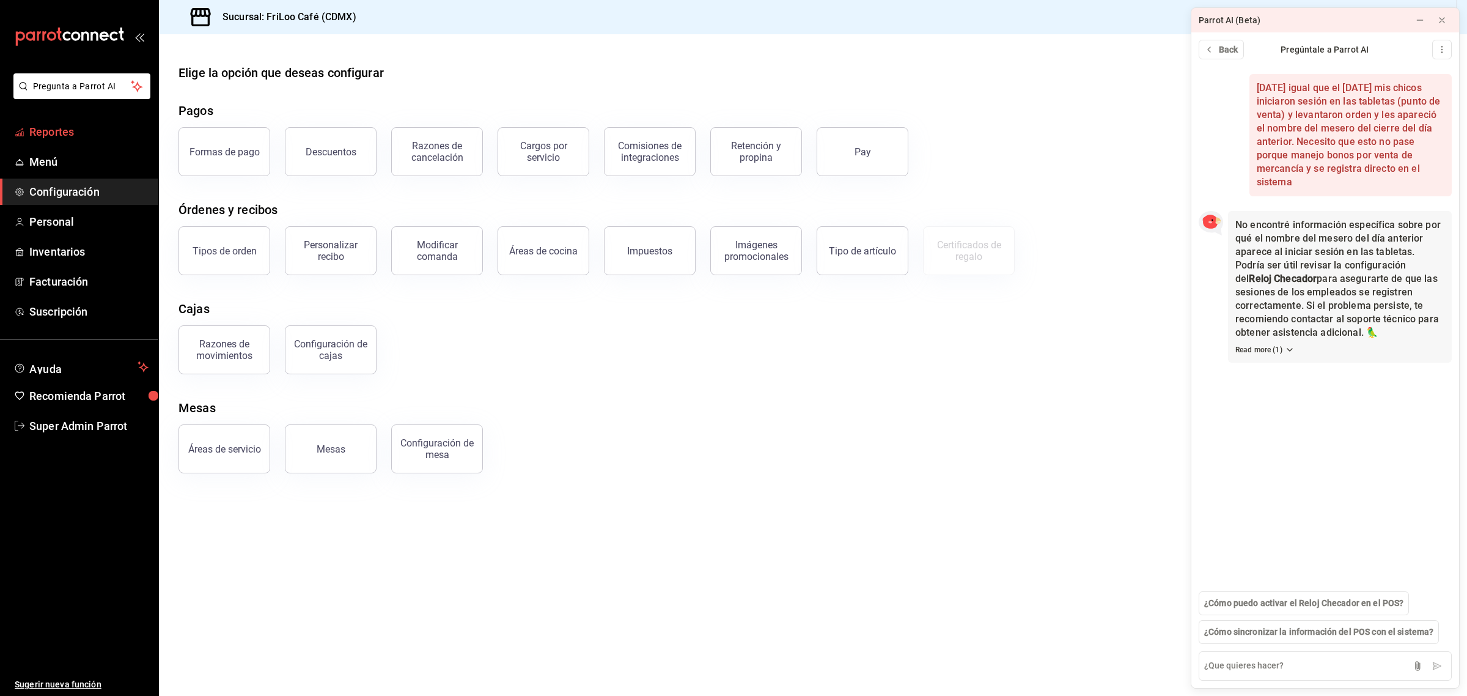
click at [56, 136] on span "Reportes" at bounding box center [88, 131] width 119 height 17
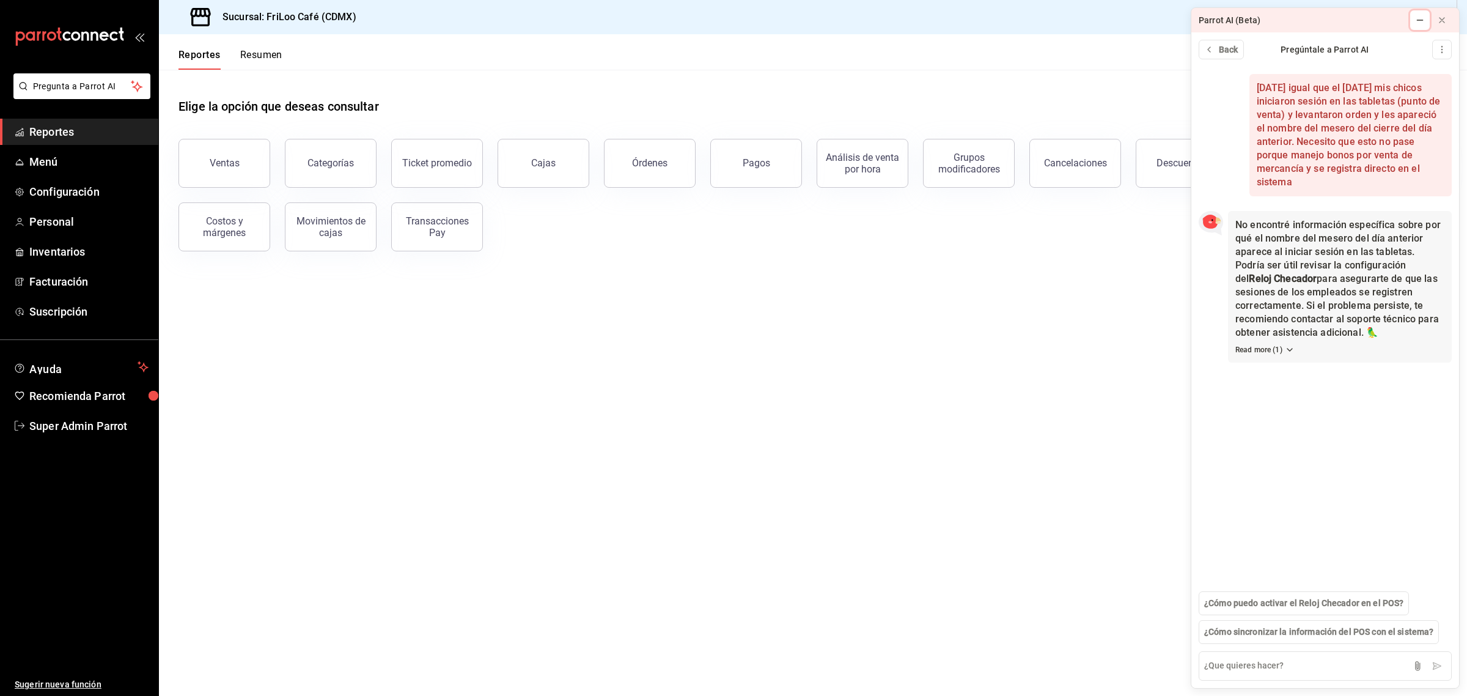
click at [1419, 17] on icon at bounding box center [1420, 20] width 10 height 10
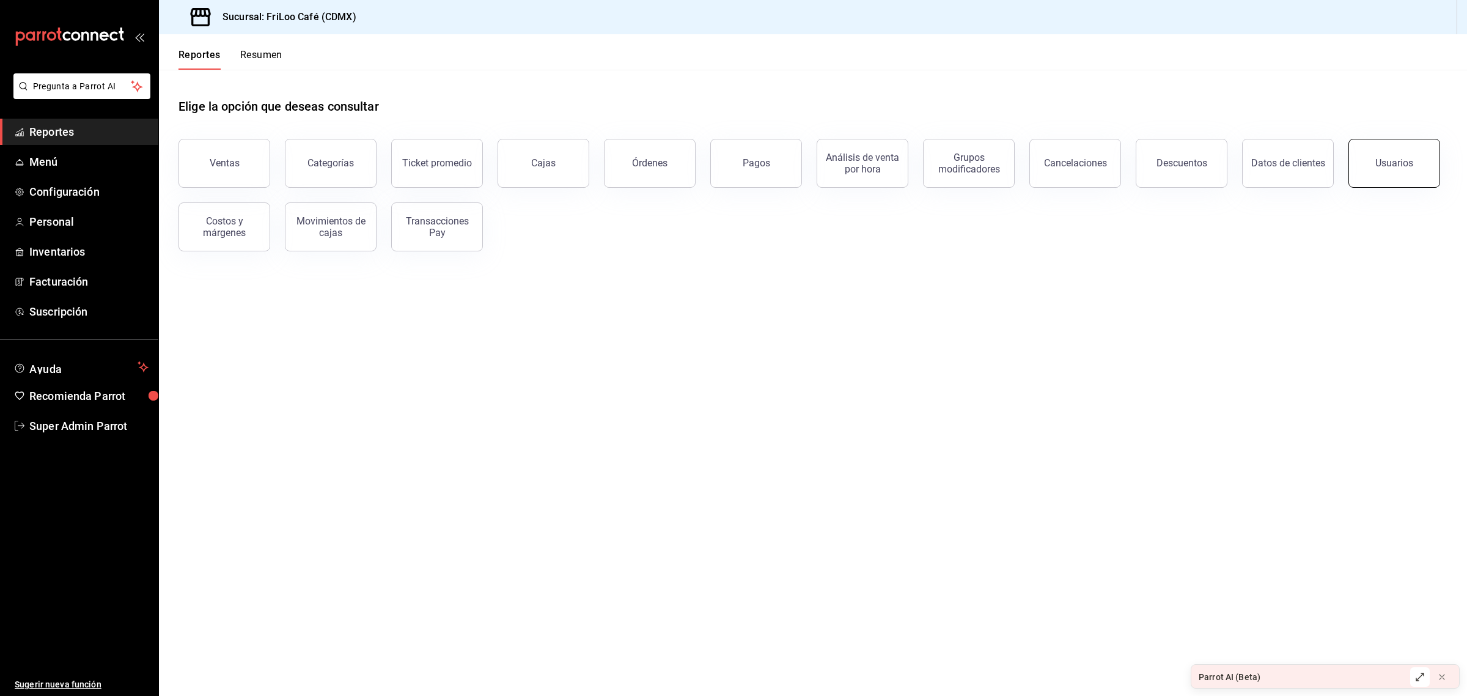
click at [1384, 150] on button "Usuarios" at bounding box center [1394, 163] width 92 height 49
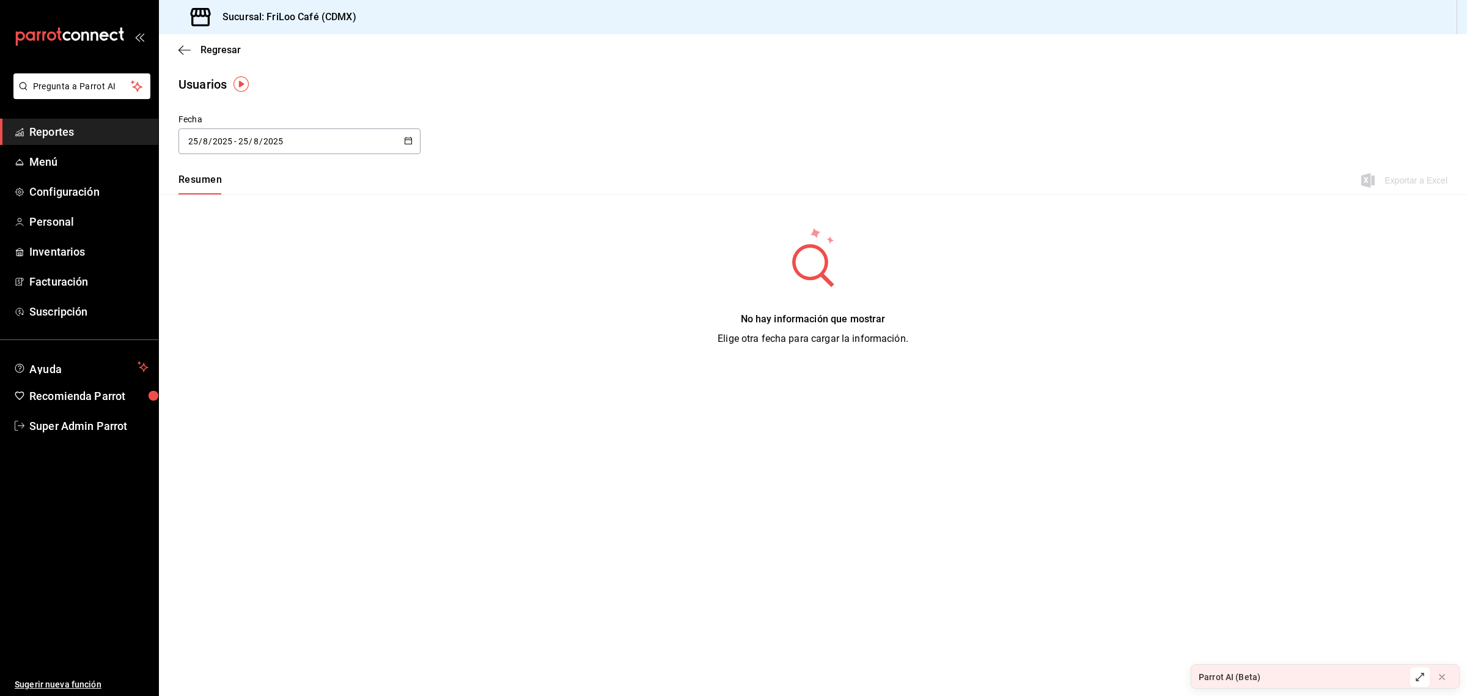
click at [315, 145] on div "[DATE] [DATE] - [DATE] [DATE]" at bounding box center [299, 141] width 242 height 26
click at [233, 204] on li "Ayer" at bounding box center [236, 208] width 116 height 28
type input "[DATE]"
type input "24"
type input "[DATE]"
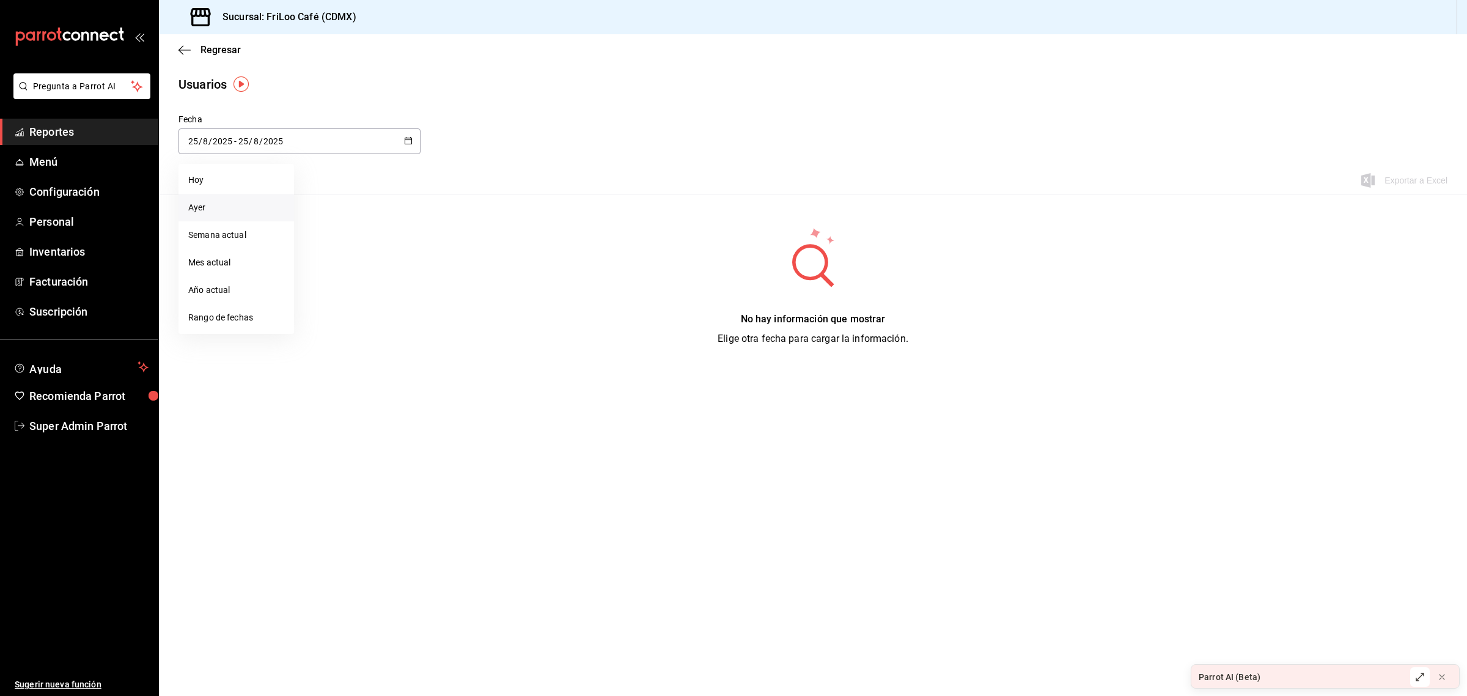
type input "24"
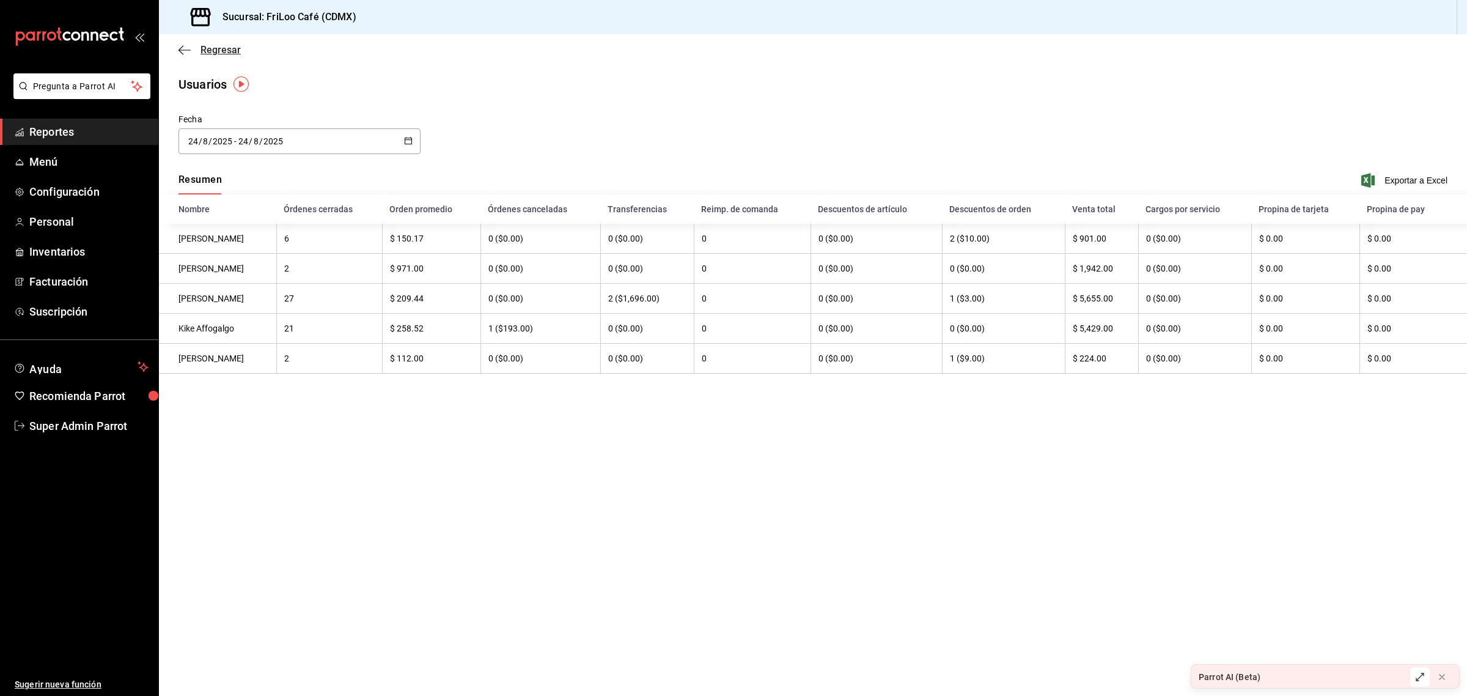
click at [188, 55] on icon "button" at bounding box center [184, 50] width 12 height 11
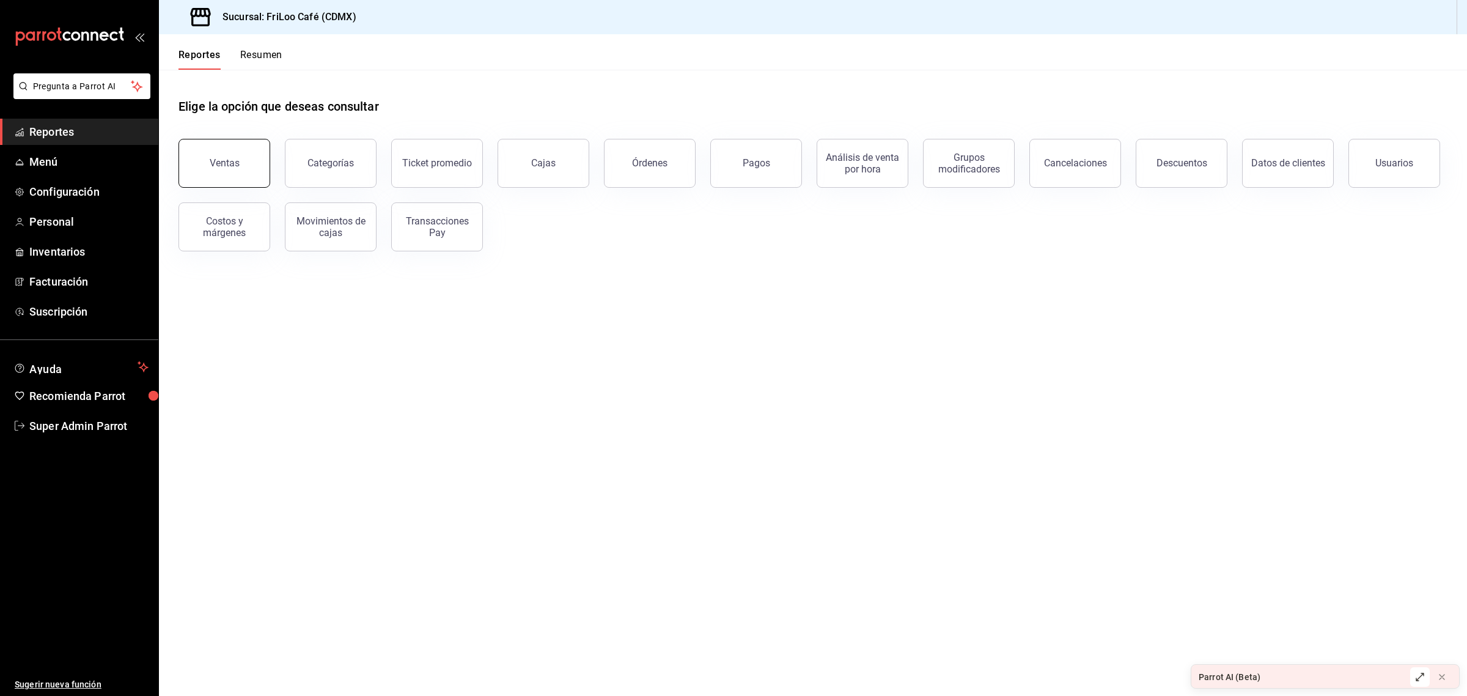
click at [229, 176] on button "Ventas" at bounding box center [224, 163] width 92 height 49
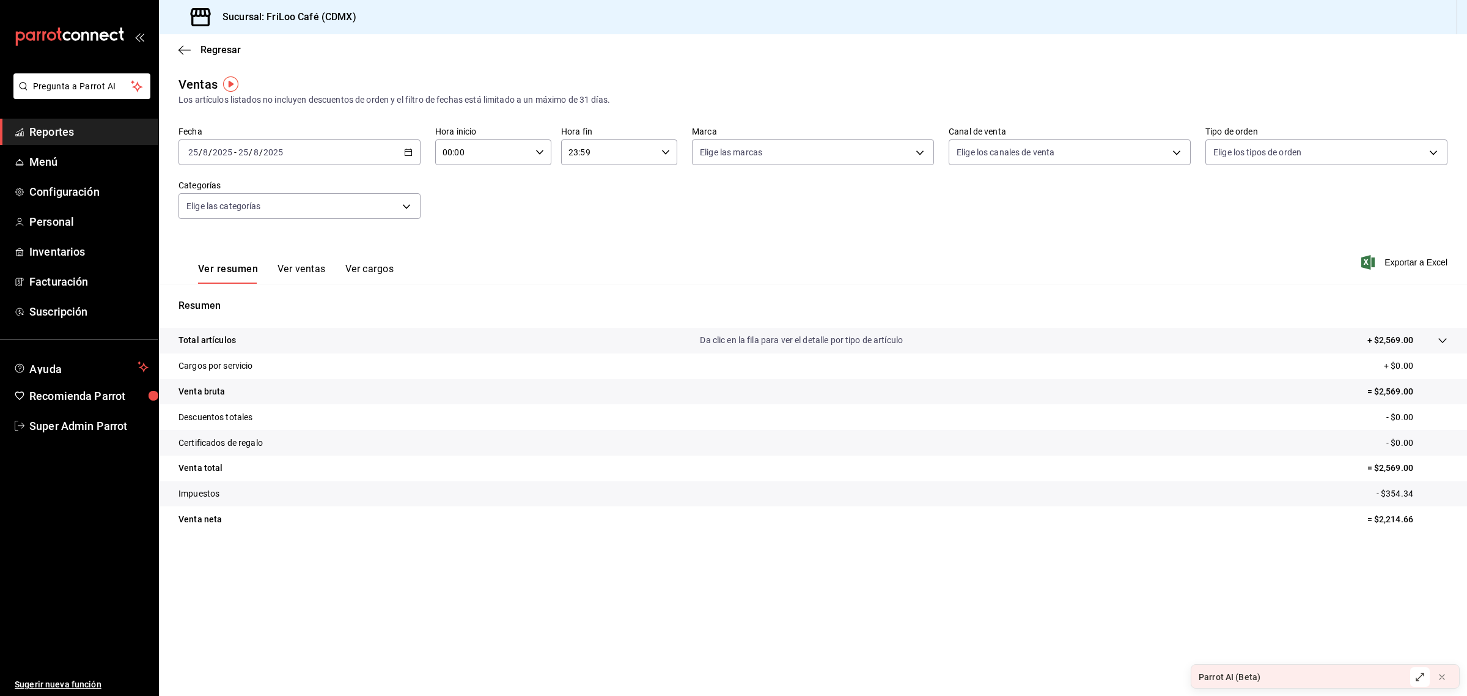
click at [296, 263] on button "Ver ventas" at bounding box center [301, 273] width 48 height 21
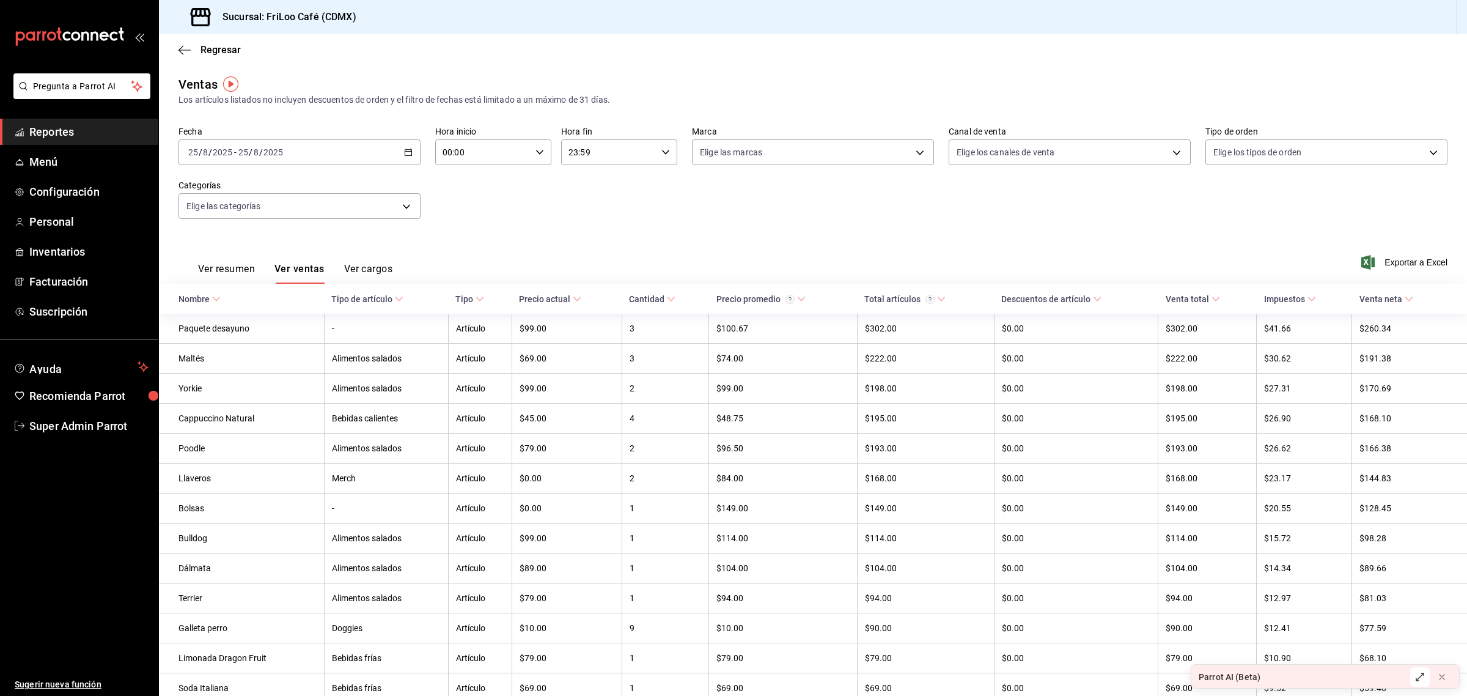
click at [404, 148] on icon "button" at bounding box center [408, 152] width 9 height 9
click at [218, 220] on span "Ayer" at bounding box center [236, 216] width 95 height 13
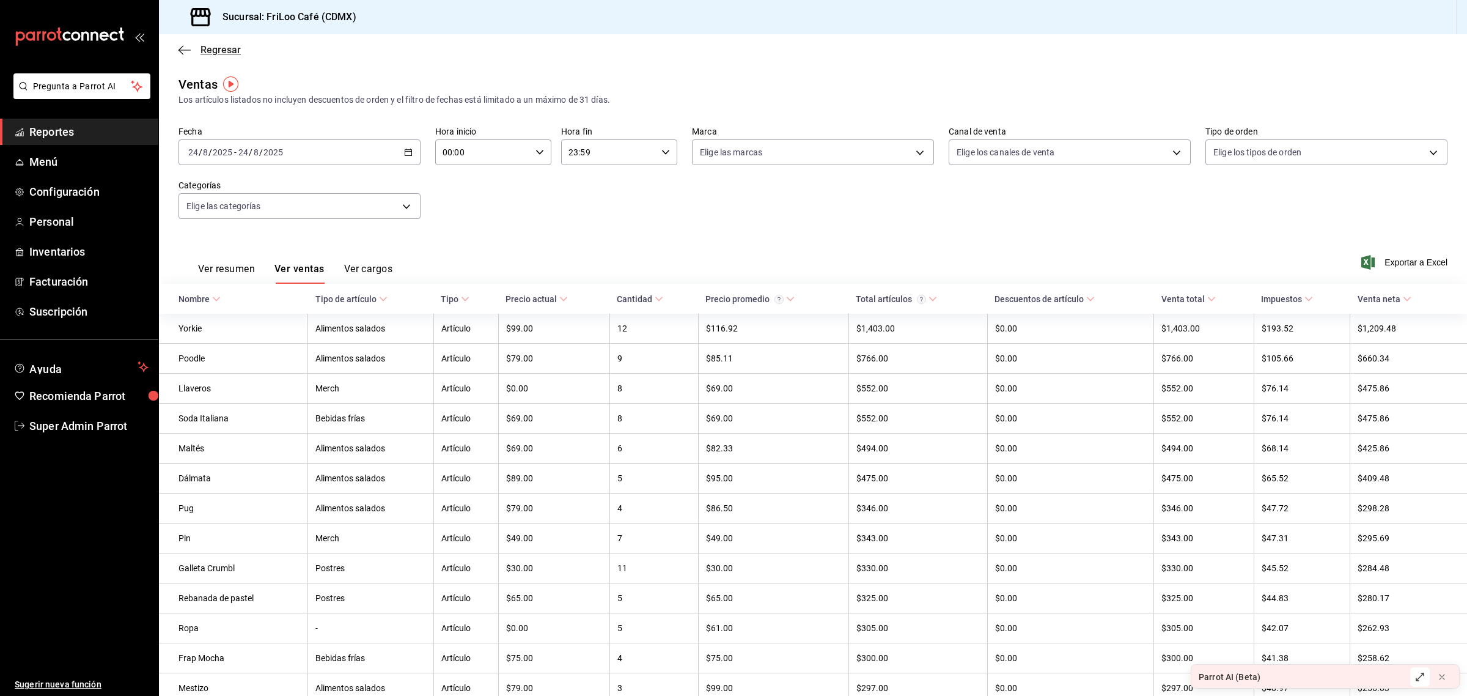
click at [179, 54] on icon "button" at bounding box center [184, 50] width 12 height 11
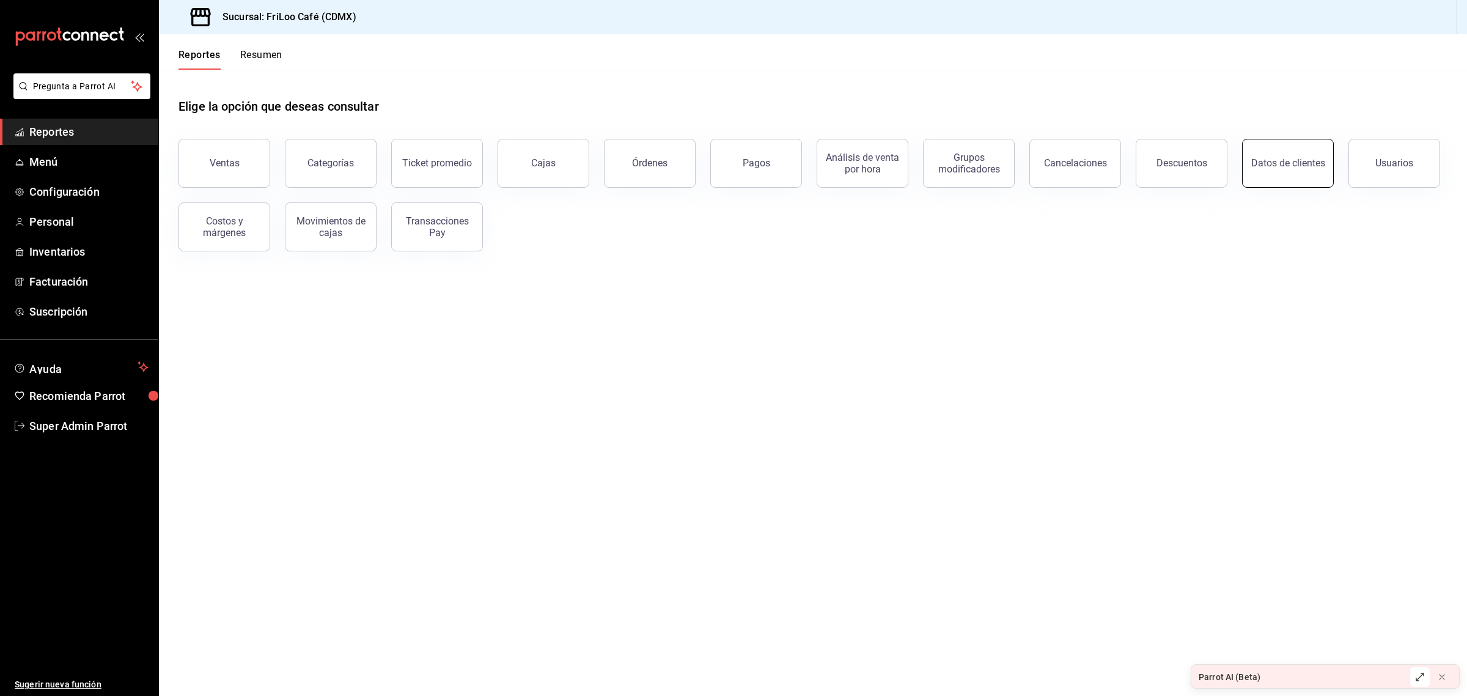
click at [1309, 160] on div "Datos de clientes" at bounding box center [1288, 163] width 74 height 12
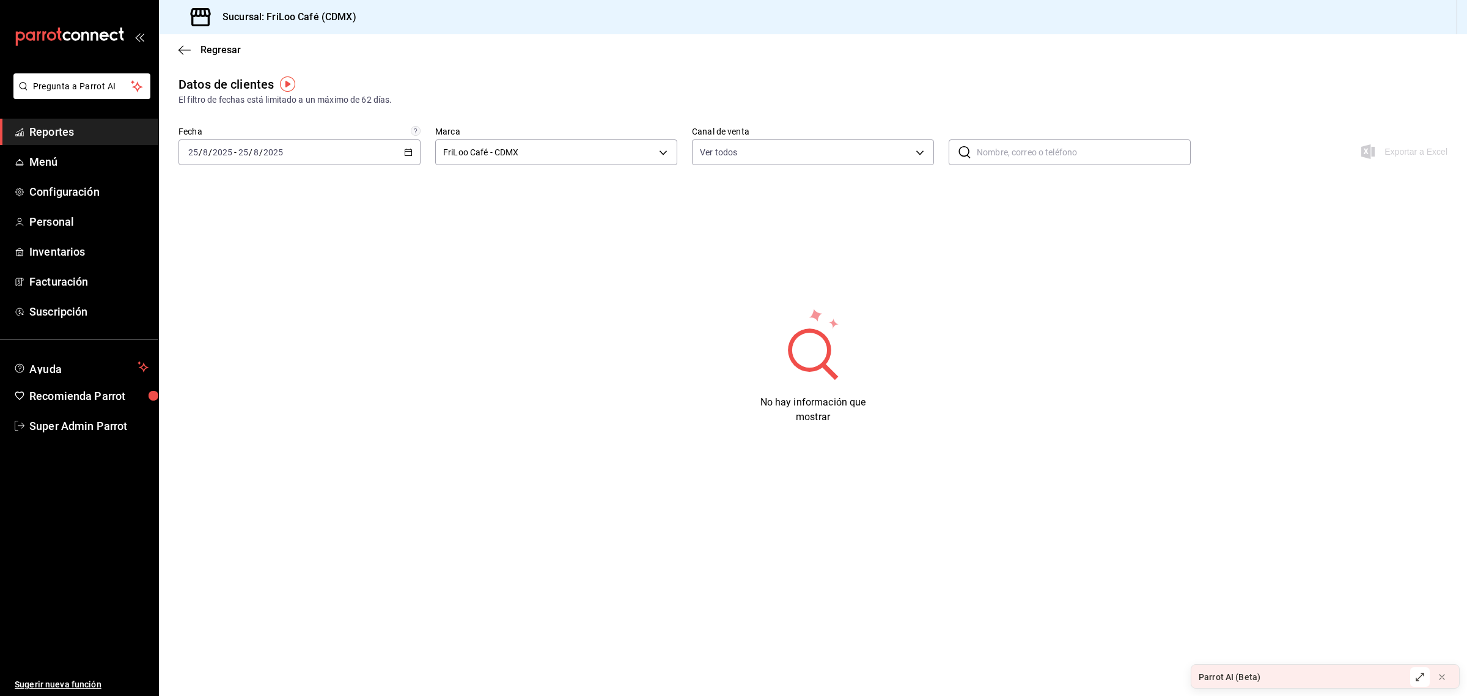
click at [316, 153] on div "[DATE] [DATE] - [DATE] [DATE]" at bounding box center [299, 152] width 242 height 26
click at [240, 215] on span "Ayer" at bounding box center [236, 216] width 95 height 13
click at [193, 46] on span "Regresar" at bounding box center [209, 50] width 62 height 12
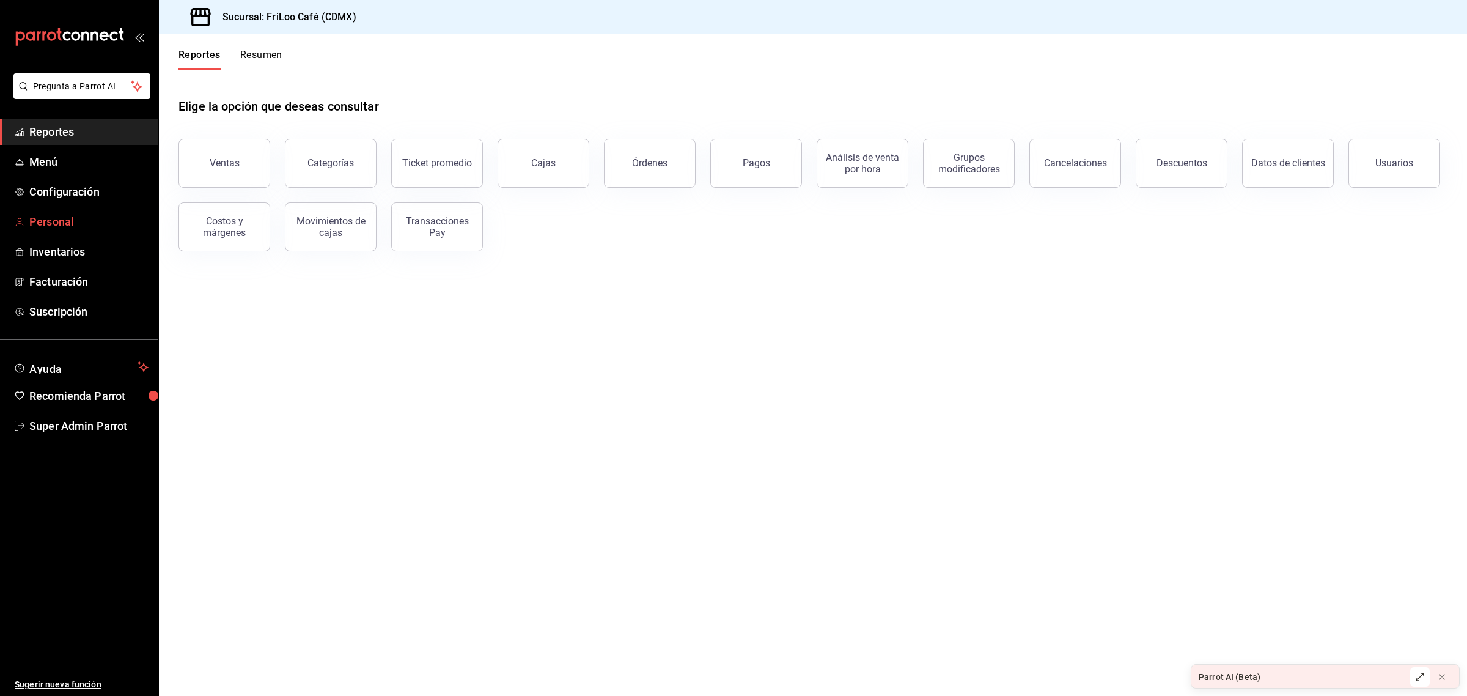
click at [71, 220] on span "Personal" at bounding box center [88, 221] width 119 height 17
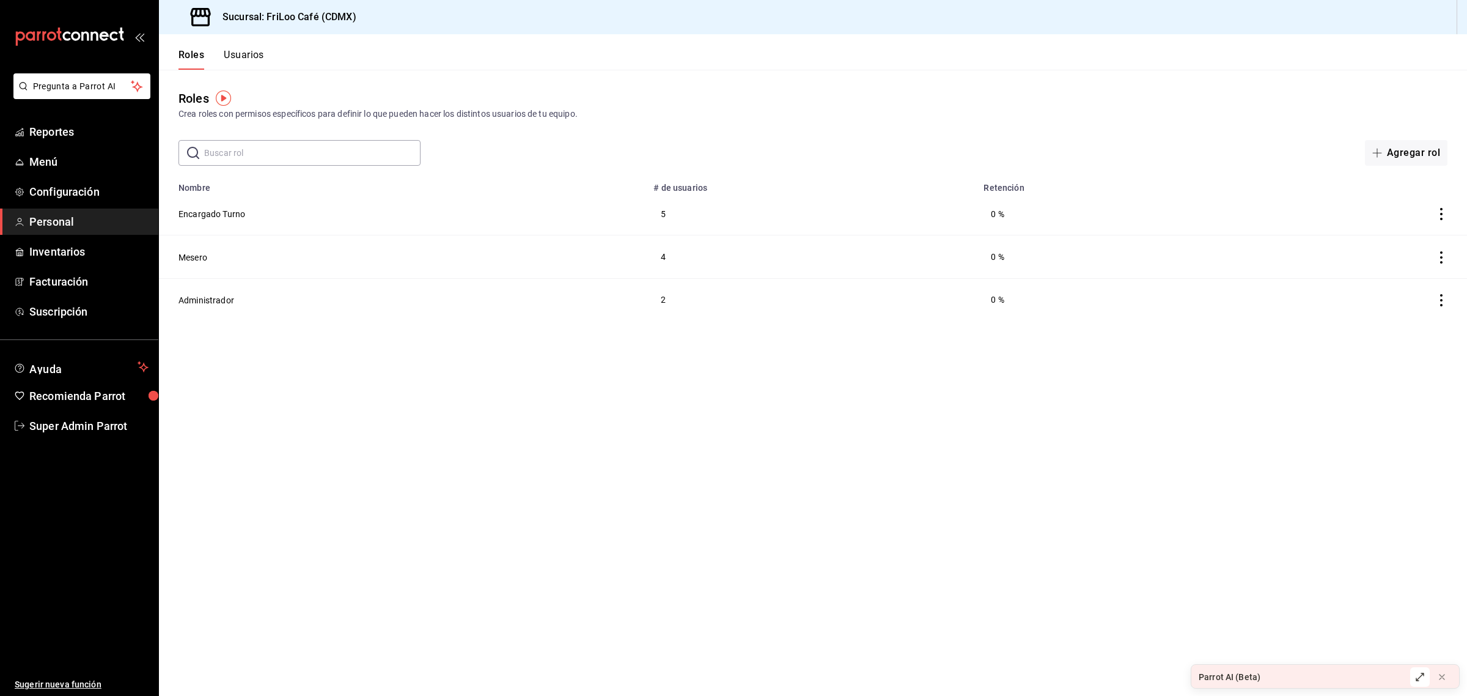
click at [237, 61] on button "Usuarios" at bounding box center [244, 59] width 40 height 21
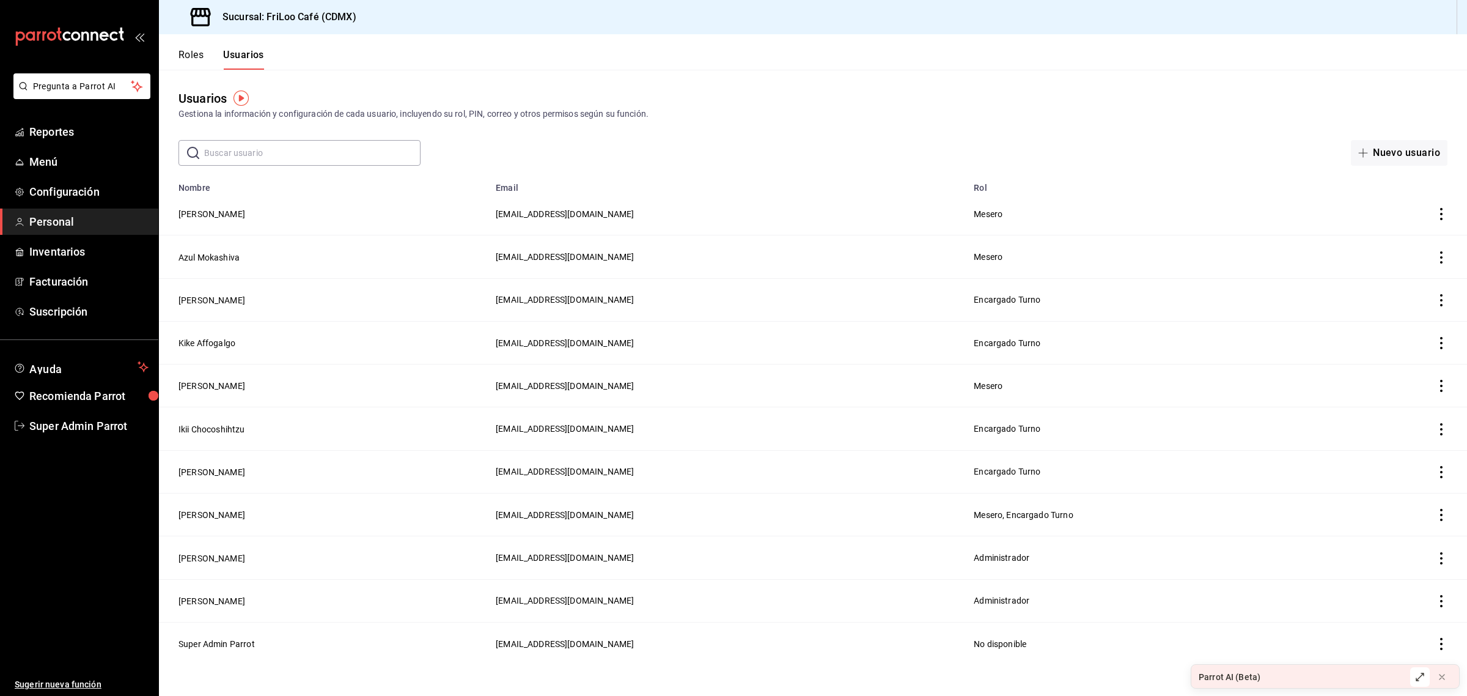
click at [1348, 677] on div "Parrot AI (Beta)" at bounding box center [1296, 676] width 211 height 24
click at [1416, 676] on icon at bounding box center [1420, 677] width 10 height 10
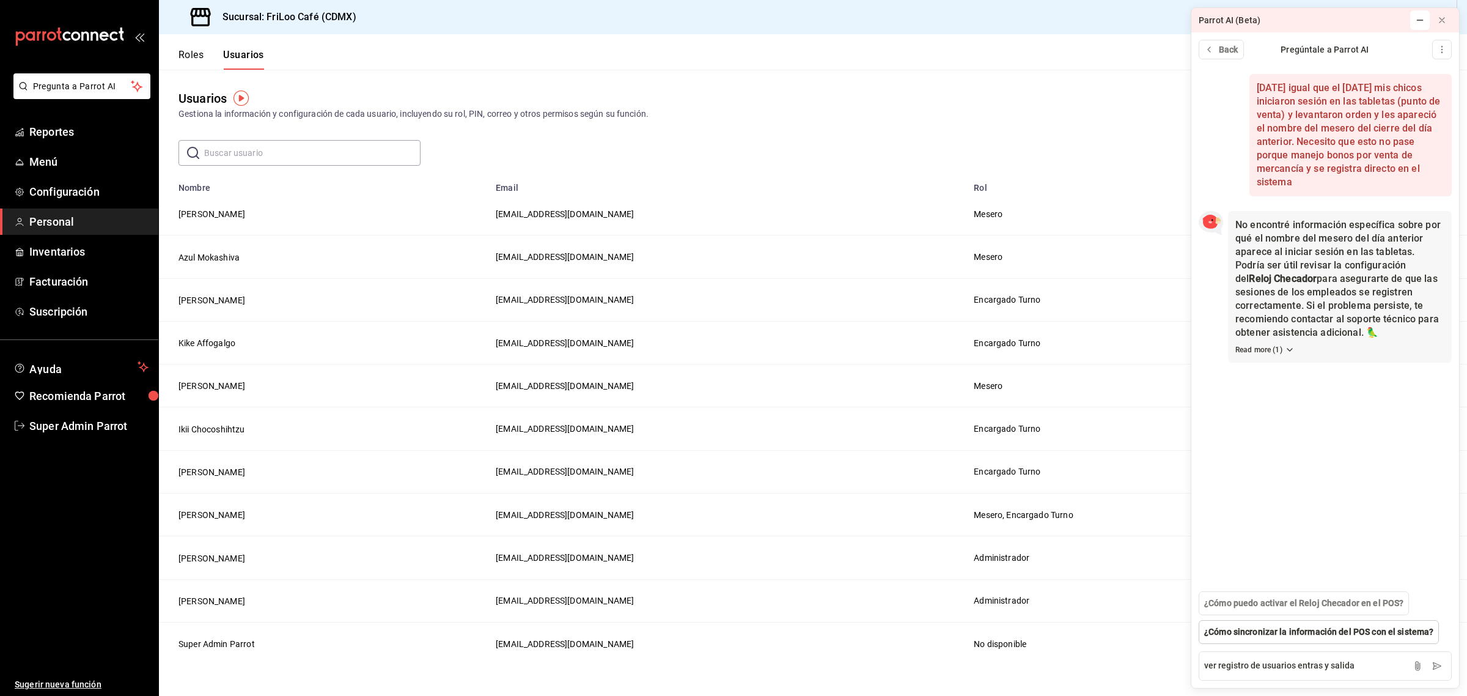
type textarea "ver registro de usuarios entras y salidas"
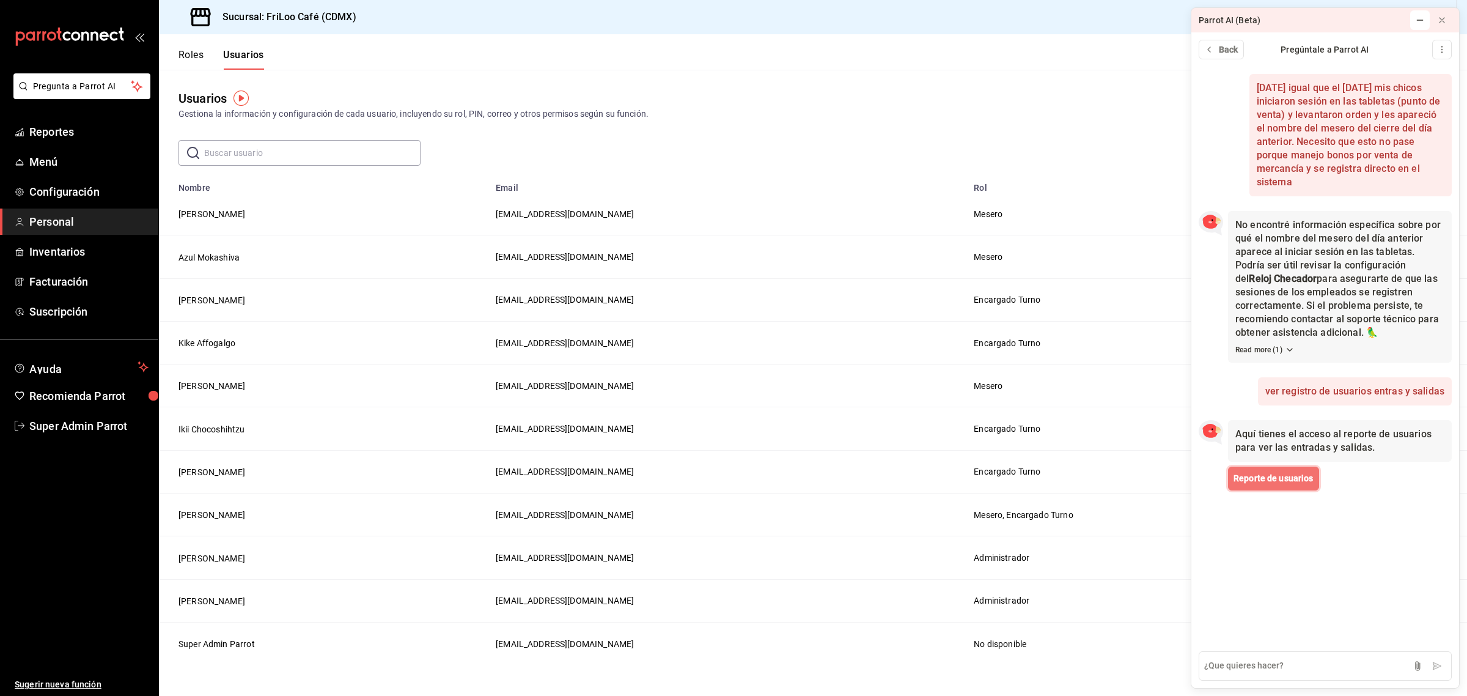
click at [1273, 483] on span "Reporte de usuarios" at bounding box center [1273, 478] width 80 height 13
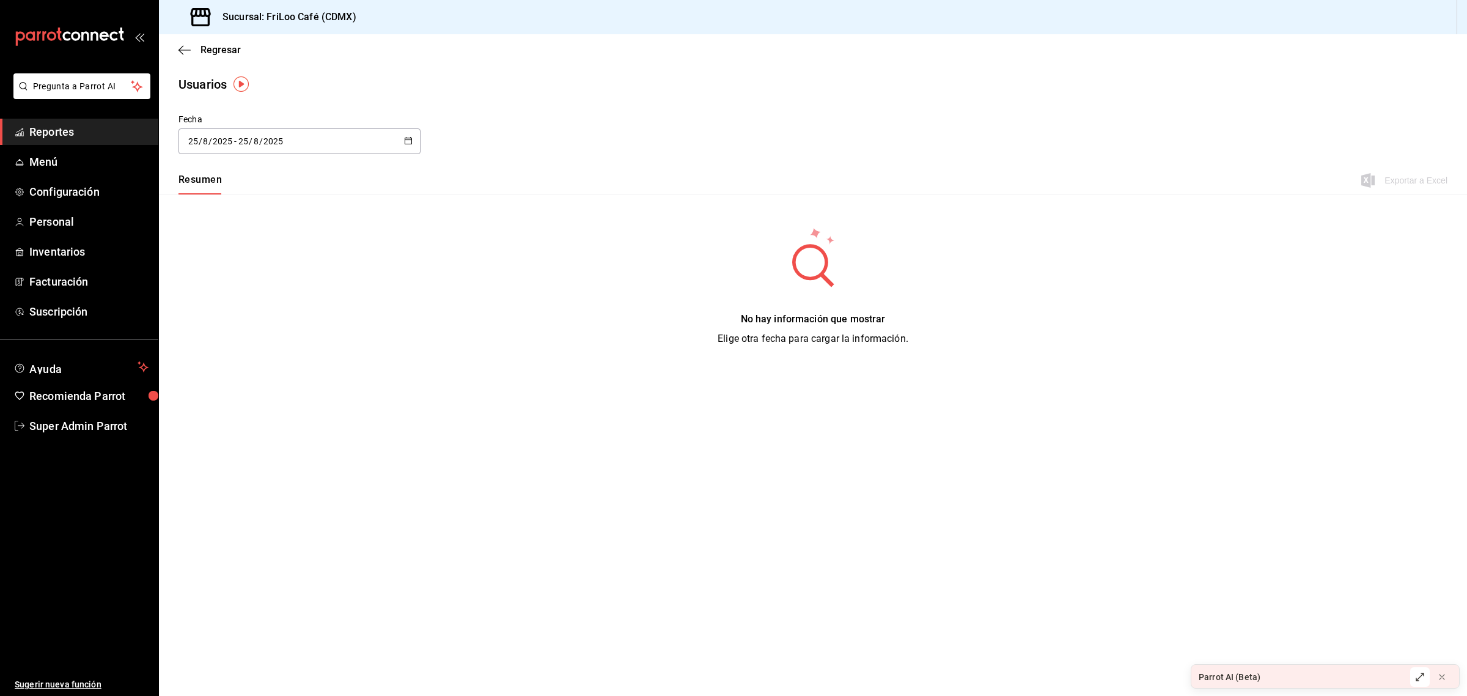
click at [417, 148] on div "[DATE] [DATE] - [DATE] [DATE]" at bounding box center [299, 141] width 242 height 26
click at [279, 197] on li "Ayer" at bounding box center [236, 208] width 116 height 28
type input "[DATE]"
type input "24"
type input "[DATE]"
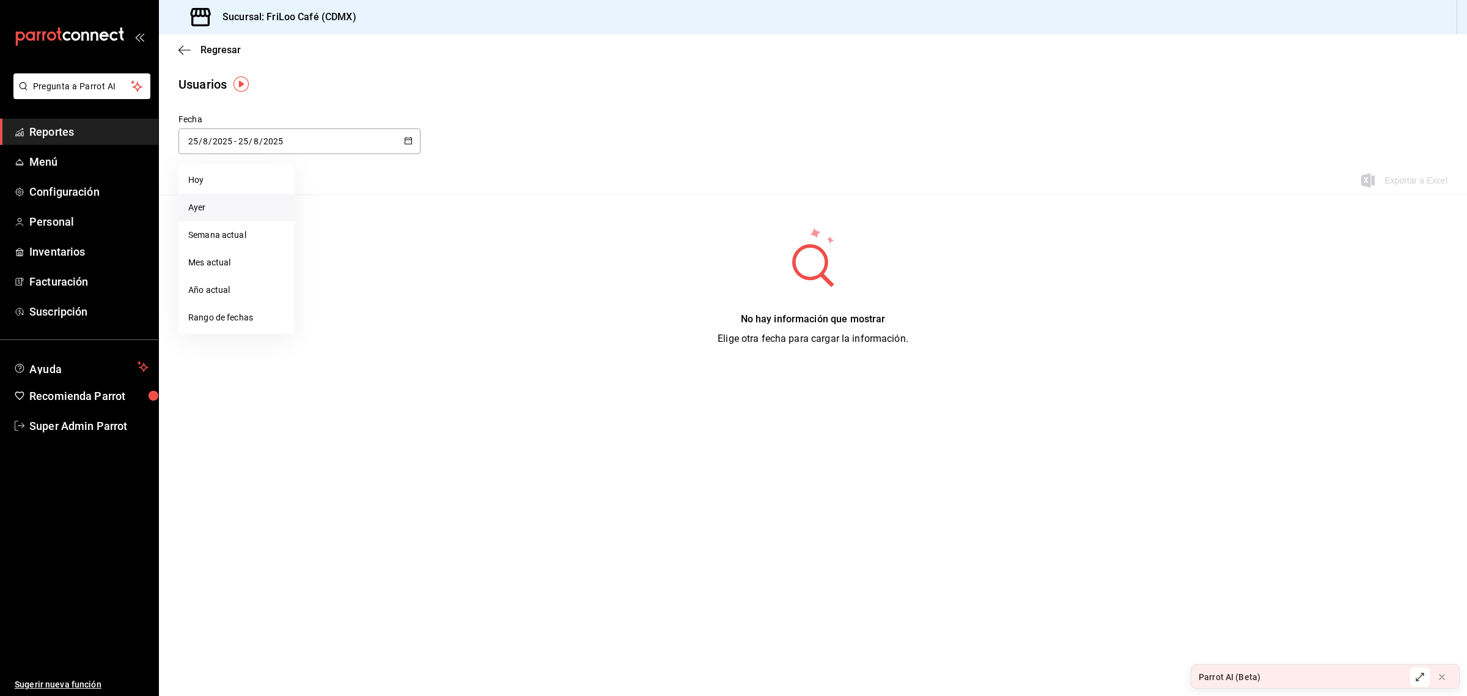
type input "24"
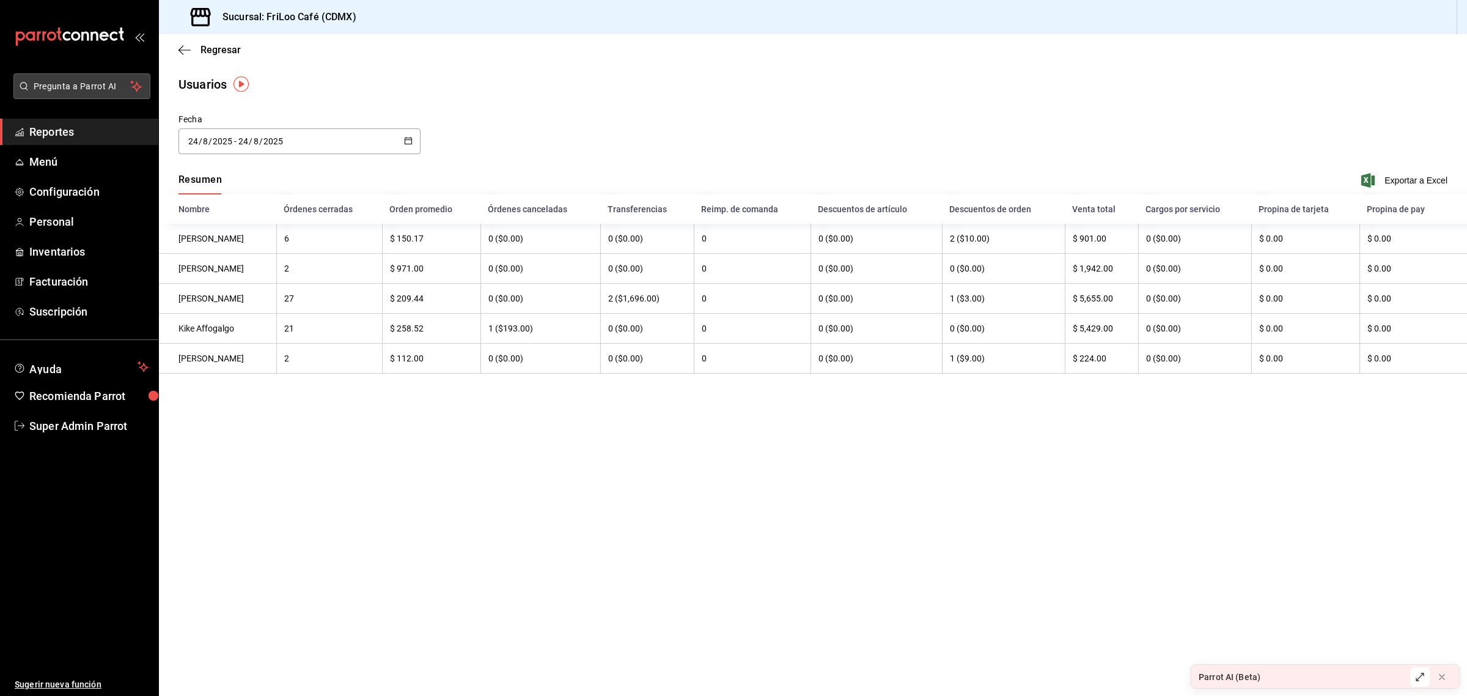
click at [74, 83] on span "Pregunta a Parrot AI" at bounding box center [82, 86] width 97 height 13
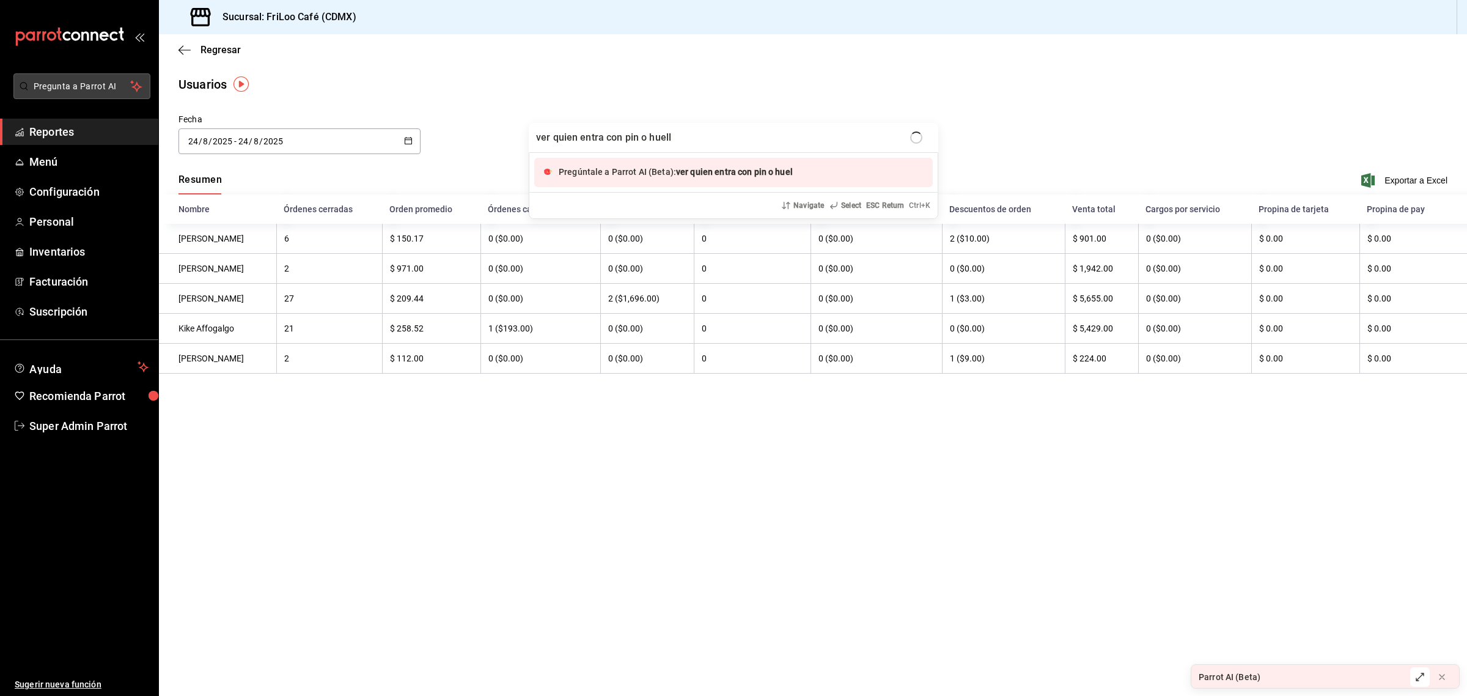
type input "ver quien entra con pin o huella"
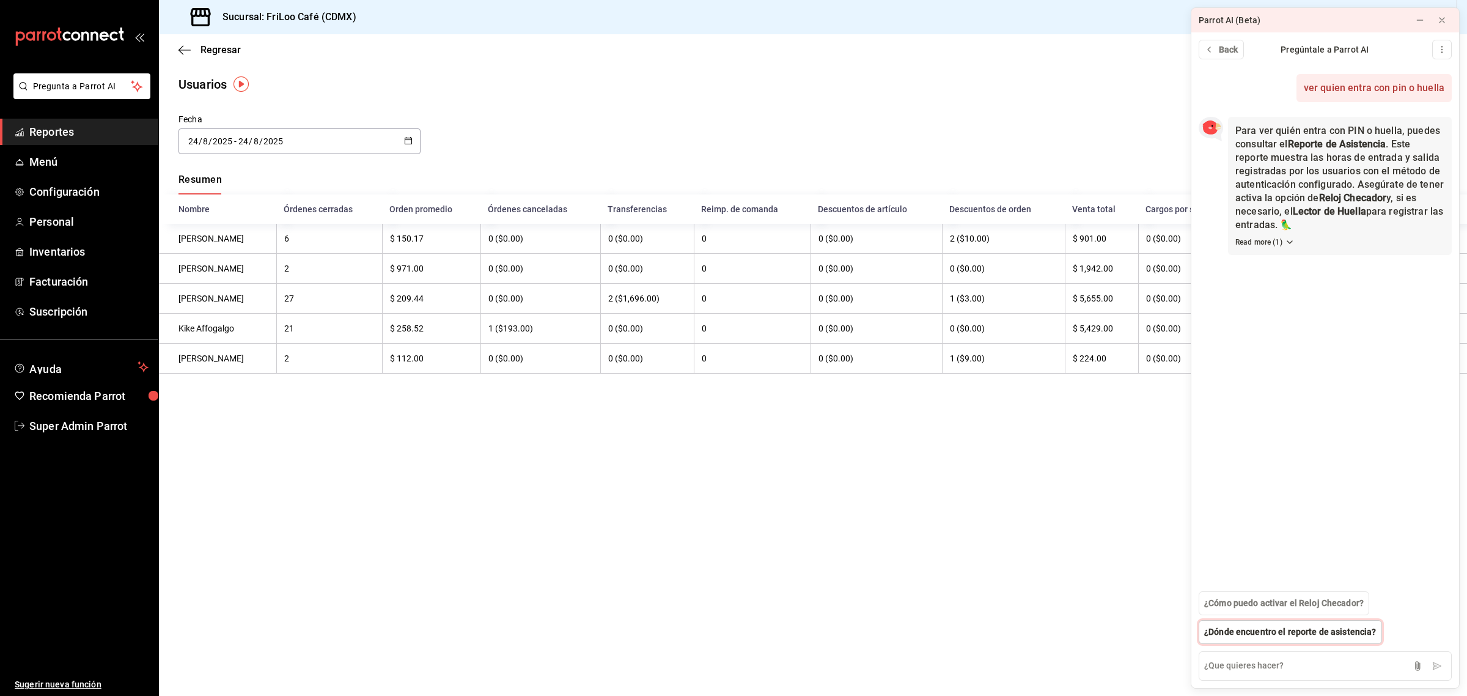
click at [1241, 628] on span "¿Dónde encuentro el reporte de asistencia?" at bounding box center [1290, 631] width 172 height 13
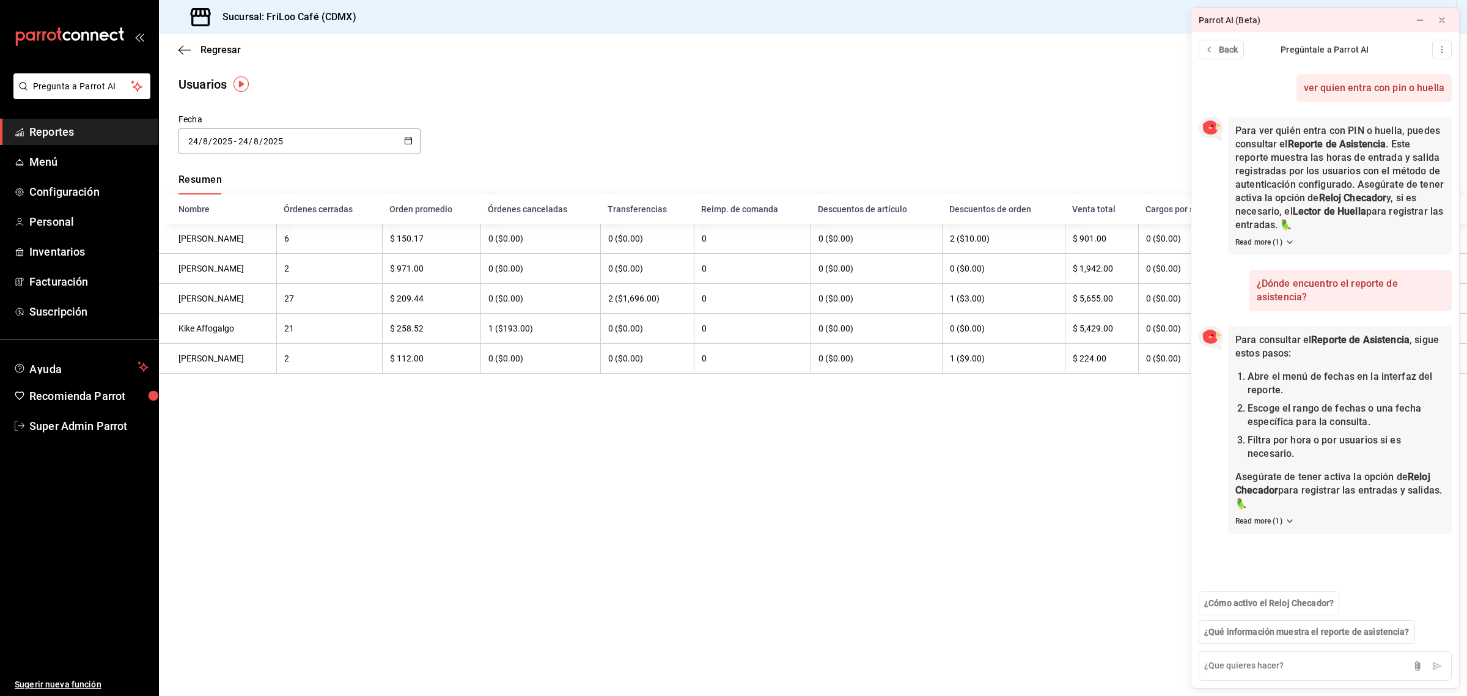
click at [64, 135] on span "Reportes" at bounding box center [88, 131] width 119 height 17
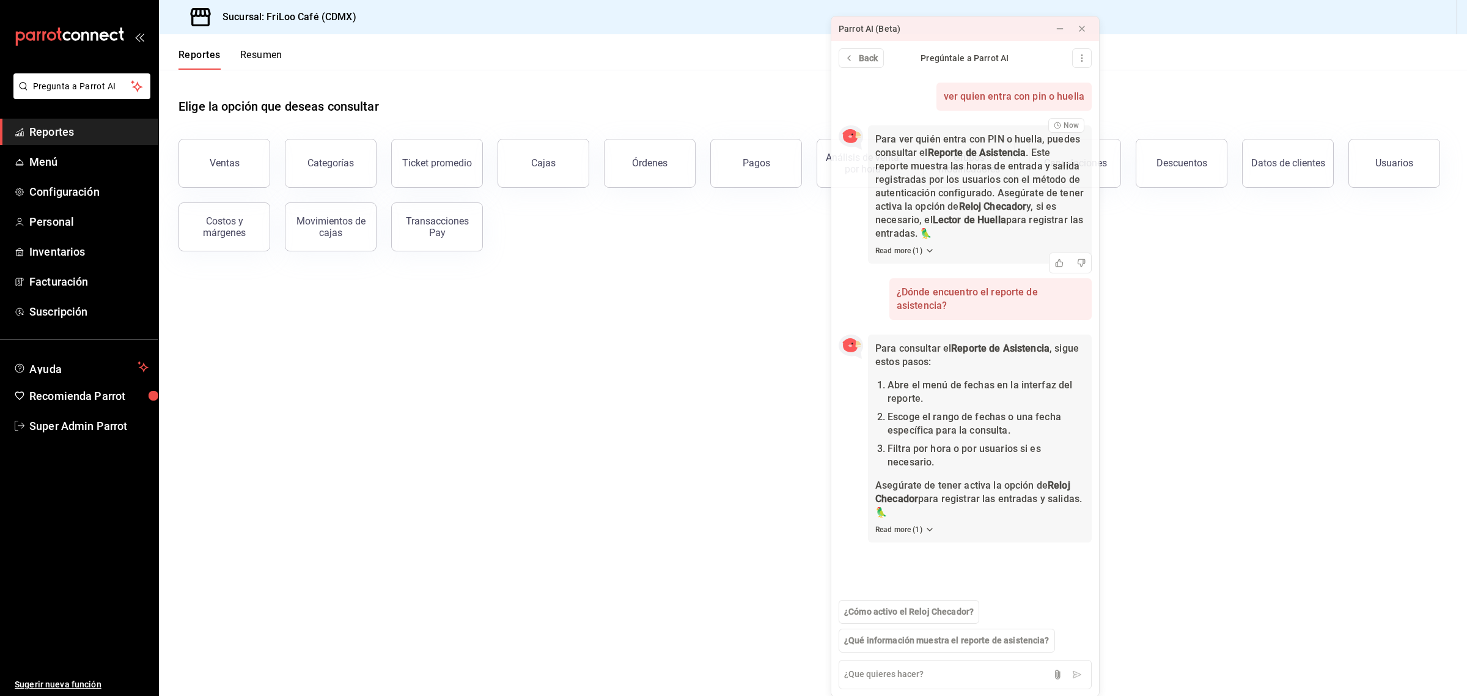
drag, startPoint x: 1392, startPoint y: 20, endPoint x: 1042, endPoint y: 178, distance: 383.8
click at [1042, 178] on div "Parrot AI (Beta) Back Pregúntale a Parrot AI ver quien entra con pin o huella N…" at bounding box center [965, 356] width 269 height 681
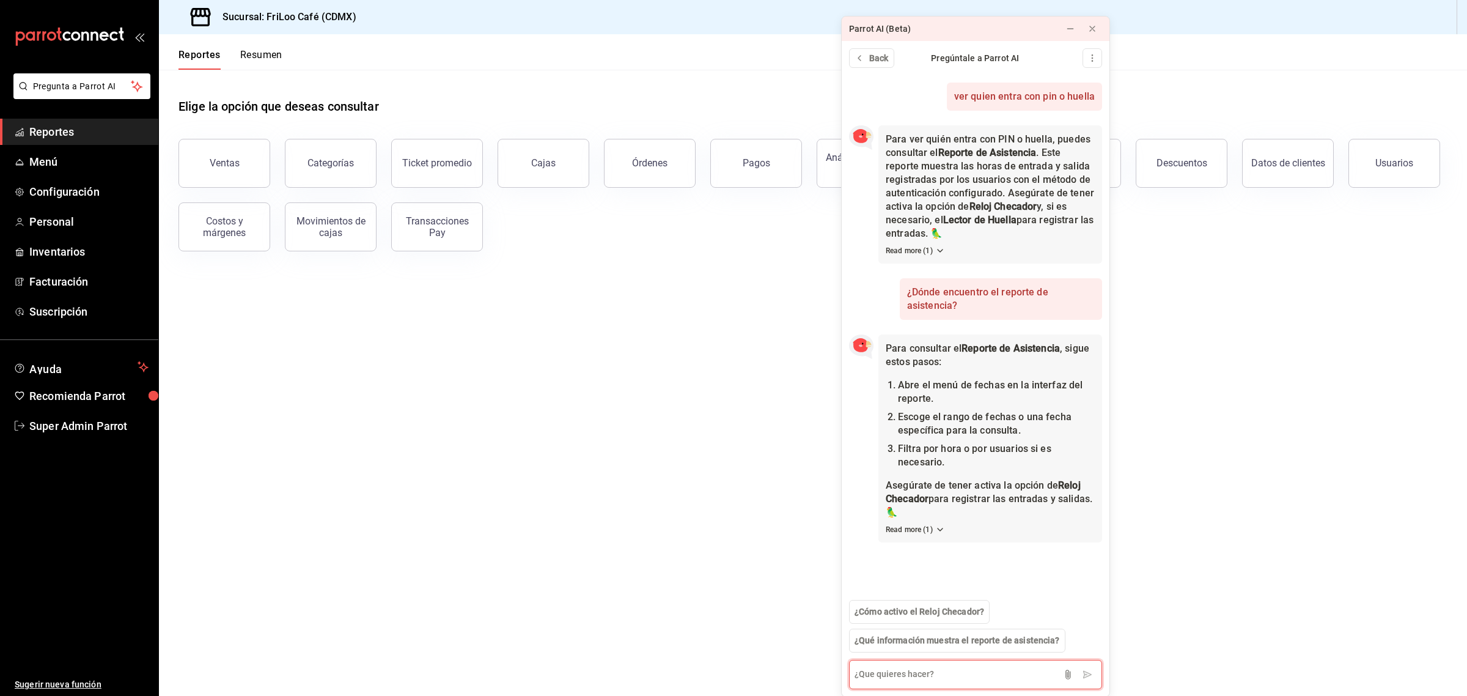
click at [924, 677] on textarea at bounding box center [975, 674] width 253 height 29
type textarea "reporte de asistencia"
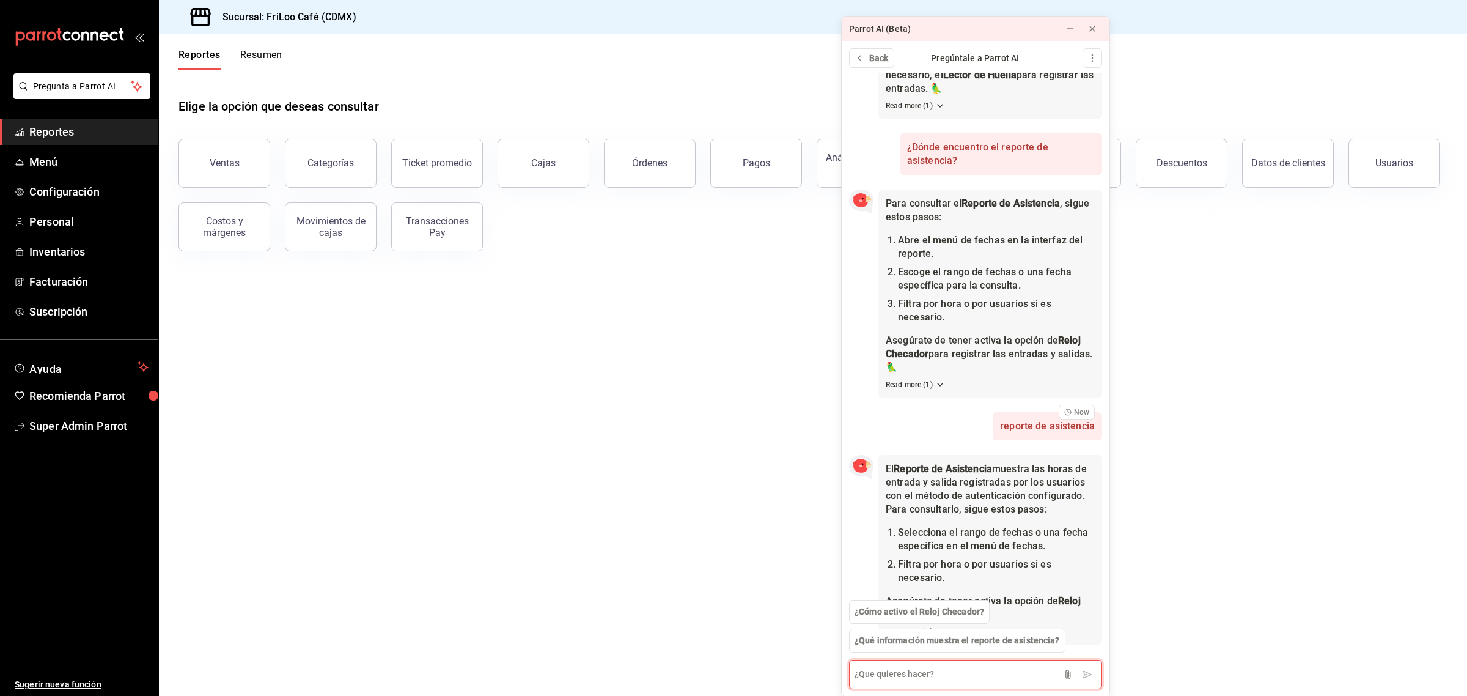
scroll to position [214, 0]
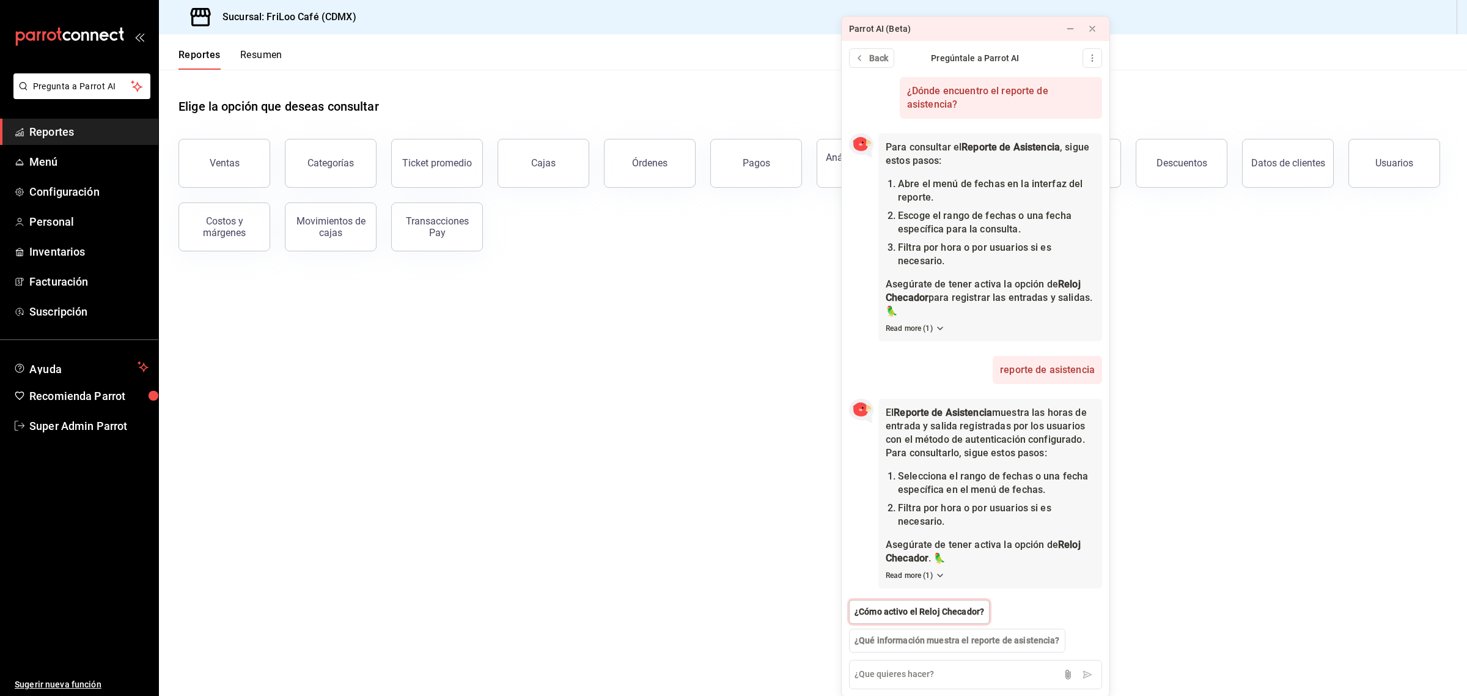
click at [939, 612] on span "¿Cómo activo el Reloj Checador?" at bounding box center [919, 611] width 130 height 13
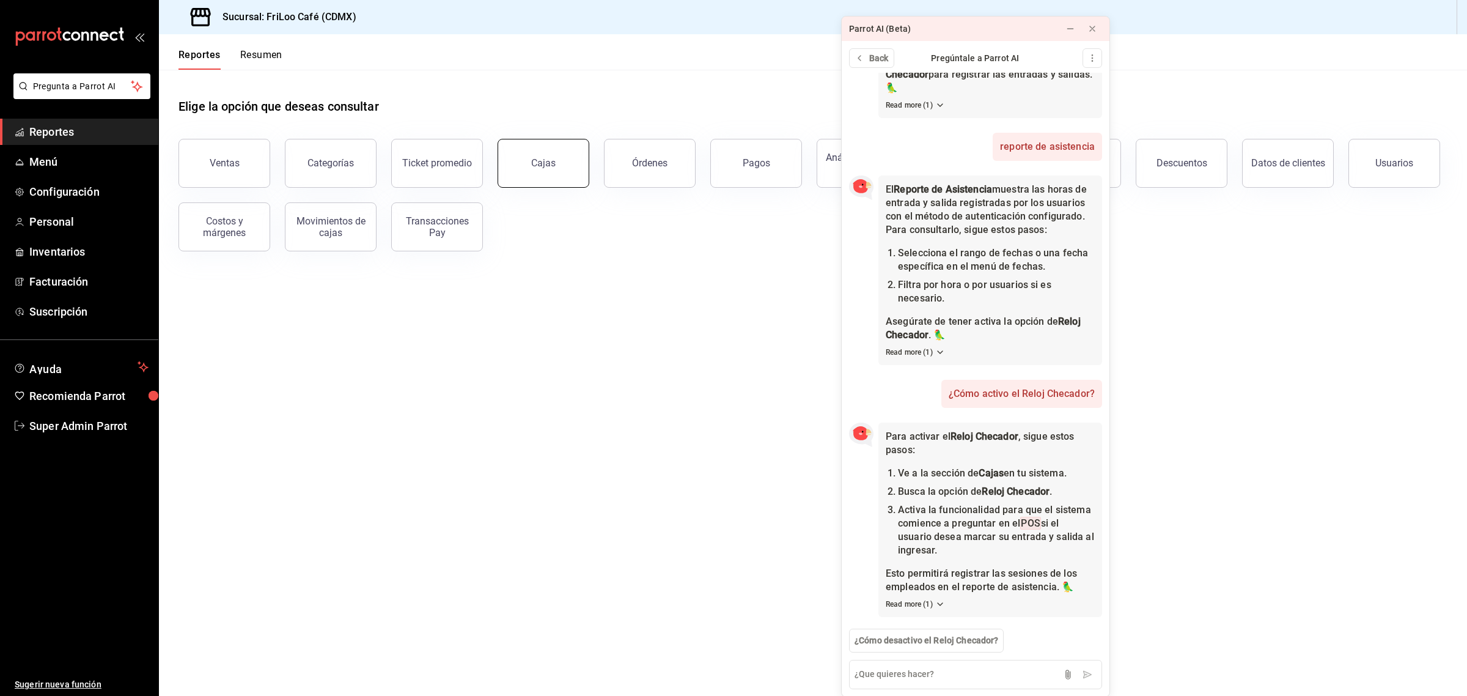
scroll to position [437, 0]
click at [550, 172] on button "Cajas" at bounding box center [544, 163] width 92 height 49
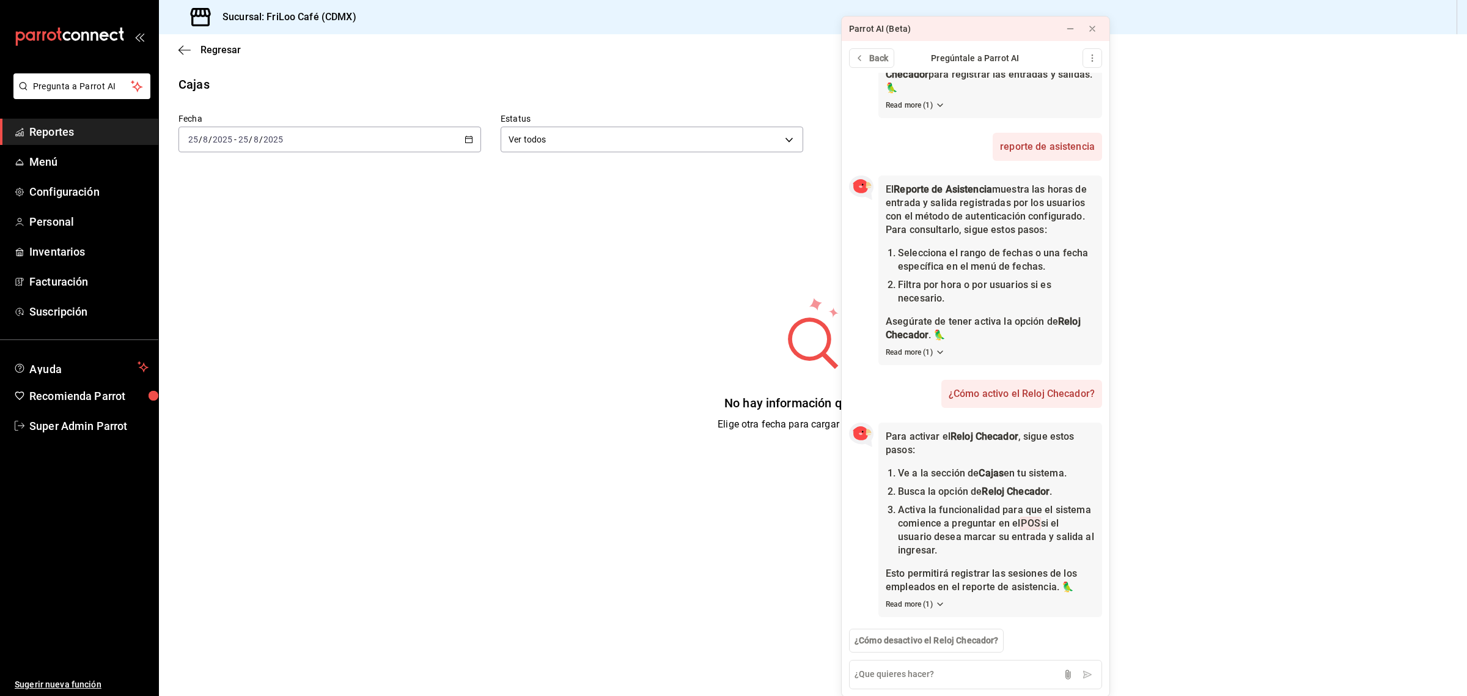
click at [463, 139] on div "[DATE] [DATE] - [DATE] [DATE]" at bounding box center [329, 140] width 303 height 26
click at [258, 196] on li "Ayer" at bounding box center [236, 204] width 114 height 28
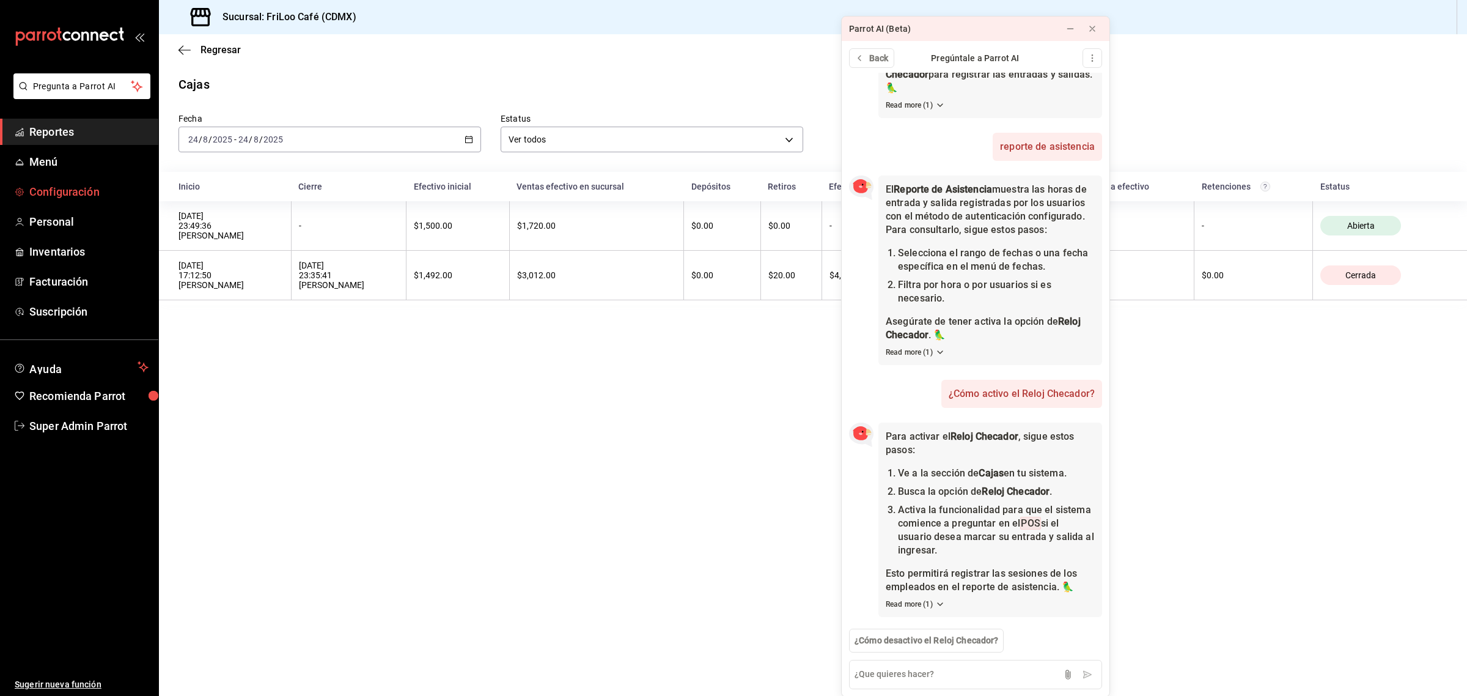
click at [87, 199] on span "Configuración" at bounding box center [88, 191] width 119 height 17
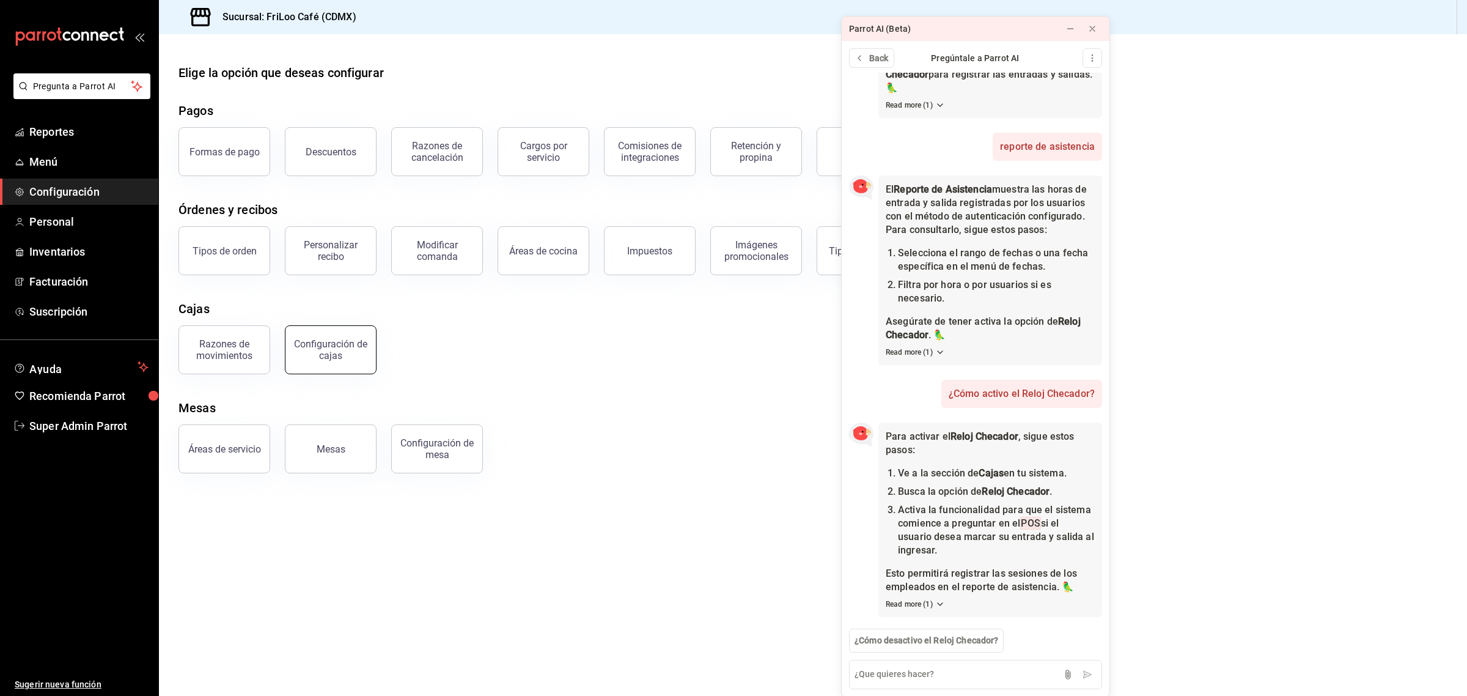
click at [311, 358] on div "Configuración de cajas" at bounding box center [331, 349] width 76 height 23
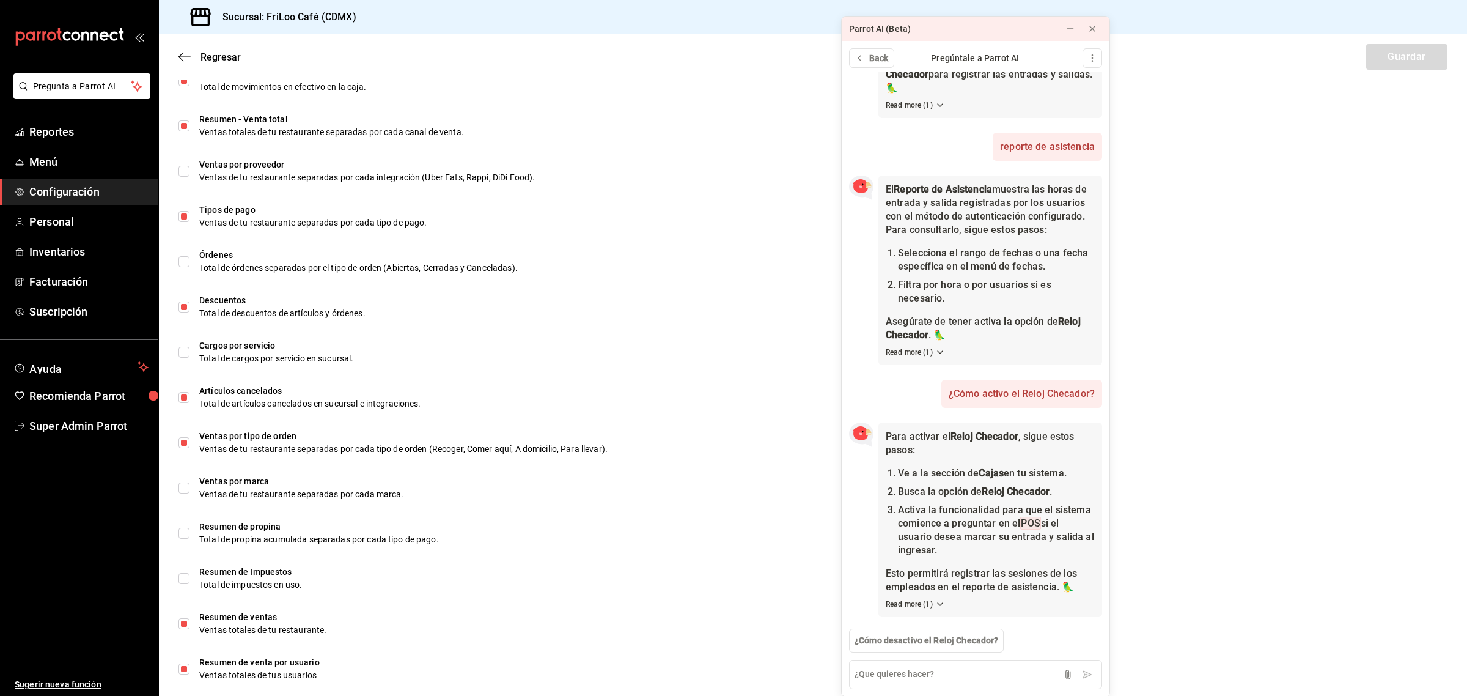
scroll to position [493, 0]
click at [1089, 29] on icon at bounding box center [1092, 29] width 10 height 10
